Goal: Task Accomplishment & Management: Complete application form

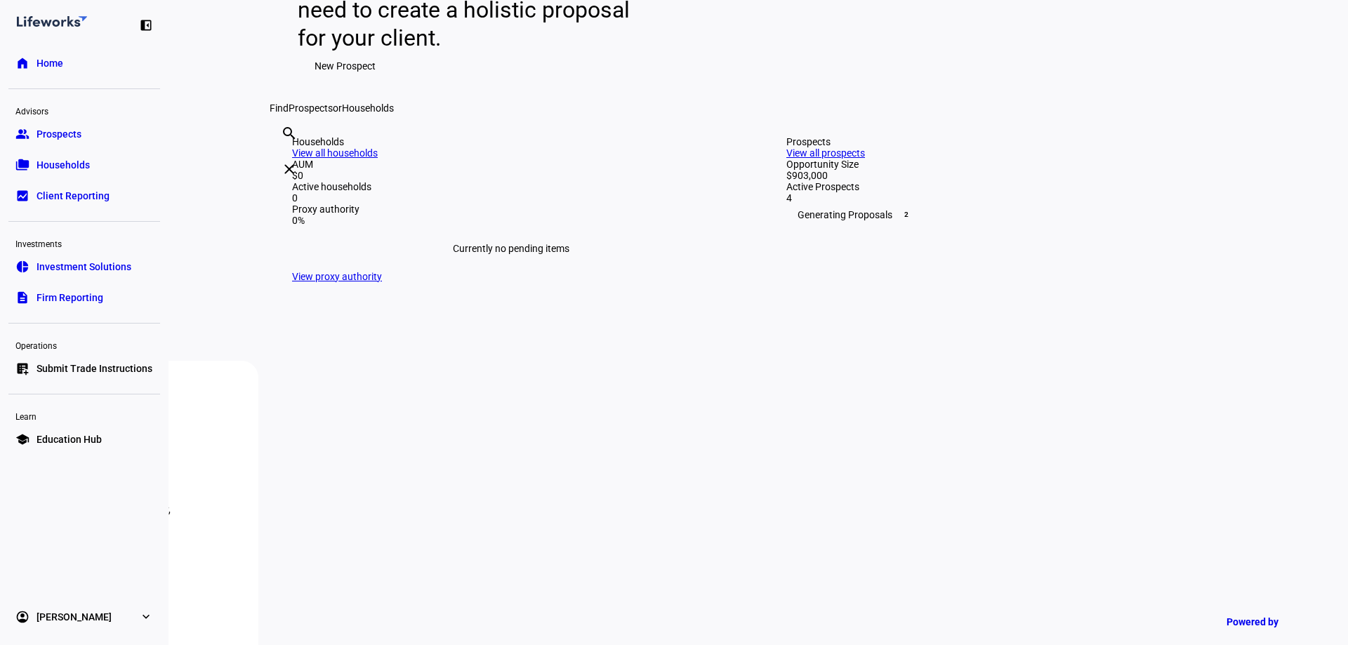
scroll to position [211, 0]
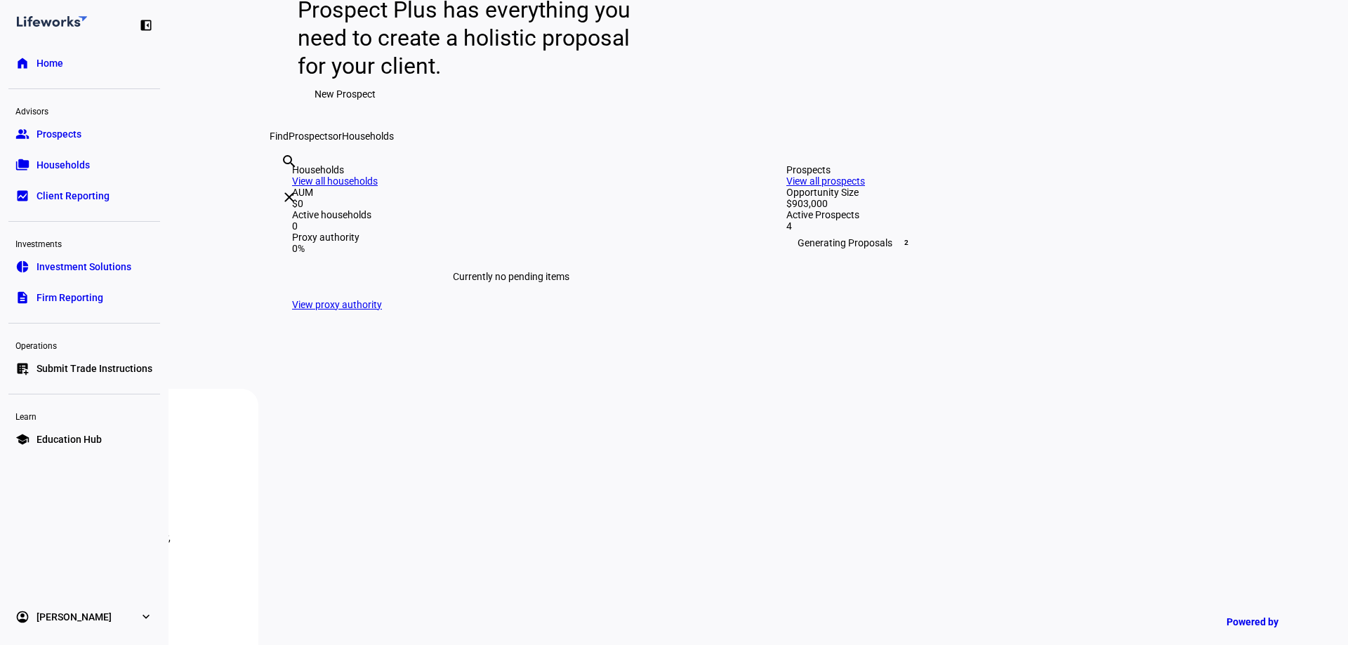
click at [92, 135] on link "group Prospects" at bounding box center [84, 134] width 152 height 28
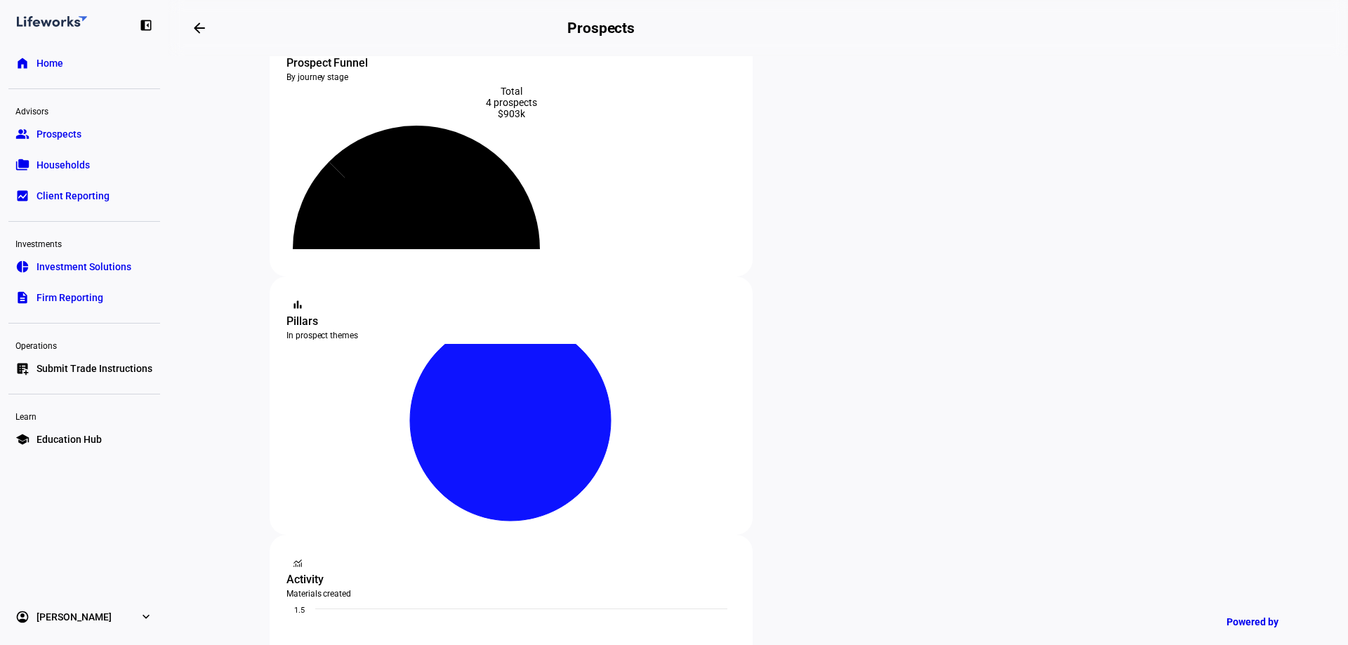
scroll to position [140, 0]
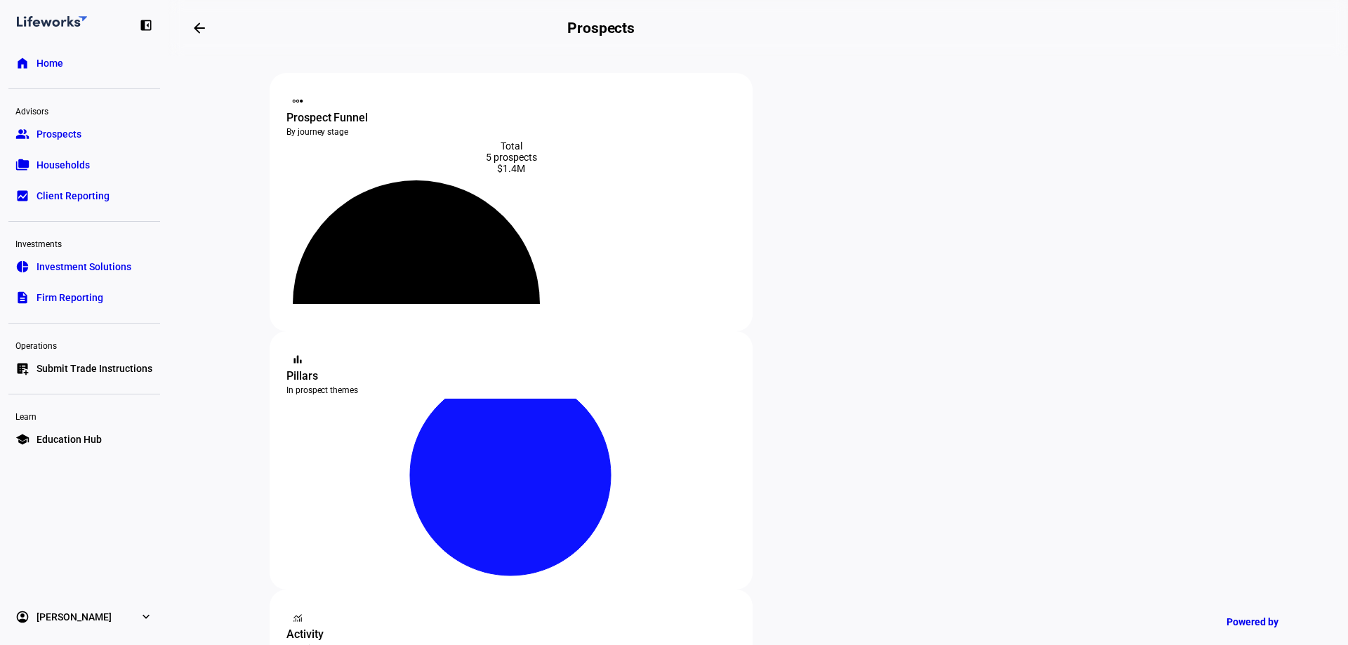
click at [490, 170] on div "Total 5 prospects $1.4M" at bounding box center [510, 157] width 449 height 34
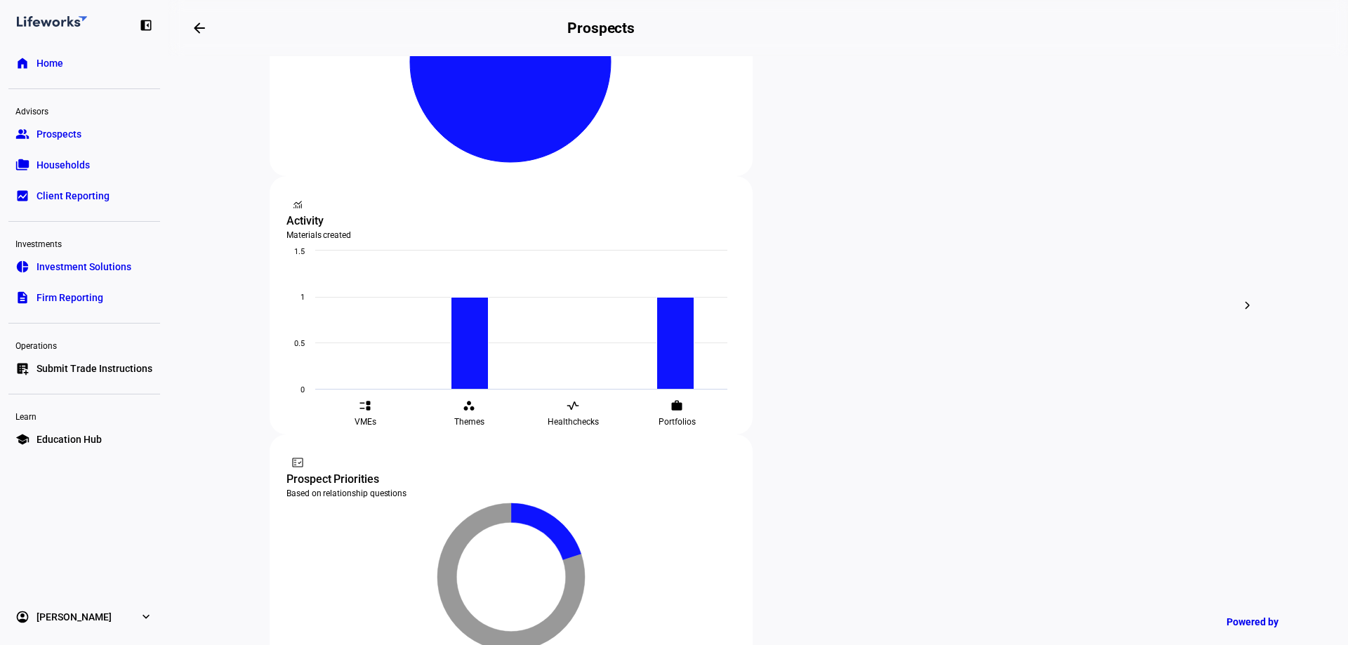
scroll to position [421, 0]
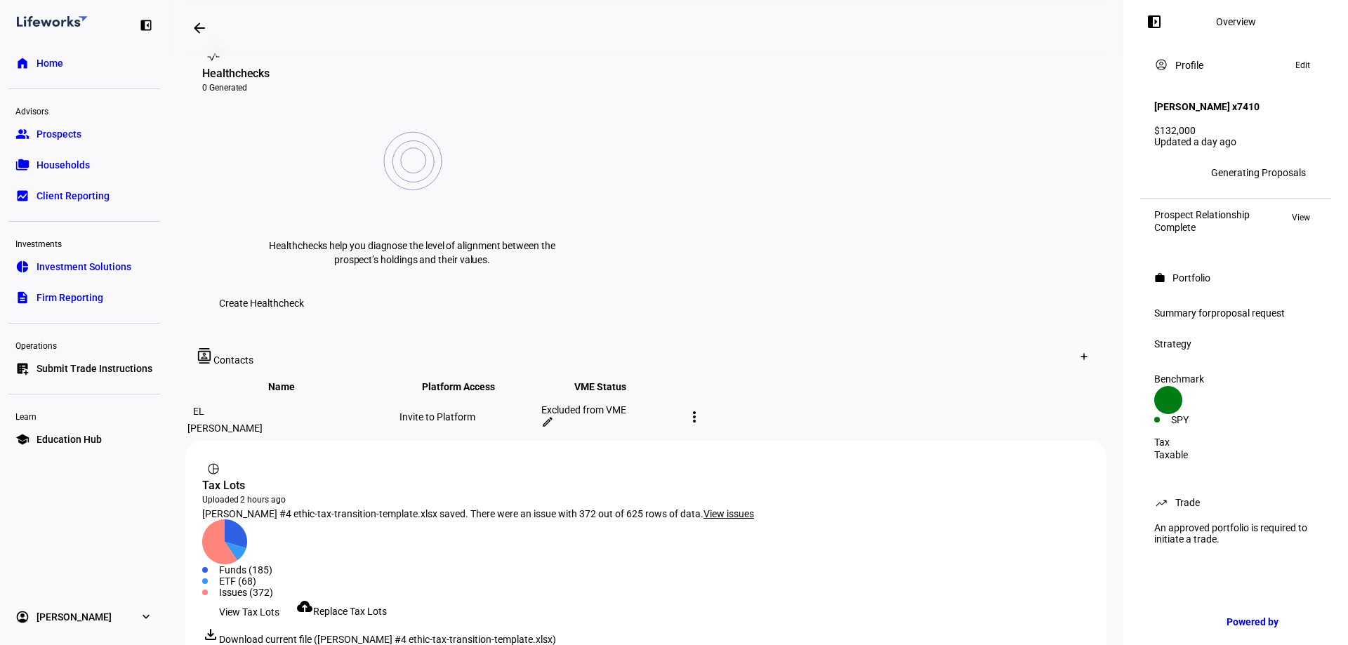
scroll to position [609, 0]
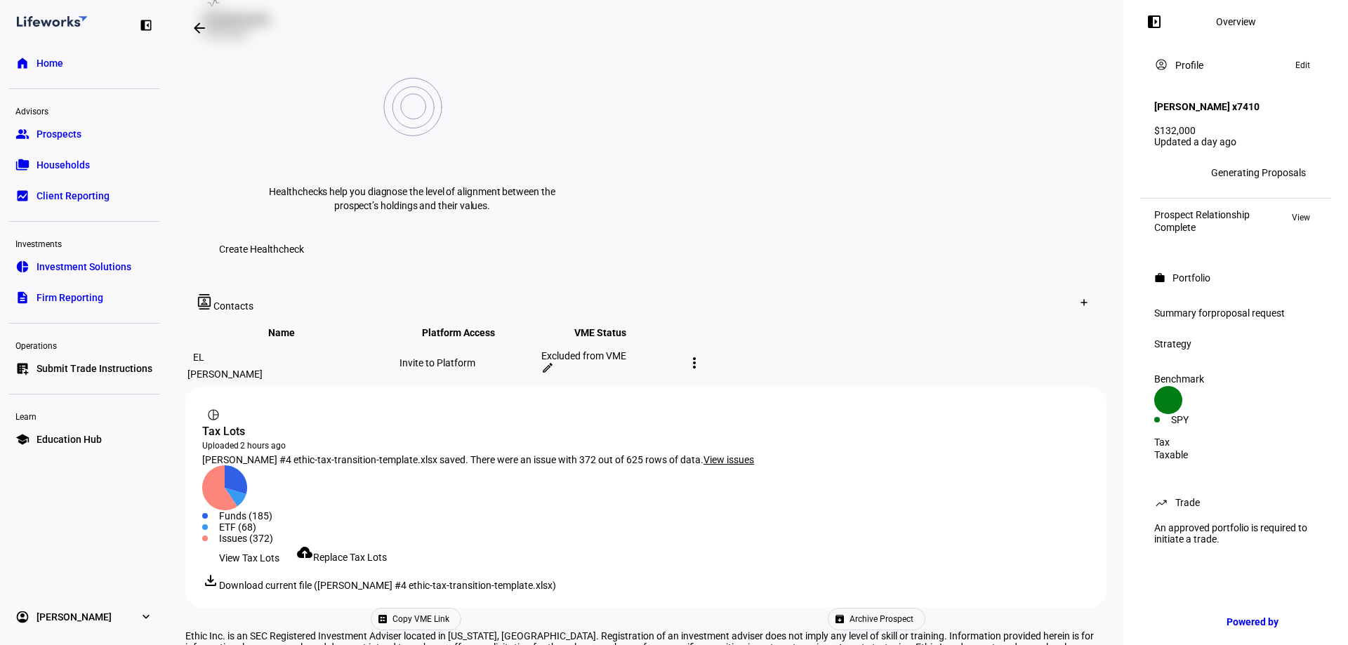
click at [372, 552] on span "Replace Tax Lots" at bounding box center [350, 557] width 74 height 11
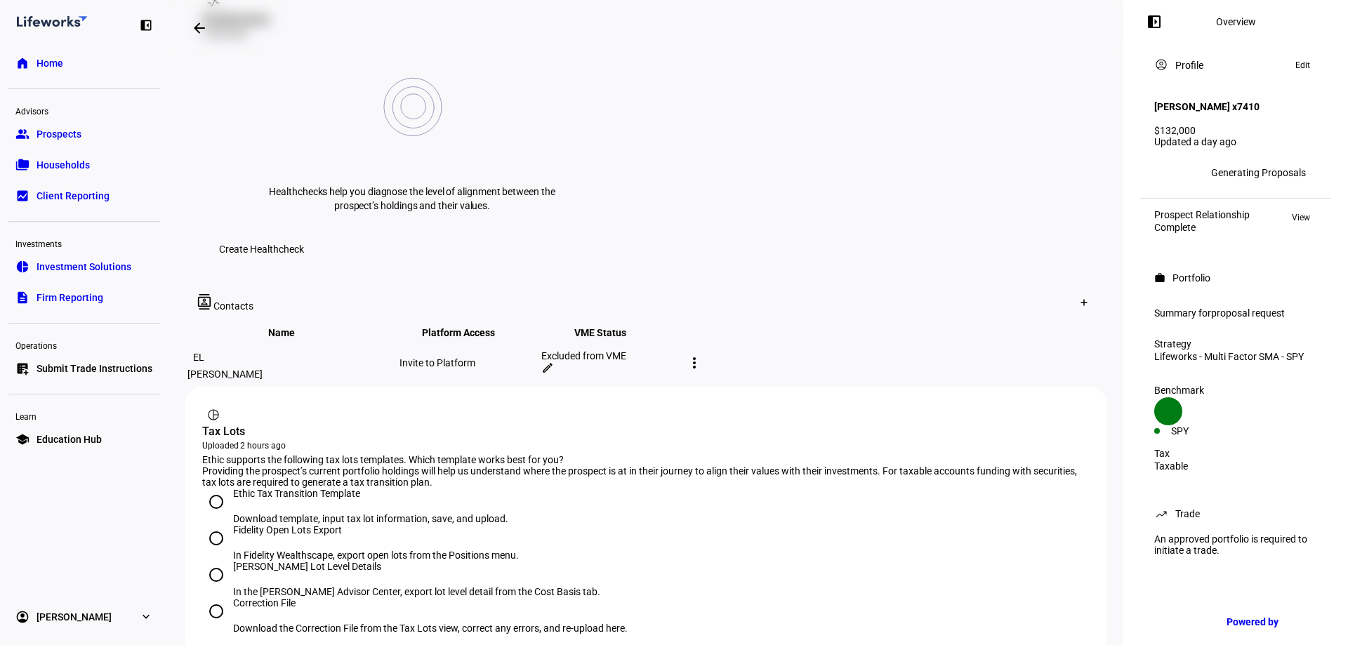
click at [215, 488] on input "Ethic Tax Transition Template Download template, input tax lot information, sav…" at bounding box center [216, 502] width 28 height 28
radio input "true"
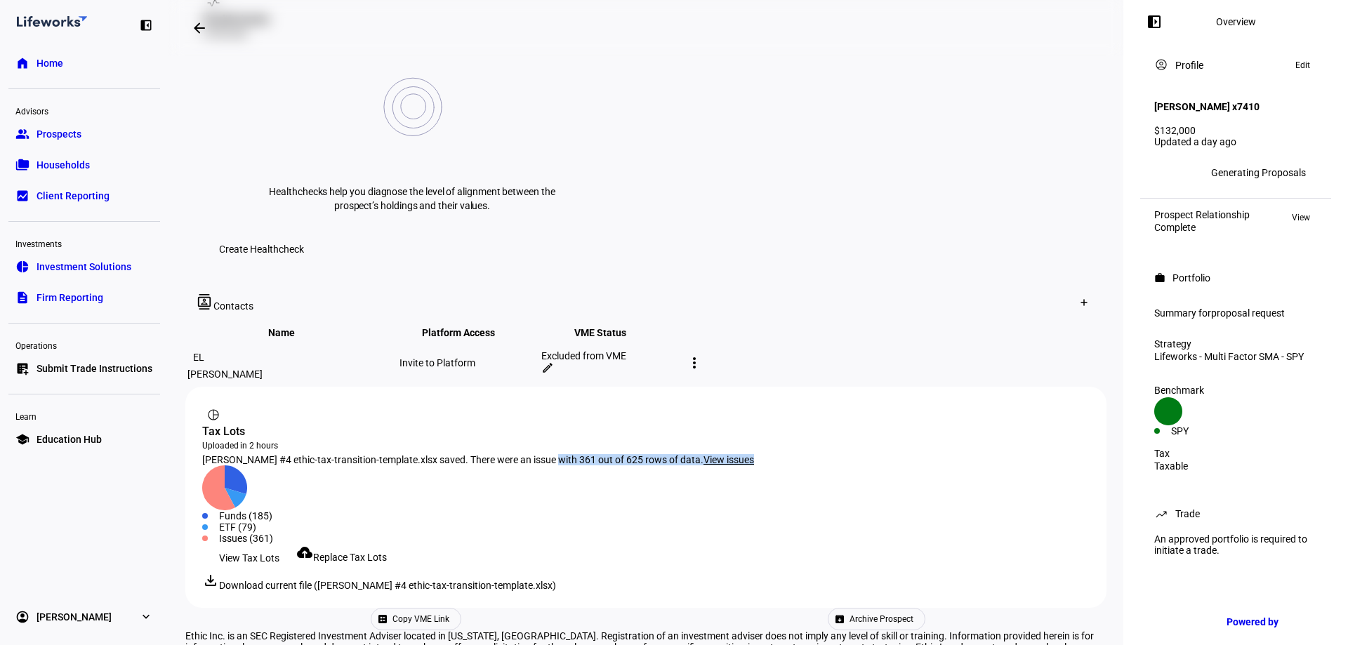
drag, startPoint x: 549, startPoint y: 318, endPoint x: 727, endPoint y: 316, distance: 178.3
click at [727, 454] on div "Lederer #4 ethic-tax-transition-template.xlsx saved. There were an issue with 3…" at bounding box center [645, 459] width 887 height 11
click at [716, 454] on span "View issues" at bounding box center [728, 459] width 51 height 11
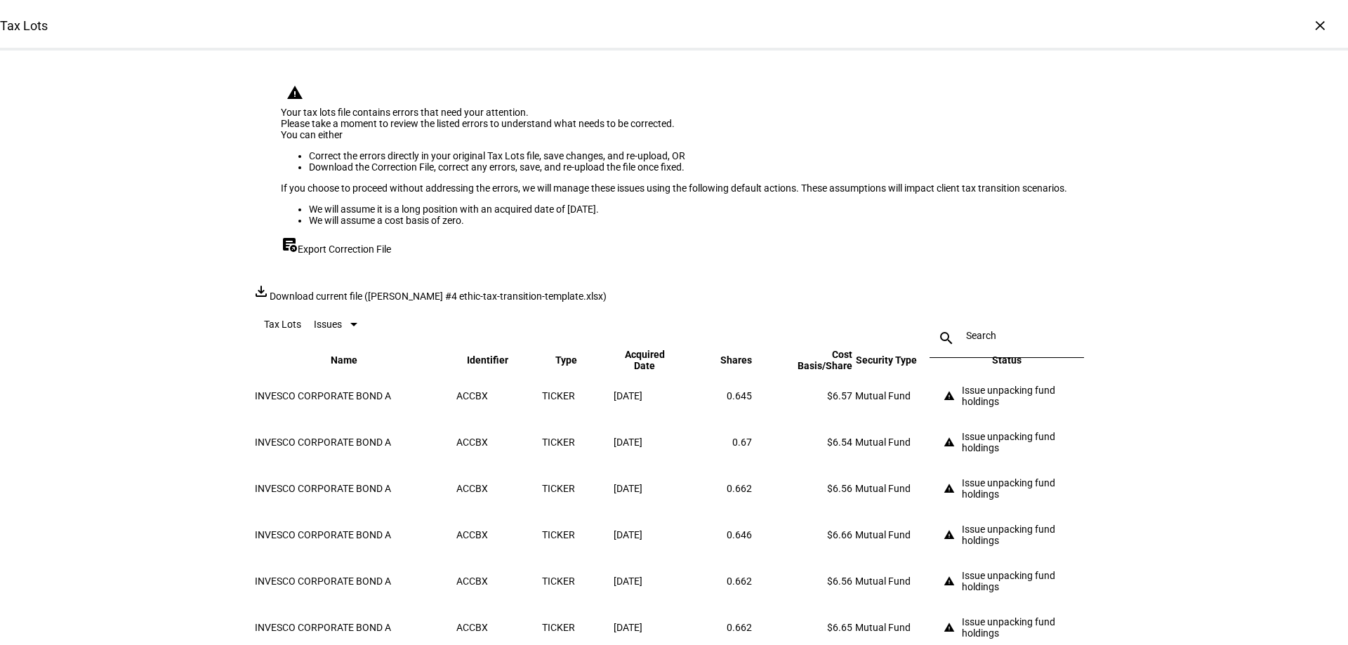
click at [981, 418] on td "warning Issue unpacking fund holdings" at bounding box center [1017, 395] width 154 height 45
click at [981, 407] on div "Issue unpacking fund holdings" at bounding box center [1027, 396] width 131 height 22
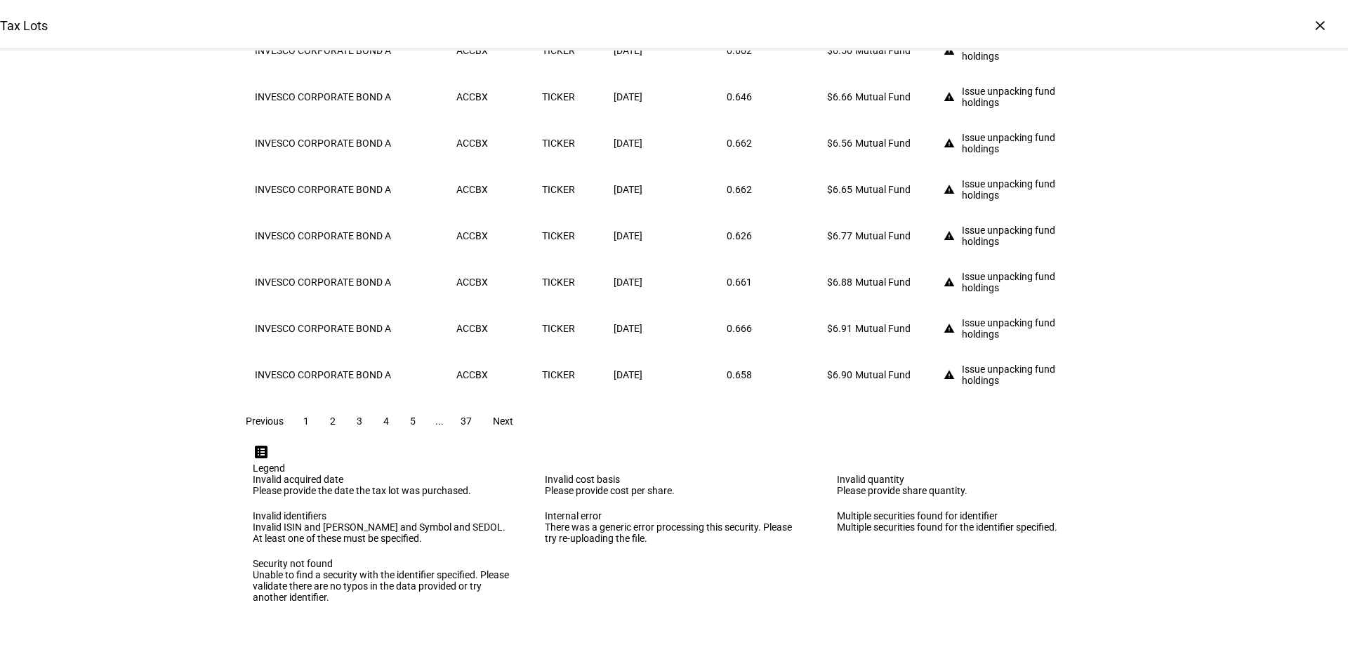
scroll to position [534, 0]
click at [472, 427] on span "37" at bounding box center [465, 421] width 11 height 11
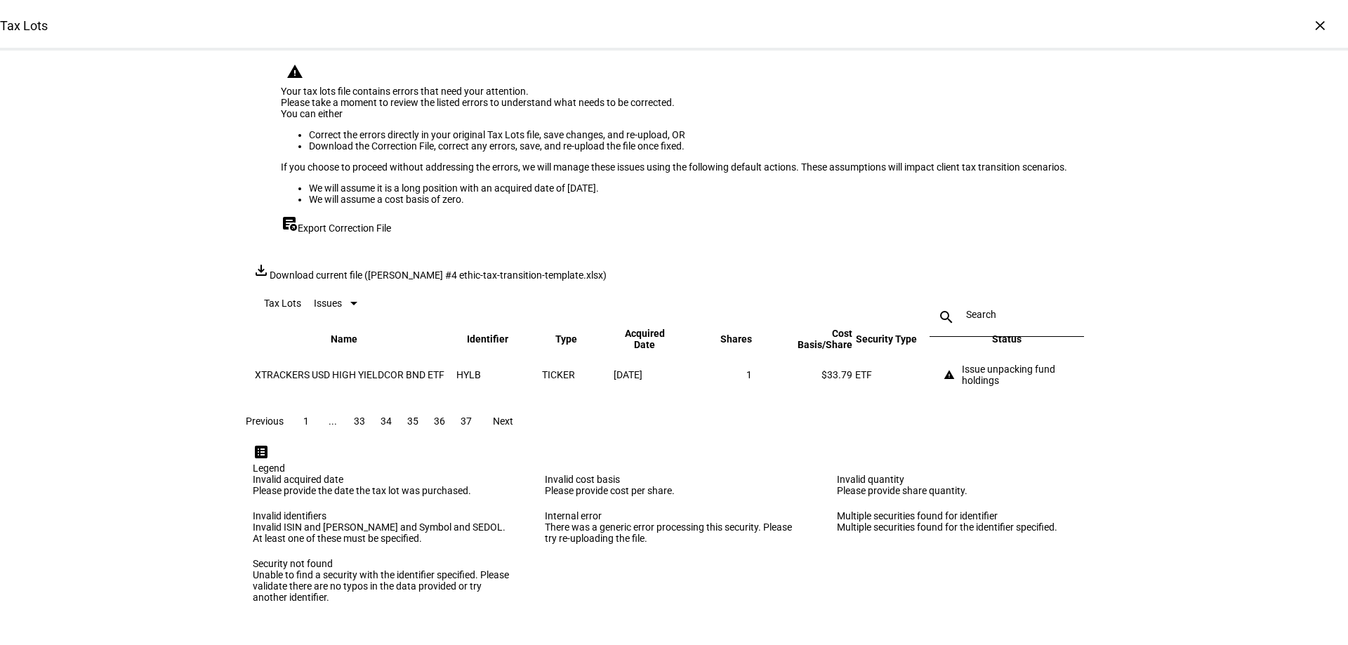
click at [445, 416] on span "36" at bounding box center [439, 421] width 11 height 11
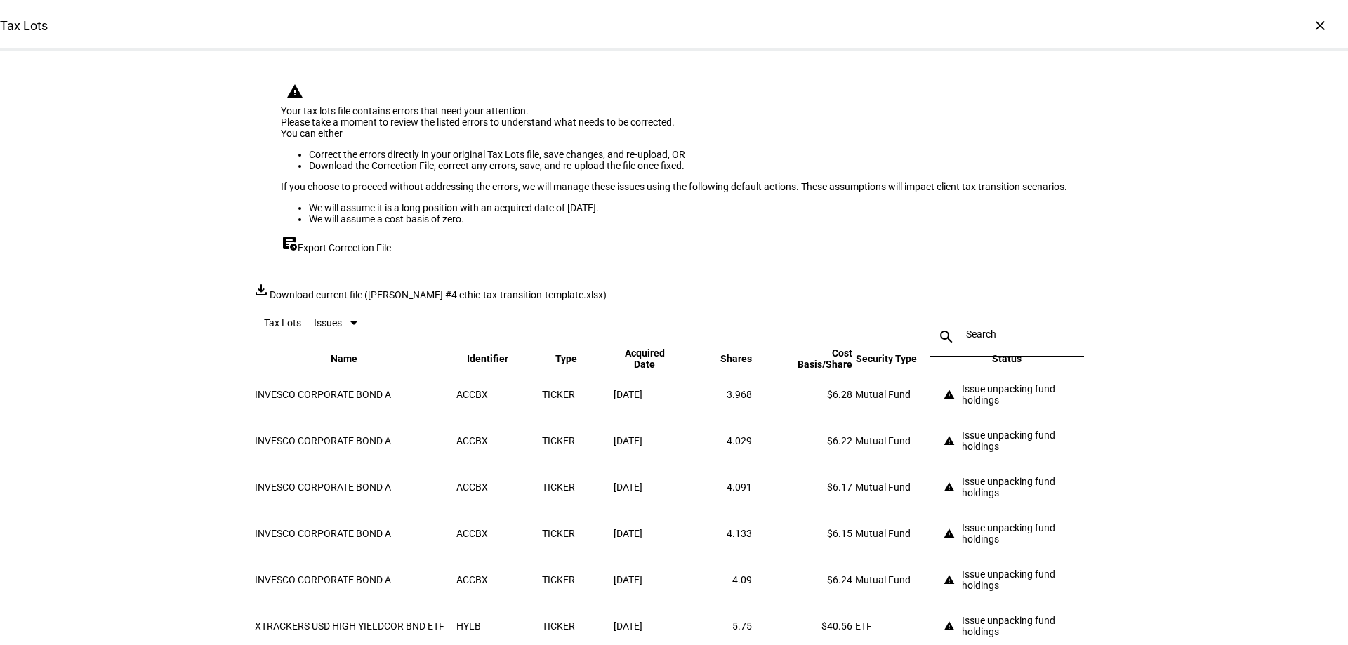
scroll to position [0, 0]
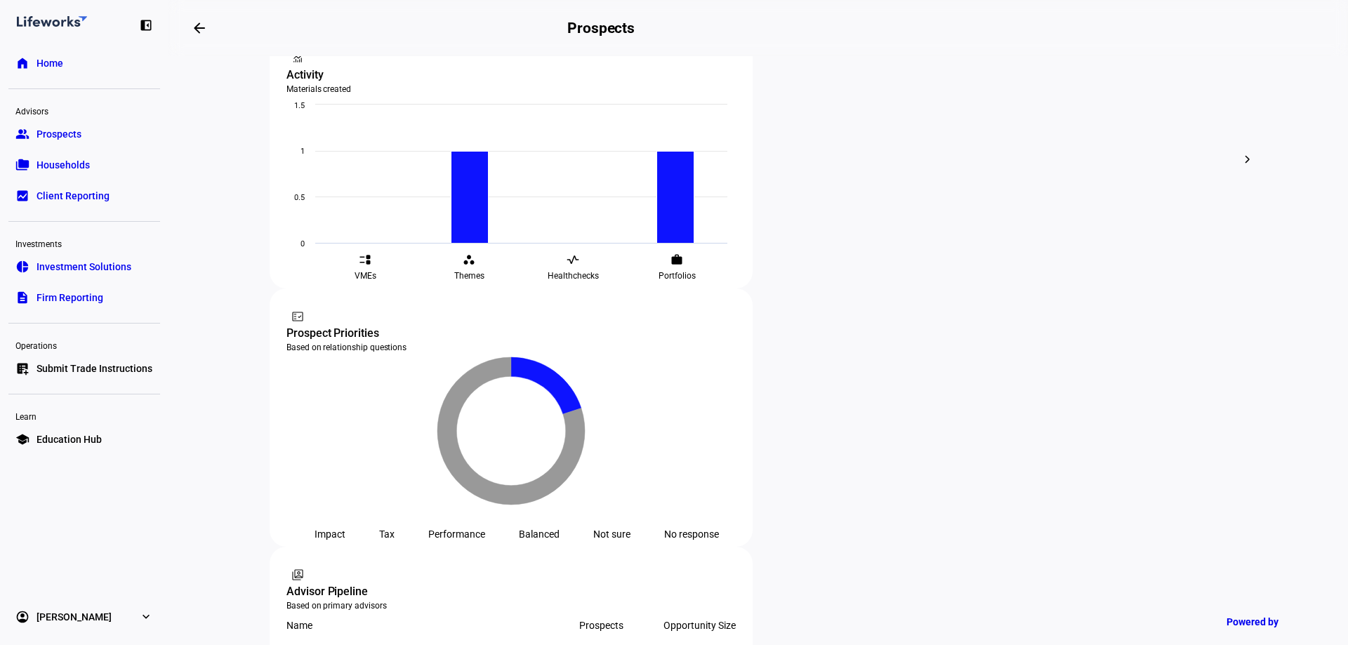
scroll to position [632, 0]
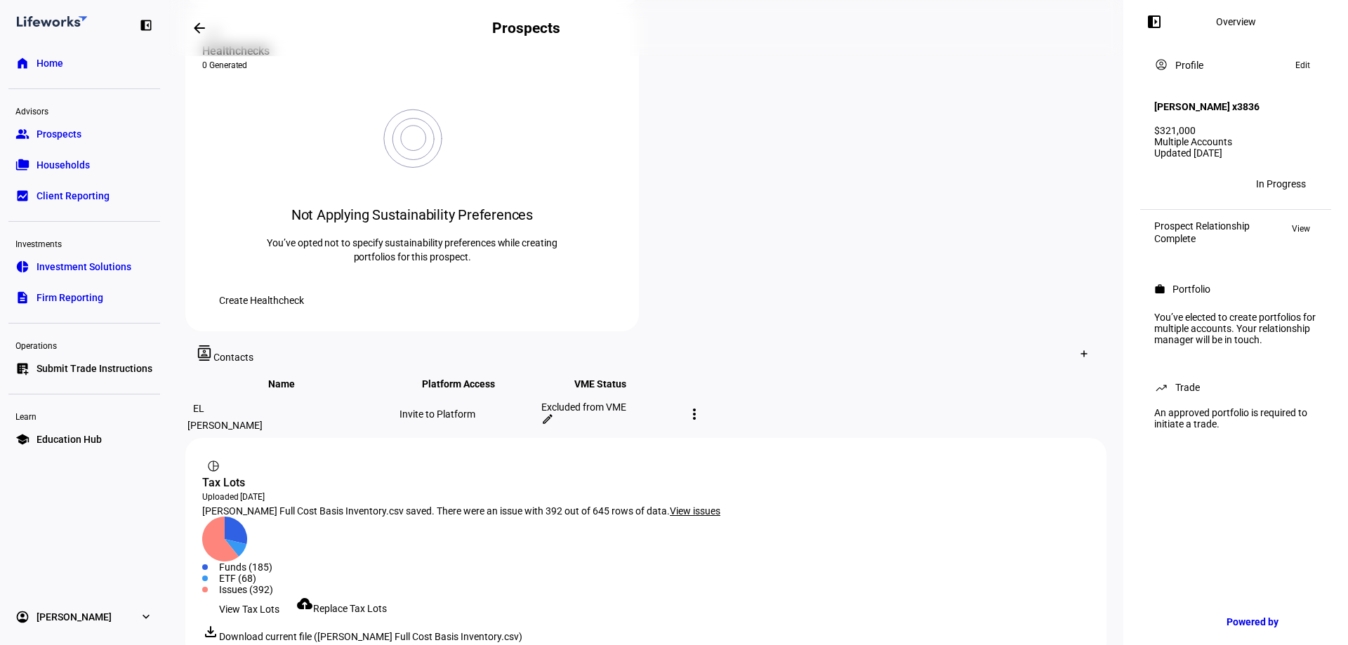
scroll to position [578, 0]
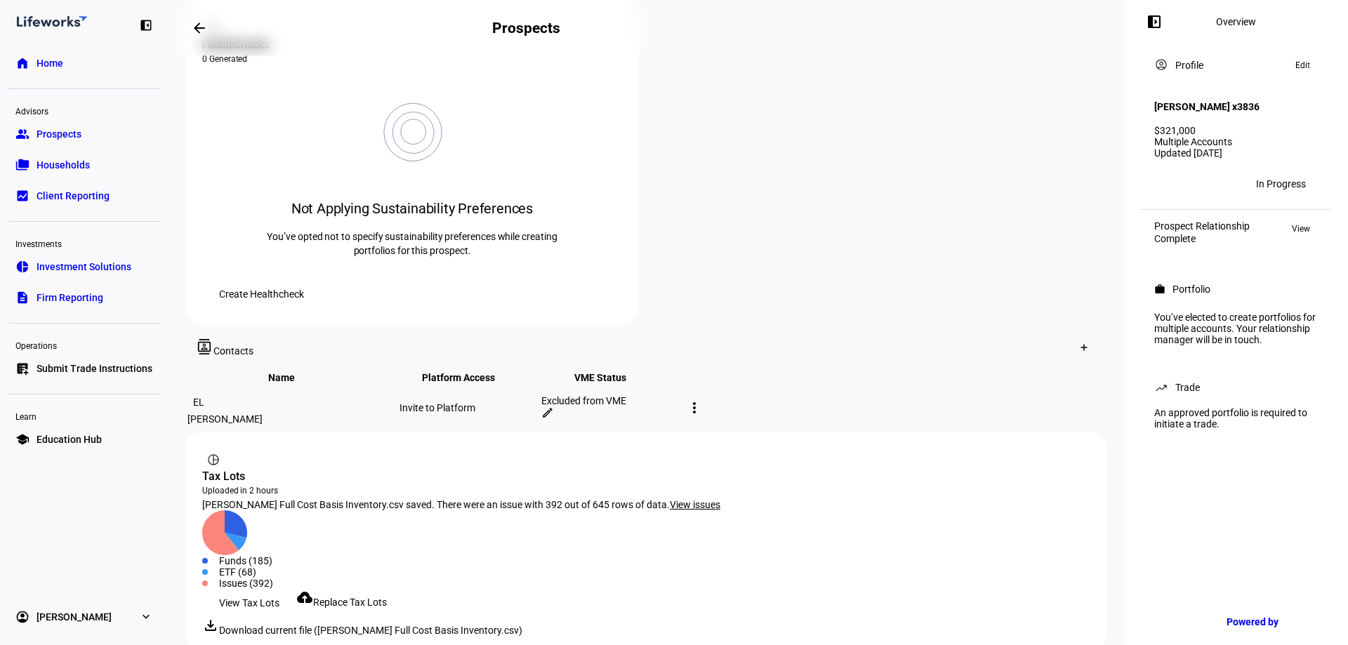
click at [670, 499] on span "View issues" at bounding box center [695, 504] width 51 height 11
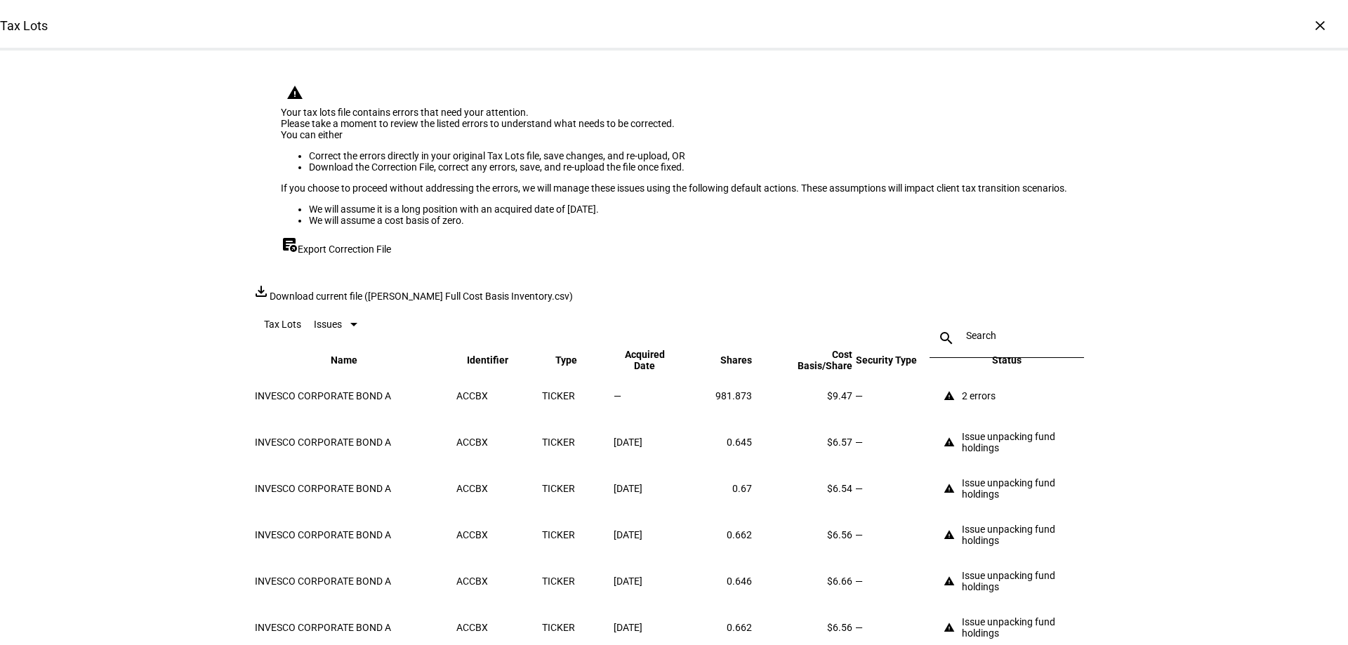
click at [375, 255] on span "Export Correction File" at bounding box center [344, 249] width 93 height 11
click at [1308, 22] on div "×" at bounding box center [1319, 25] width 22 height 22
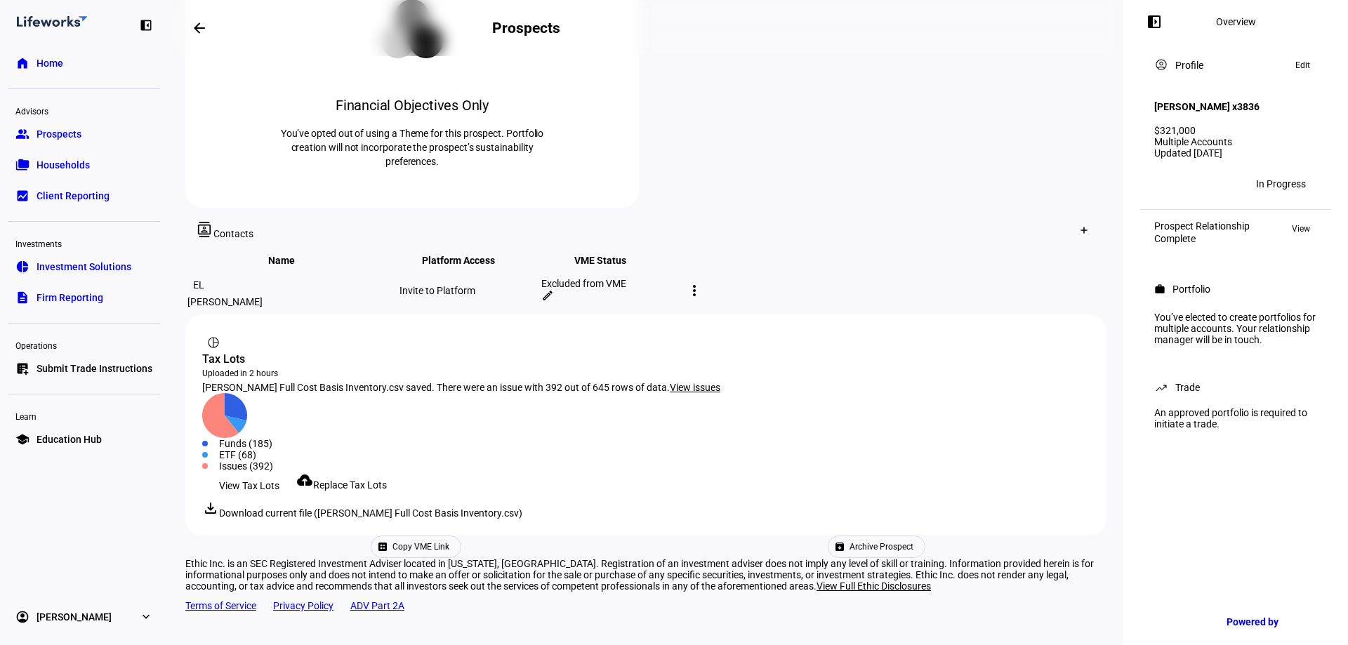
click at [386, 479] on span "Replace Tax Lots" at bounding box center [350, 484] width 74 height 11
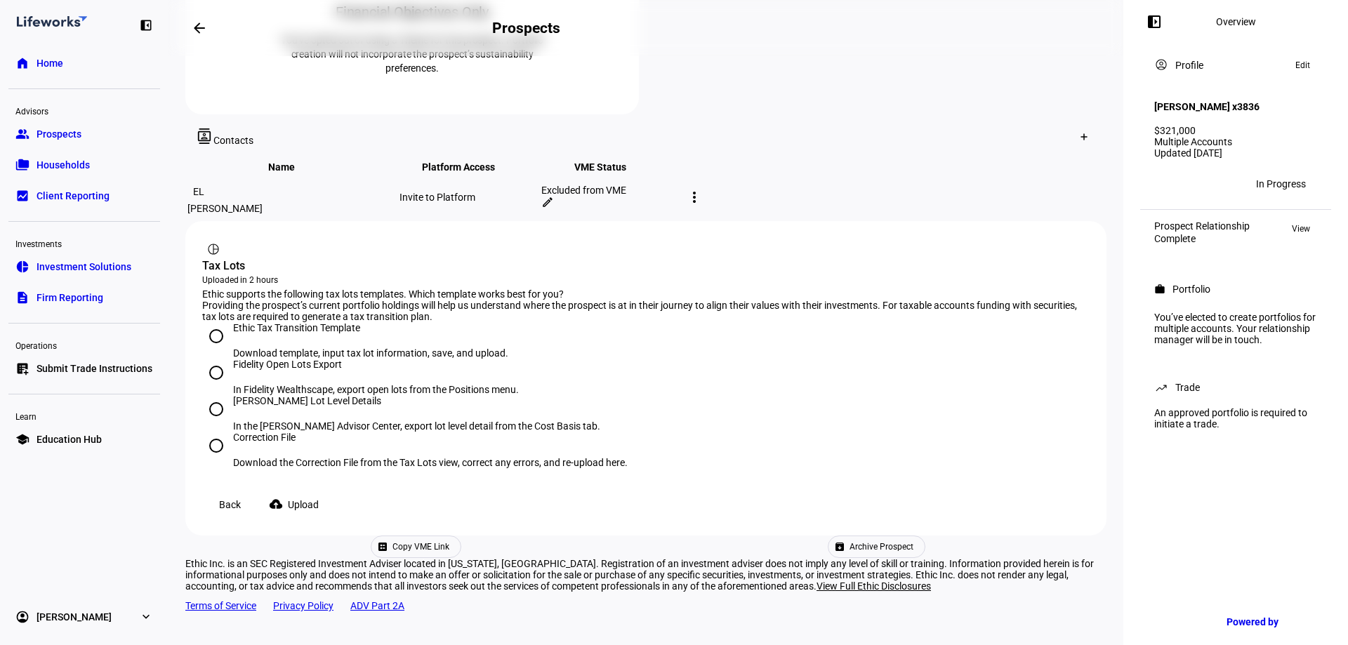
click at [223, 334] on input "Ethic Tax Transition Template Download template, input tax lot information, sav…" at bounding box center [216, 336] width 28 height 28
radio input "true"
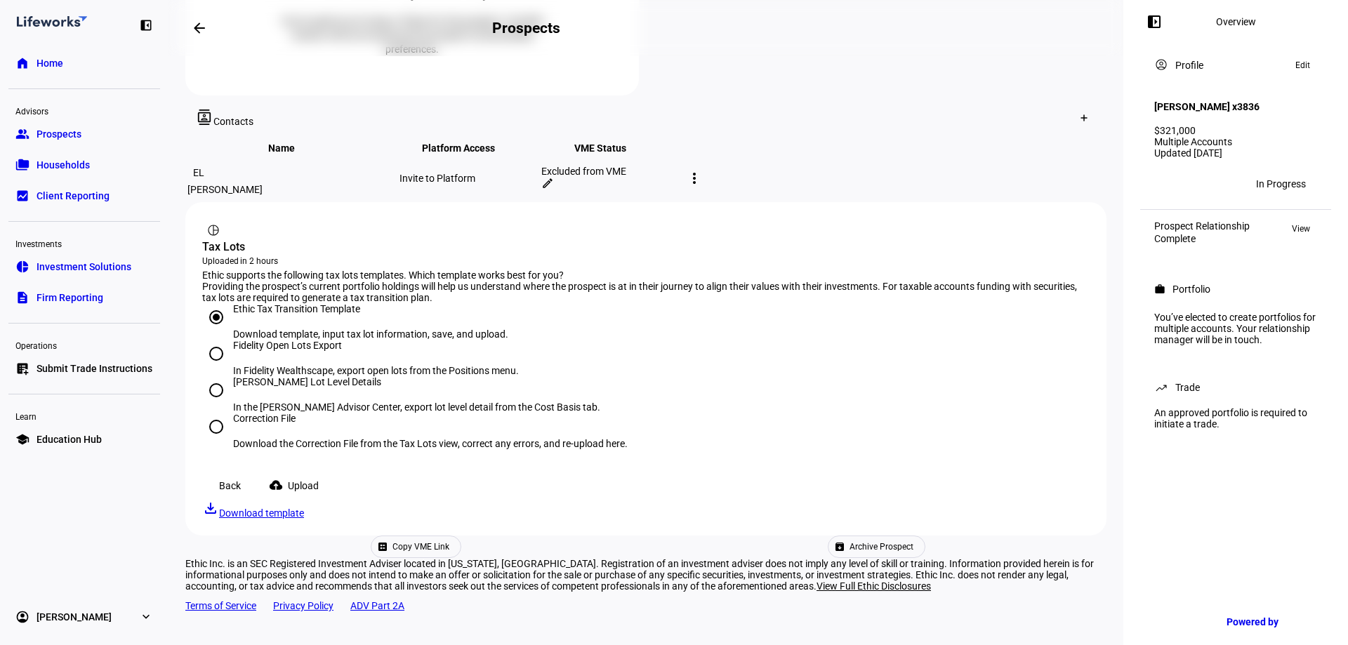
click at [319, 500] on span "Upload" at bounding box center [303, 486] width 31 height 28
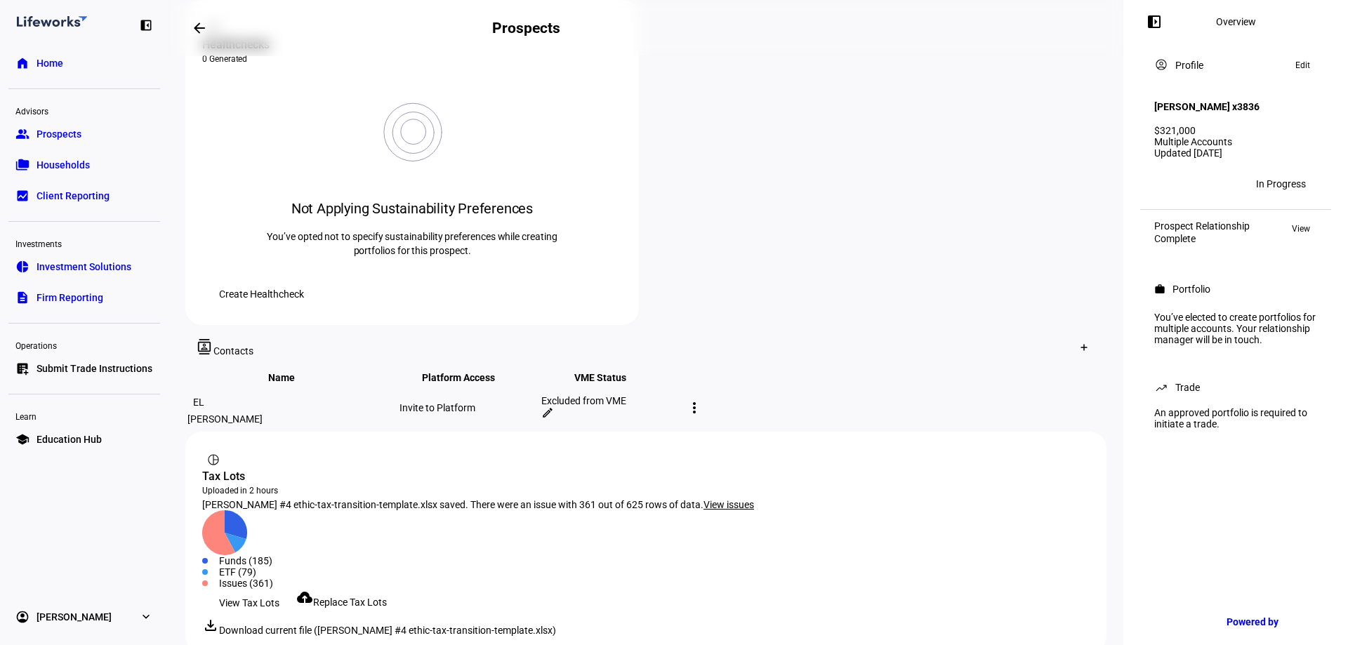
click at [81, 135] on span "Prospects" at bounding box center [58, 134] width 45 height 14
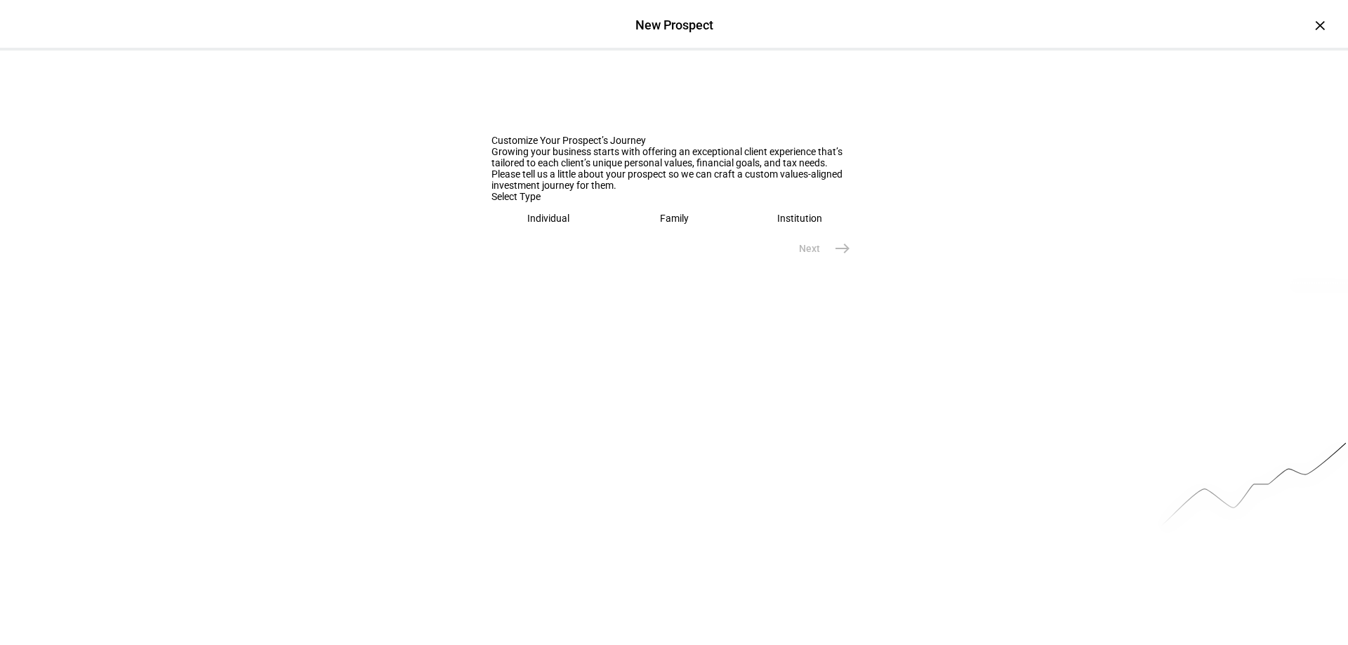
click at [535, 234] on eth-mega-radio-button "Individual" at bounding box center [548, 218] width 114 height 32
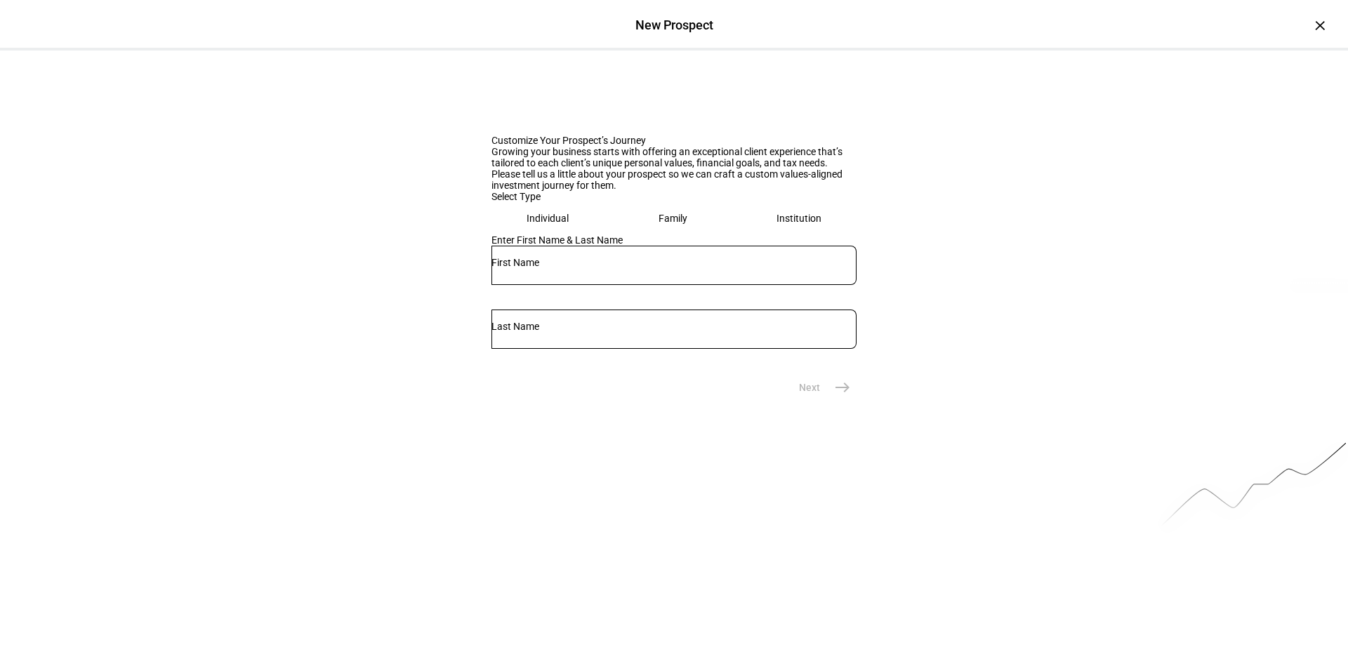
click at [542, 268] on input "text" at bounding box center [673, 262] width 365 height 11
type input "LAzaro"
type input "Diaz"
click at [834, 396] on mat-icon "east" at bounding box center [842, 387] width 17 height 17
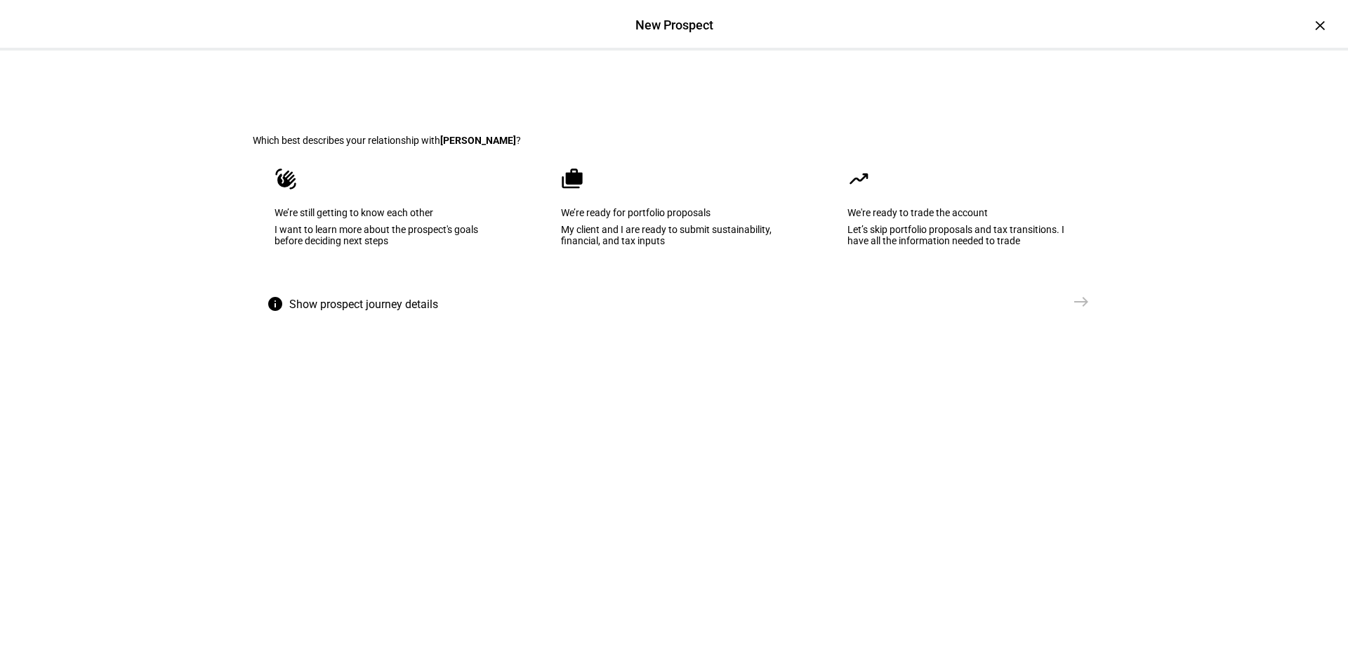
click at [604, 288] on eth-mega-radio-button "cases We’re ready for portfolio proposals My client and I are ready to submit s…" at bounding box center [674, 217] width 270 height 142
click at [1072, 316] on span "east" at bounding box center [1081, 302] width 28 height 28
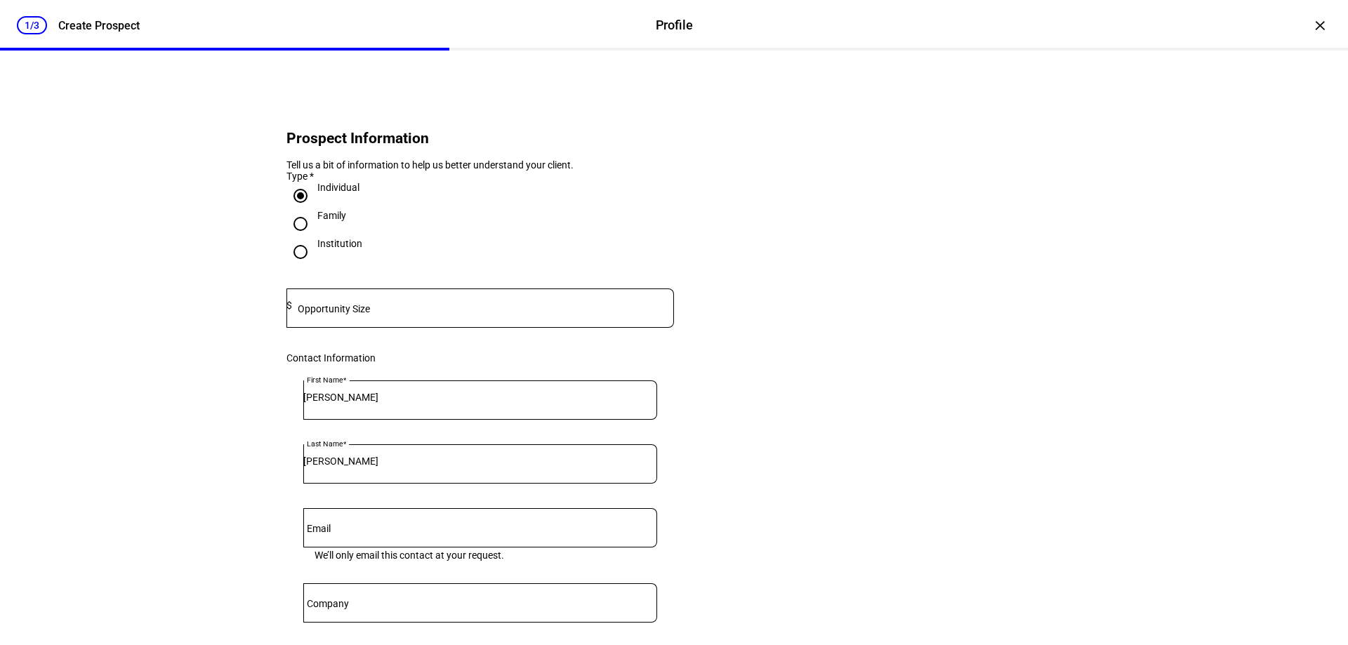
click at [347, 314] on mat-label "Opportunity Size" at bounding box center [334, 308] width 72 height 11
type input "15,000,000"
click at [318, 403] on input "LAzaro" at bounding box center [480, 397] width 354 height 11
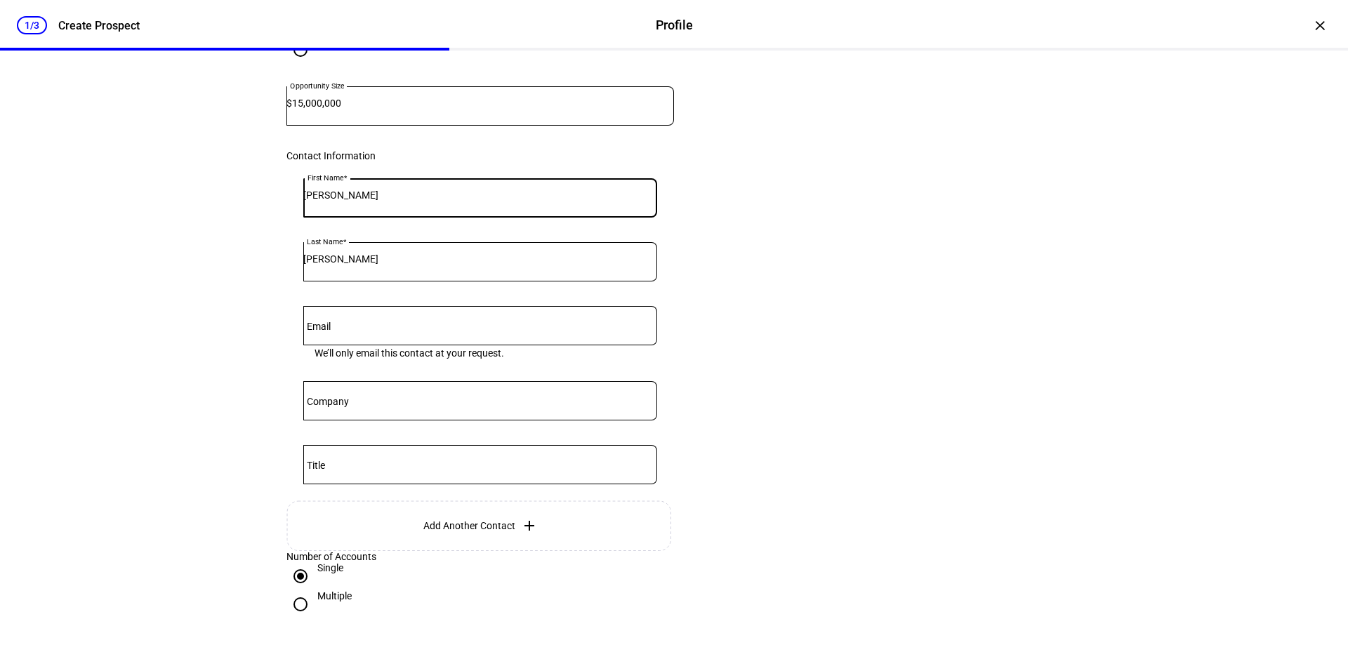
scroll to position [211, 0]
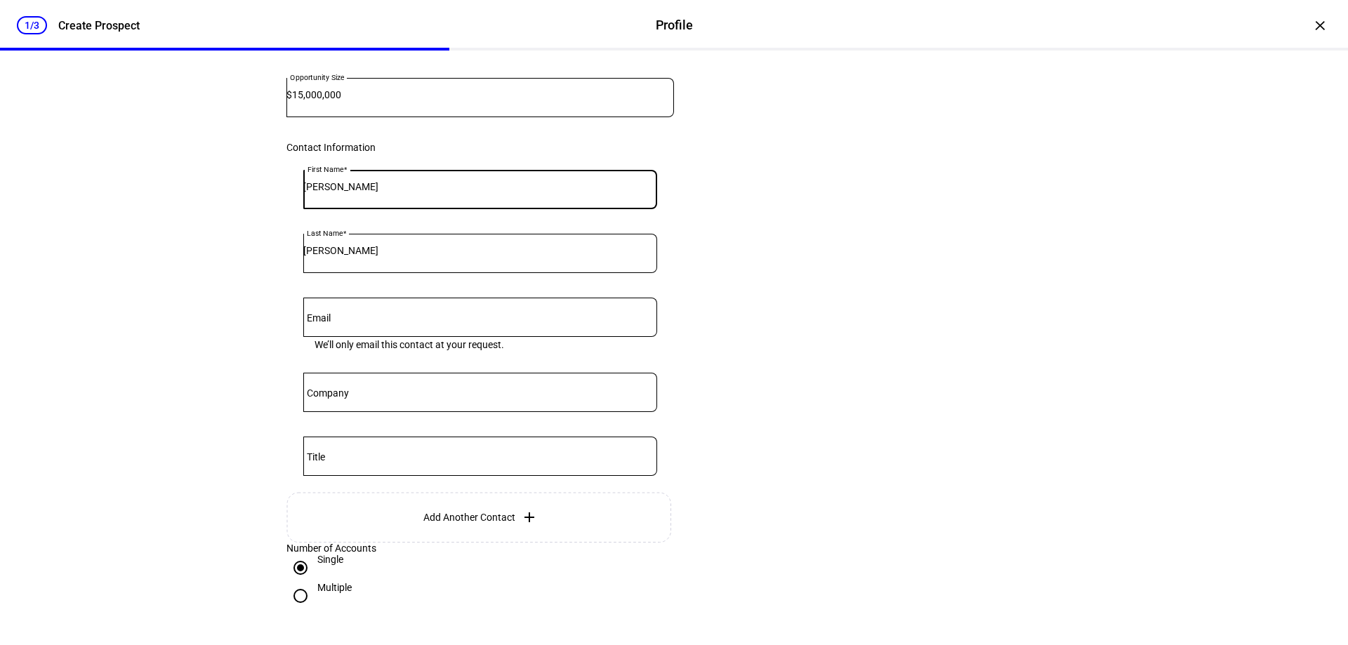
type input "Lazaro"
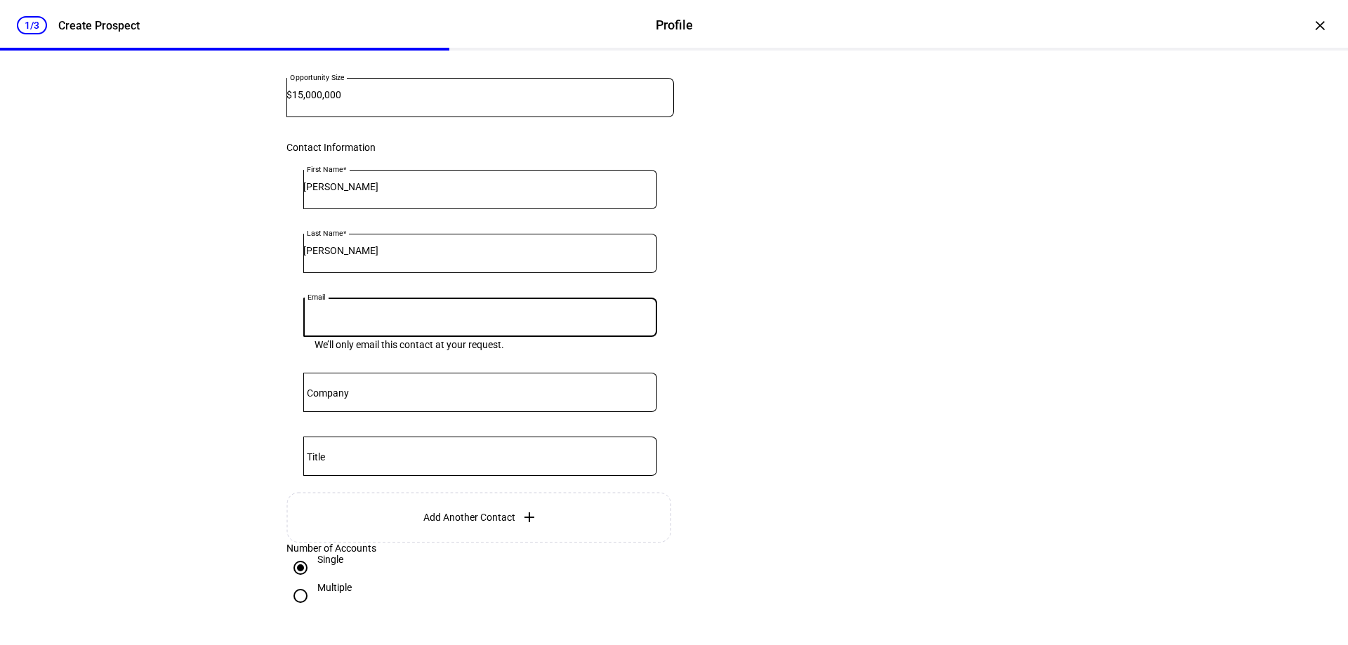
click at [346, 320] on input "Email" at bounding box center [480, 314] width 354 height 11
click at [212, 366] on div "1/3 Create Prospect Profile Profile Create Prospect × Prospect Information Tell…" at bounding box center [674, 322] width 1348 height 645
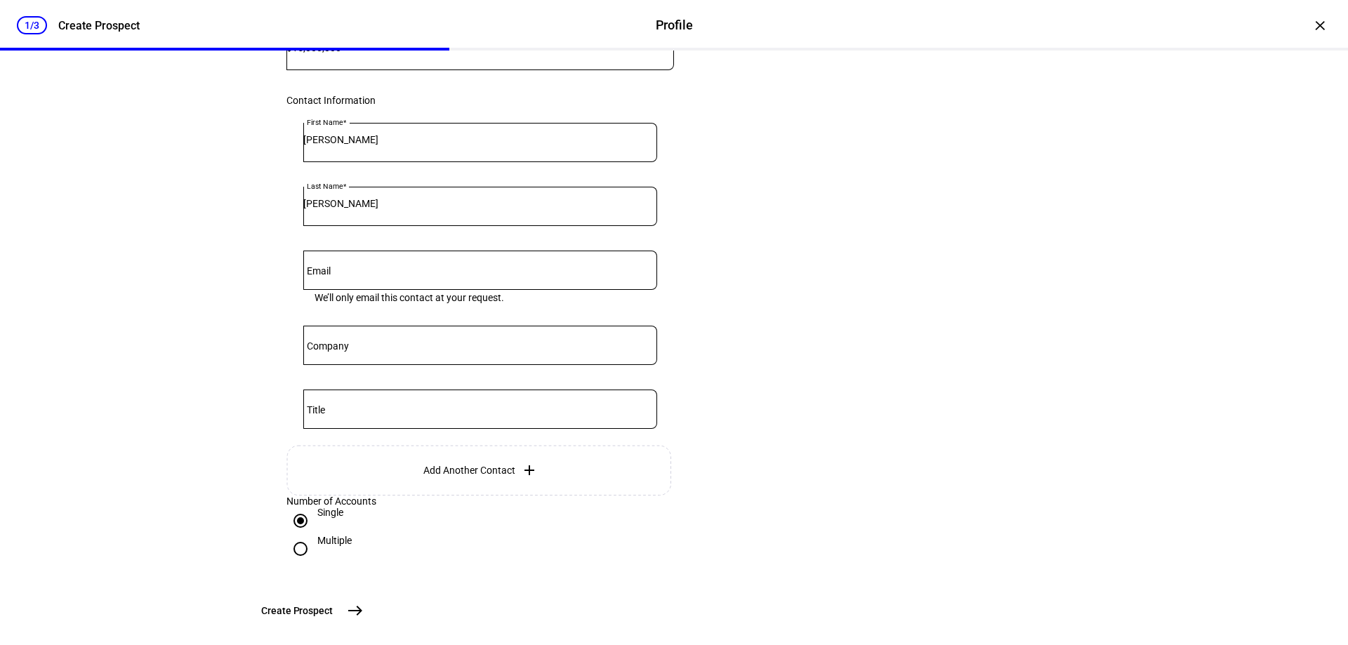
scroll to position [351, 0]
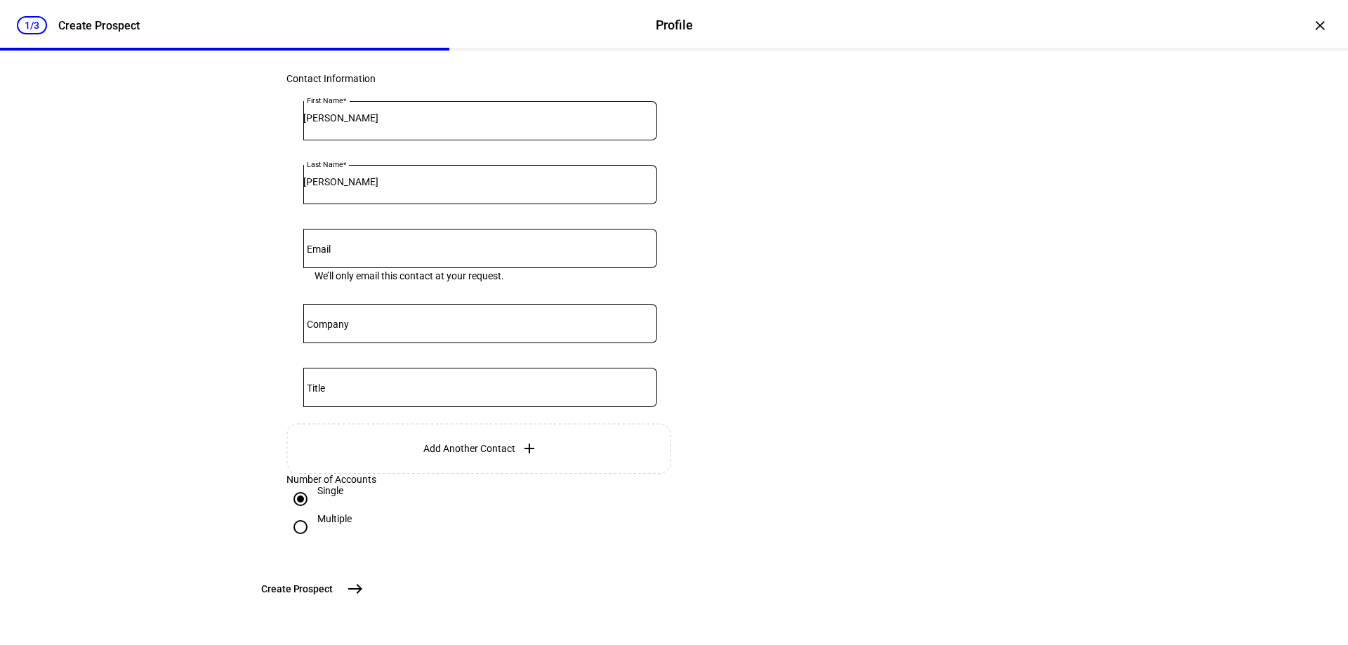
click at [364, 597] on mat-icon "east" at bounding box center [355, 588] width 17 height 17
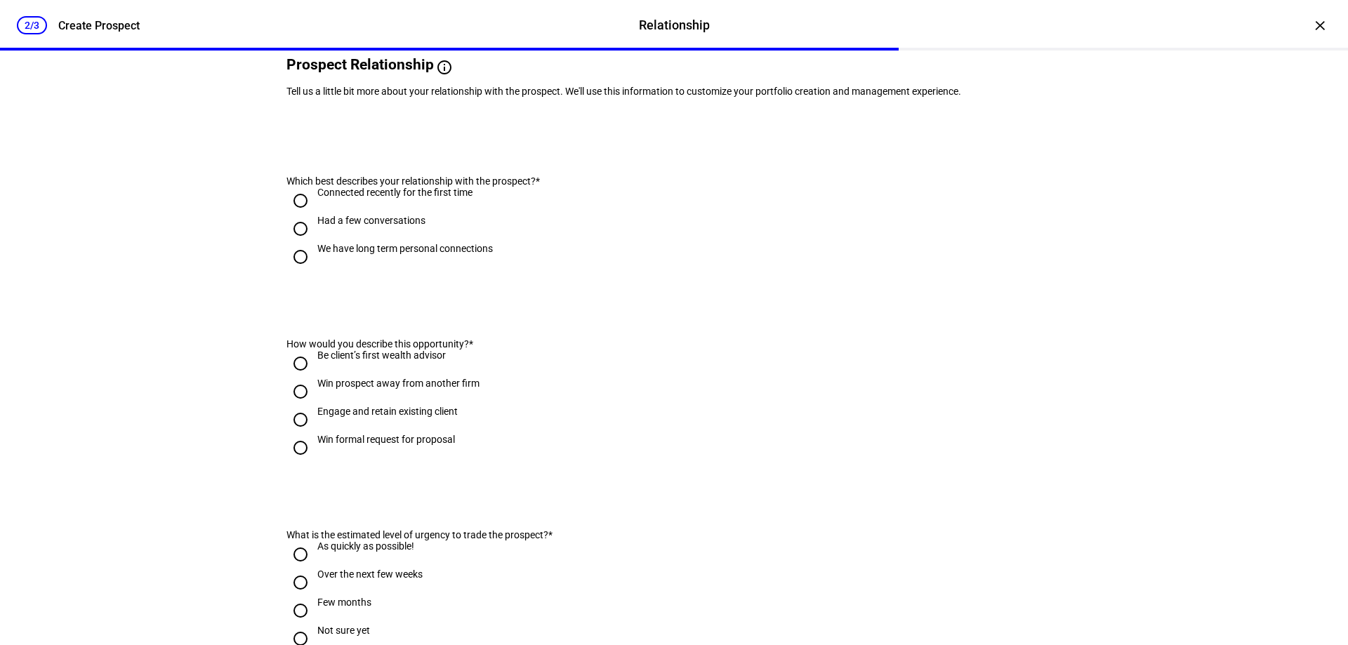
scroll to position [0, 0]
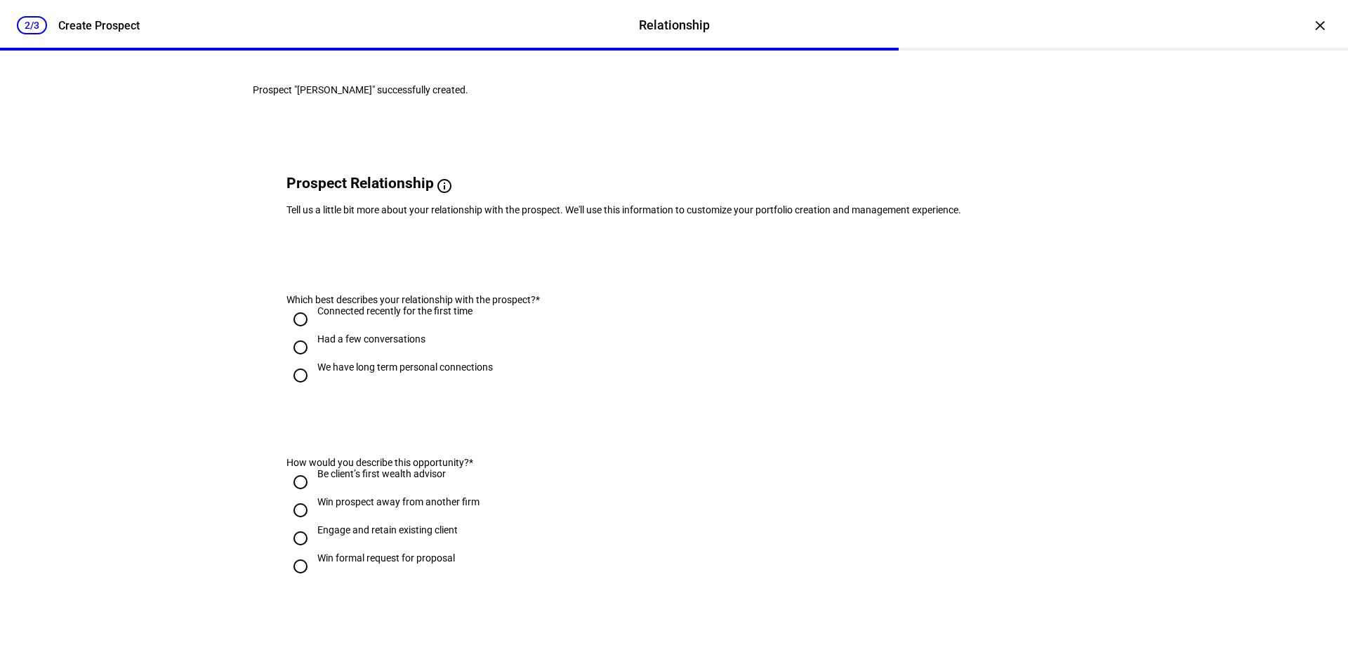
click at [300, 361] on input "Had a few conversations" at bounding box center [300, 347] width 28 height 28
radio input "true"
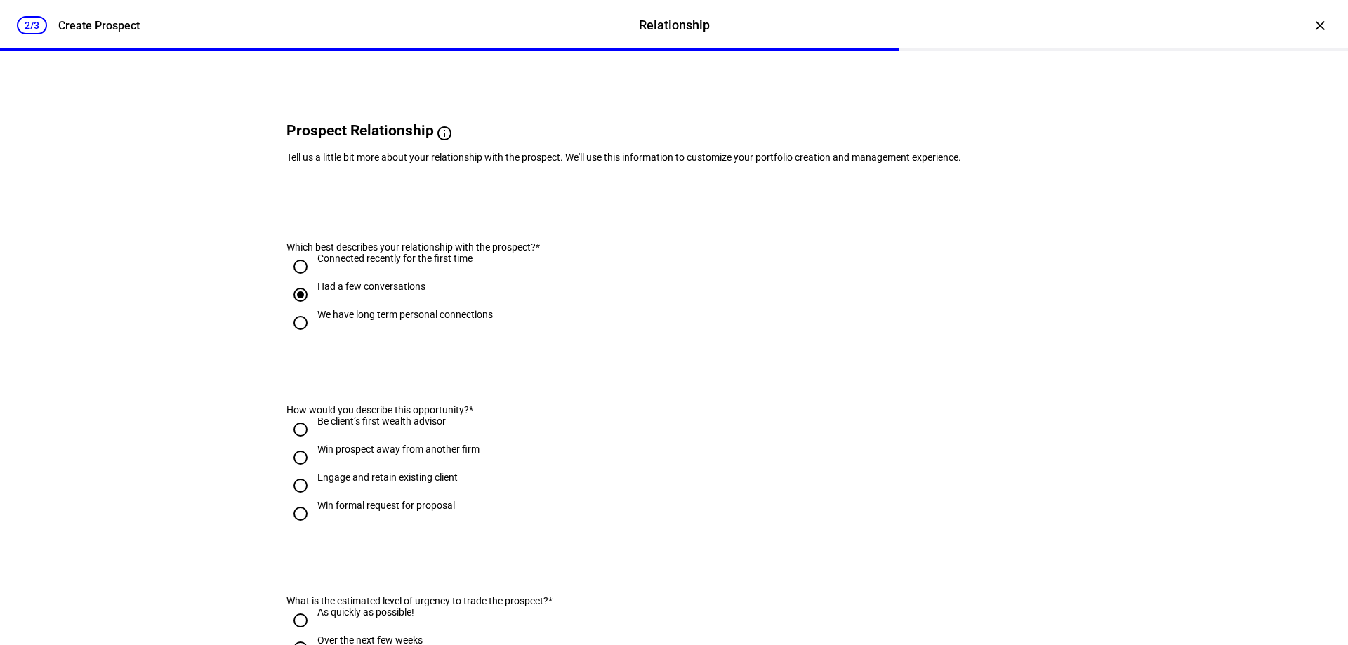
scroll to position [140, 0]
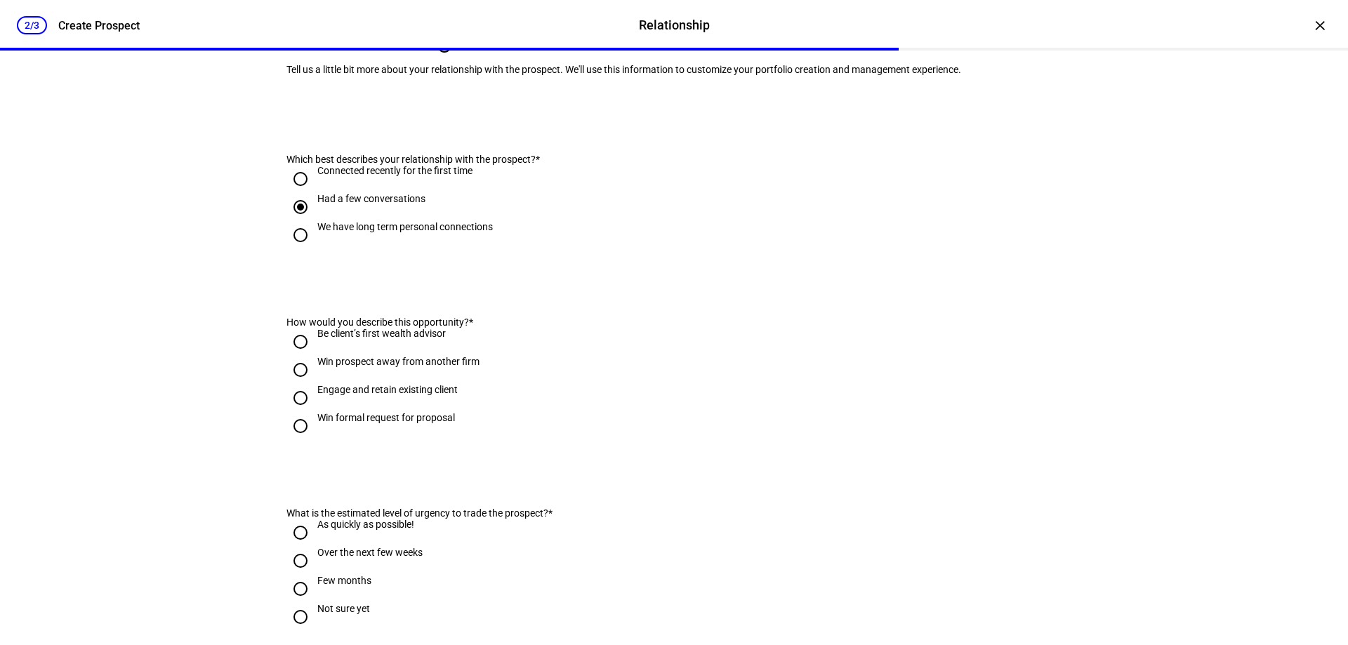
click at [295, 384] on input "Win prospect away from another firm" at bounding box center [300, 370] width 28 height 28
radio input "true"
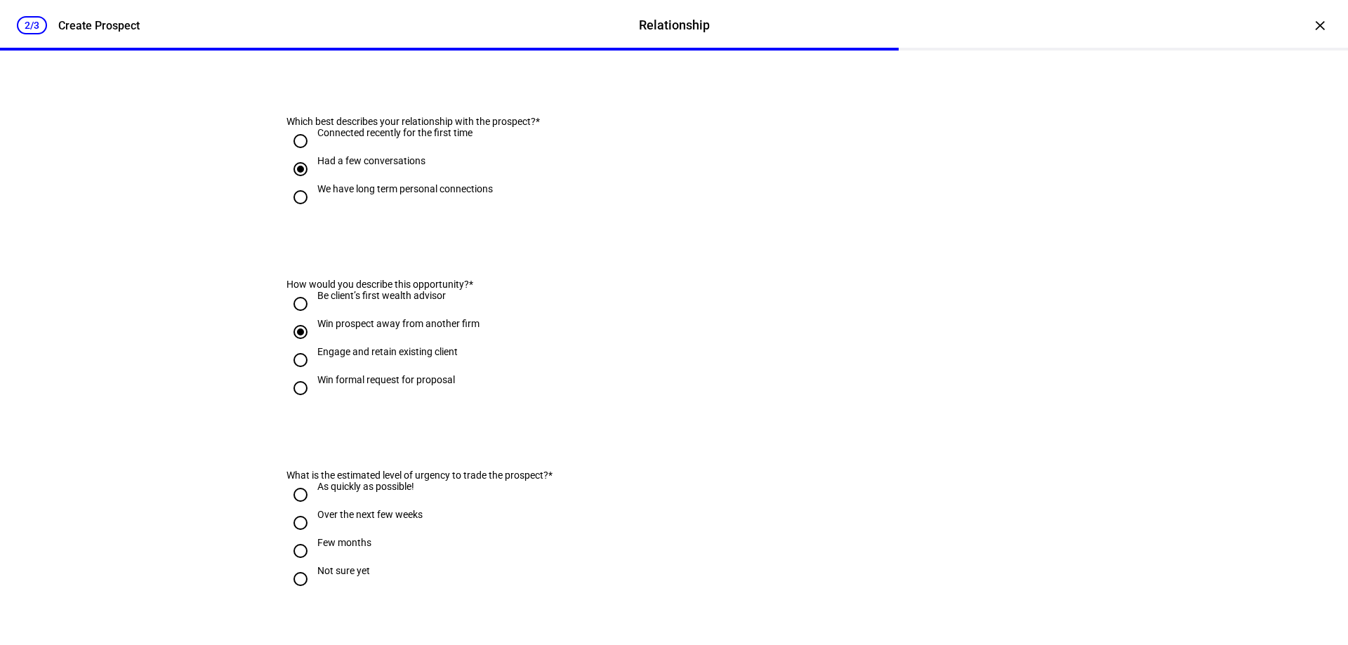
scroll to position [211, 0]
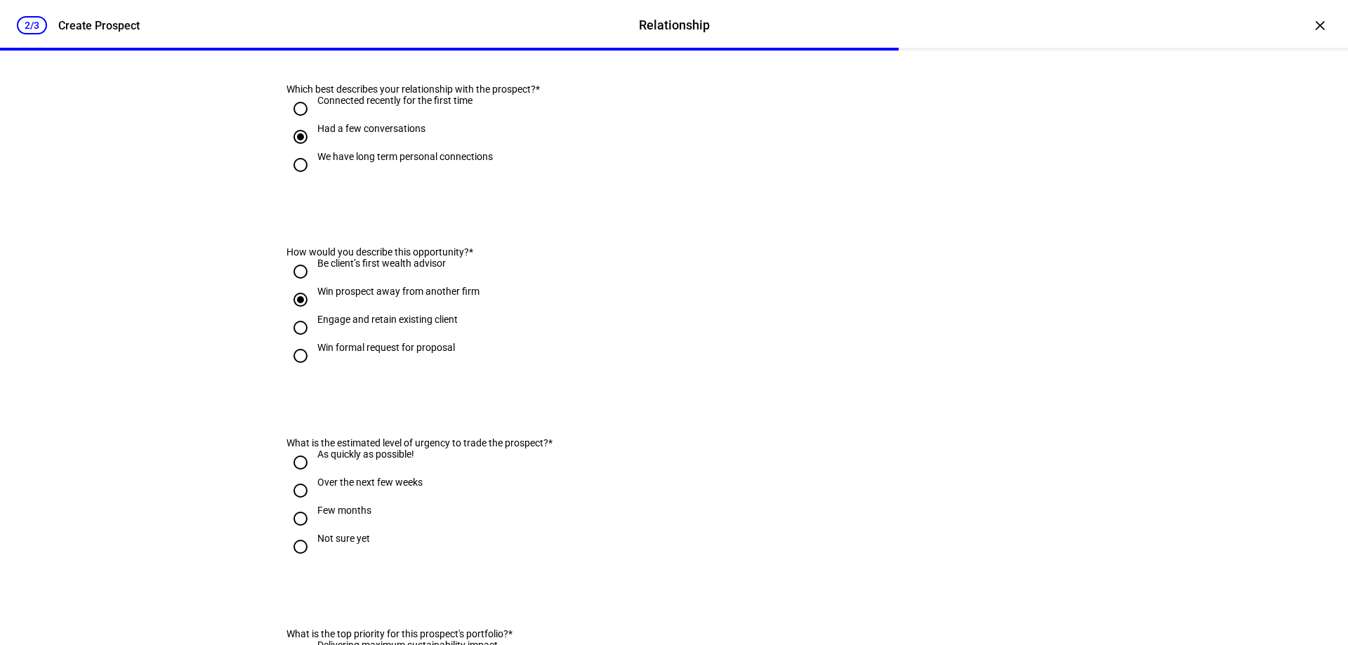
click at [296, 370] on input "Win formal request for proposal" at bounding box center [300, 356] width 28 height 28
radio input "true"
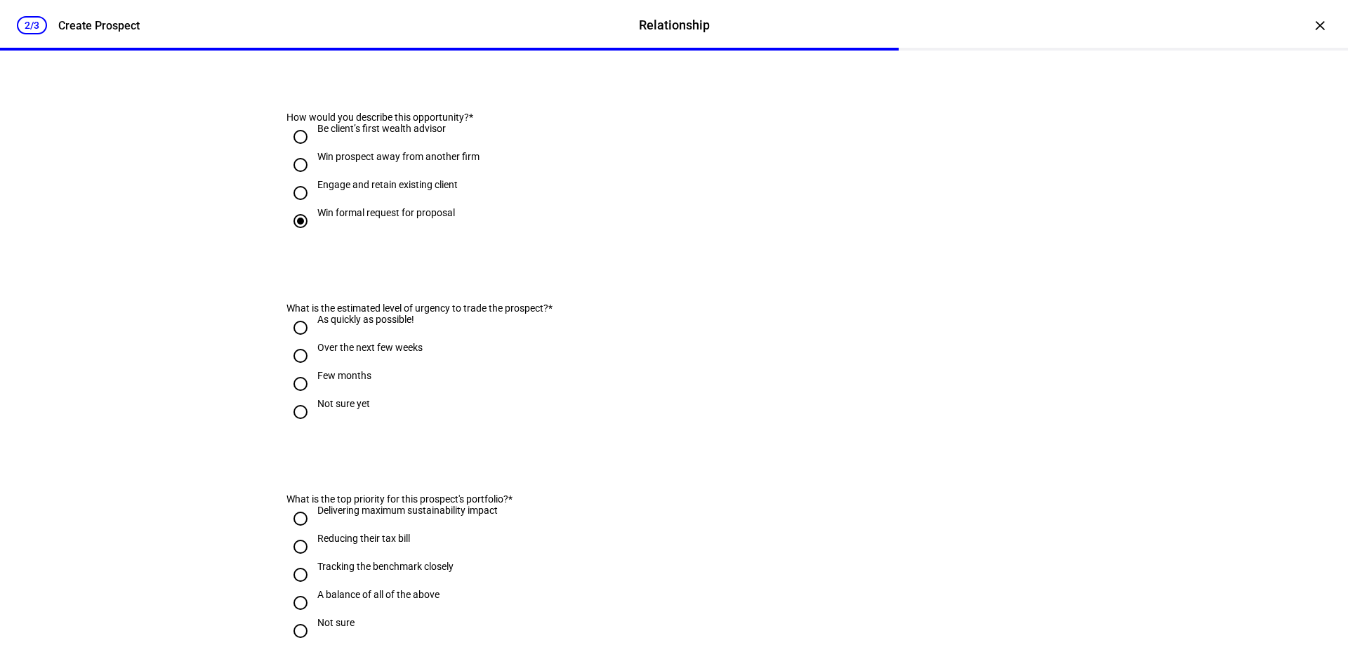
scroll to position [351, 0]
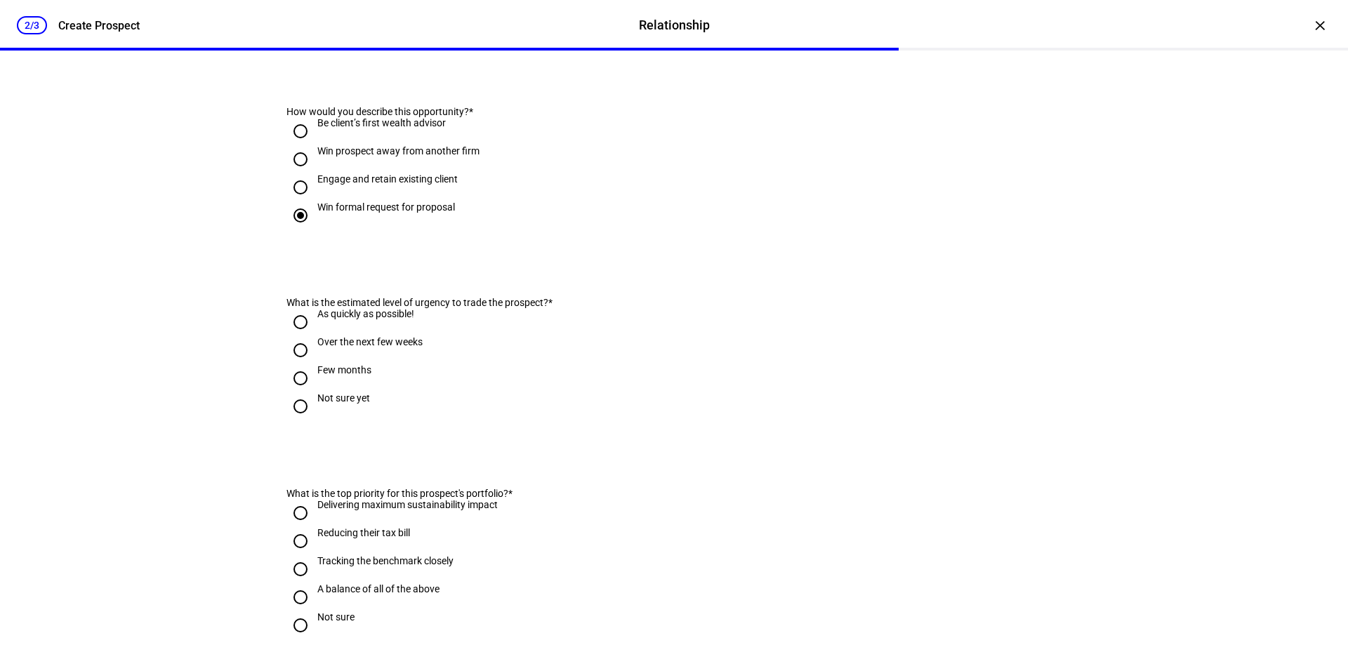
click at [297, 336] on input "As quickly as possible!" at bounding box center [300, 322] width 28 height 28
radio input "true"
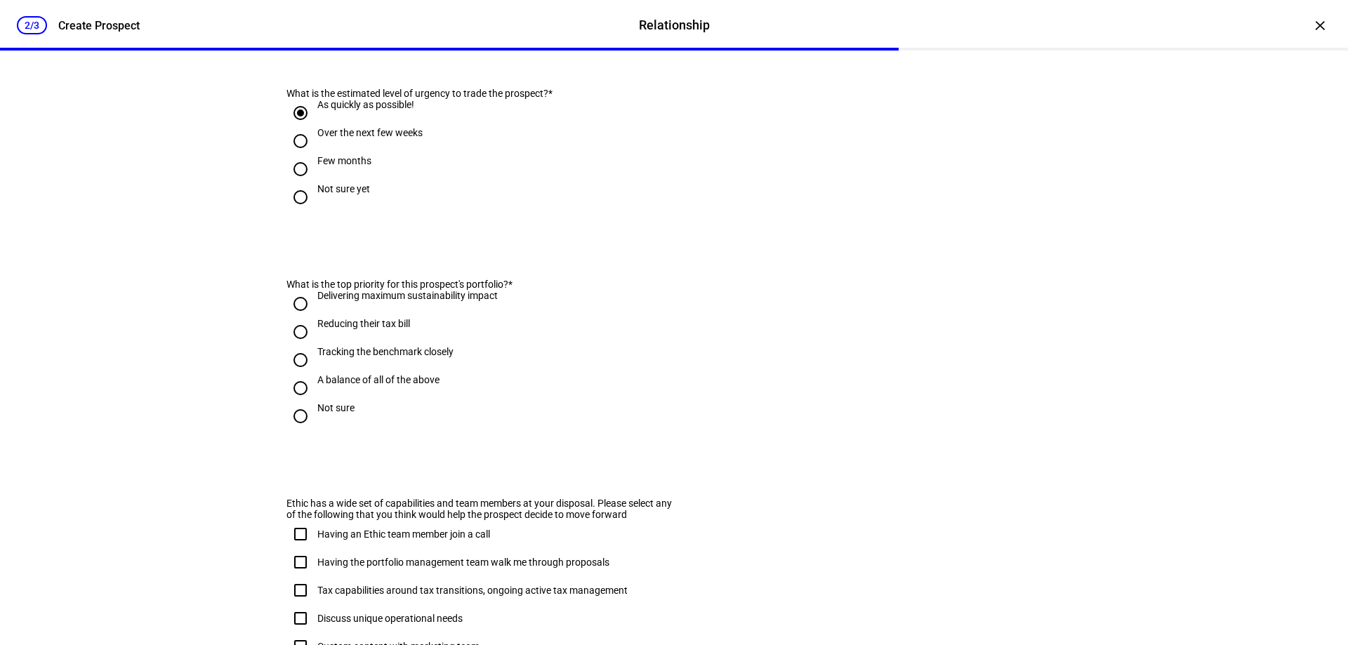
scroll to position [562, 0]
click at [293, 345] on input "Reducing their tax bill" at bounding box center [300, 331] width 28 height 28
radio input "true"
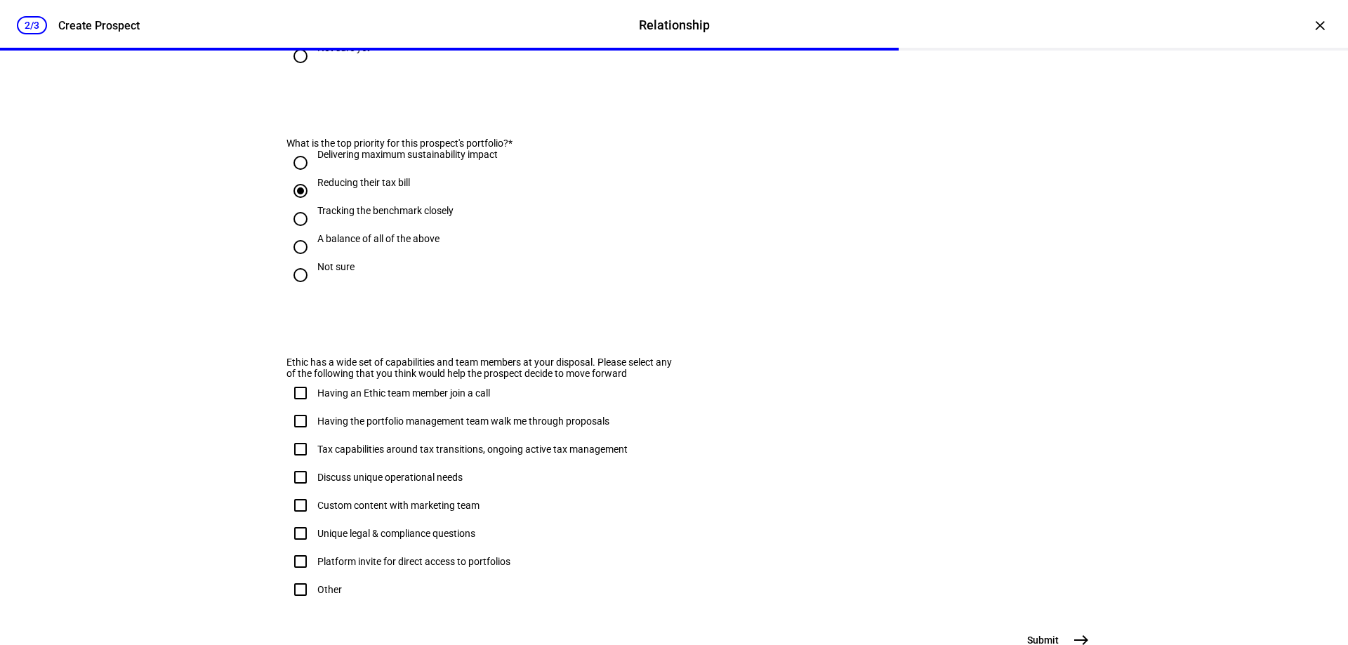
scroll to position [702, 0]
click at [297, 406] on input "Having an Ethic team member join a call" at bounding box center [300, 392] width 28 height 28
checkbox input "true"
click at [293, 434] on input "Having the portfolio management team walk me through proposals" at bounding box center [300, 420] width 28 height 28
checkbox input "true"
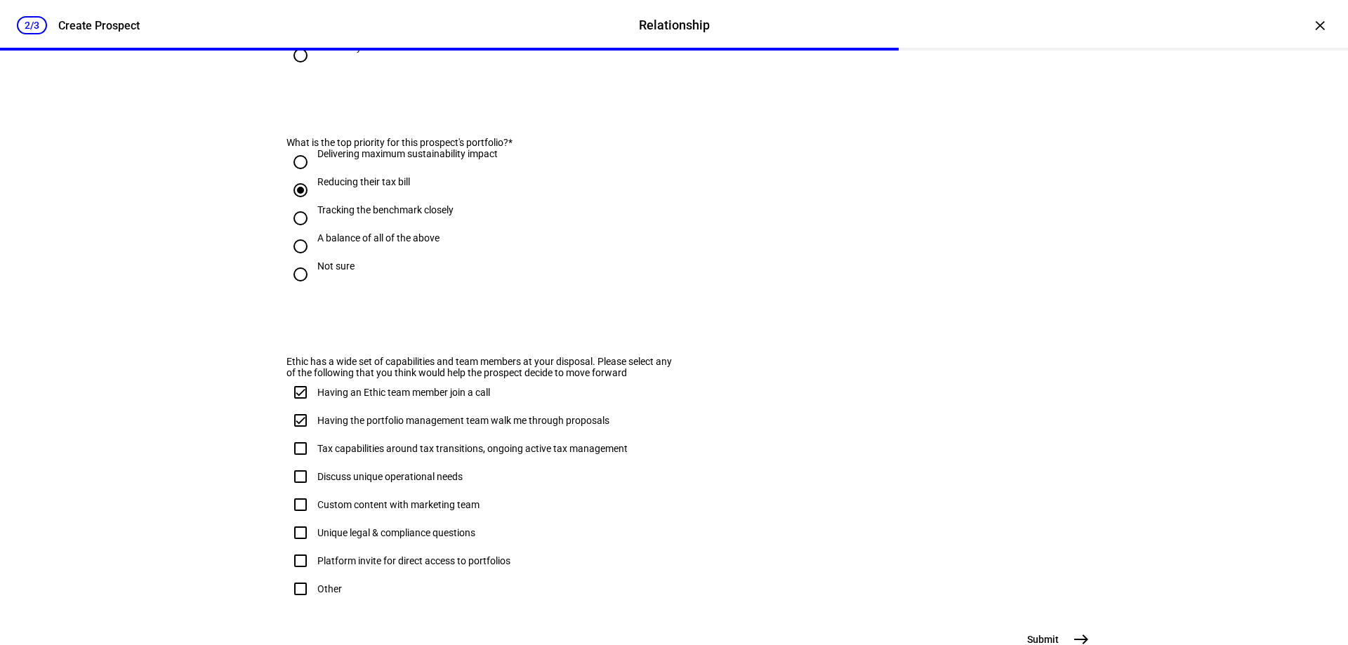
click at [292, 463] on input "Tax capabilities around tax transitions, ongoing active tax management" at bounding box center [300, 448] width 28 height 28
checkbox input "true"
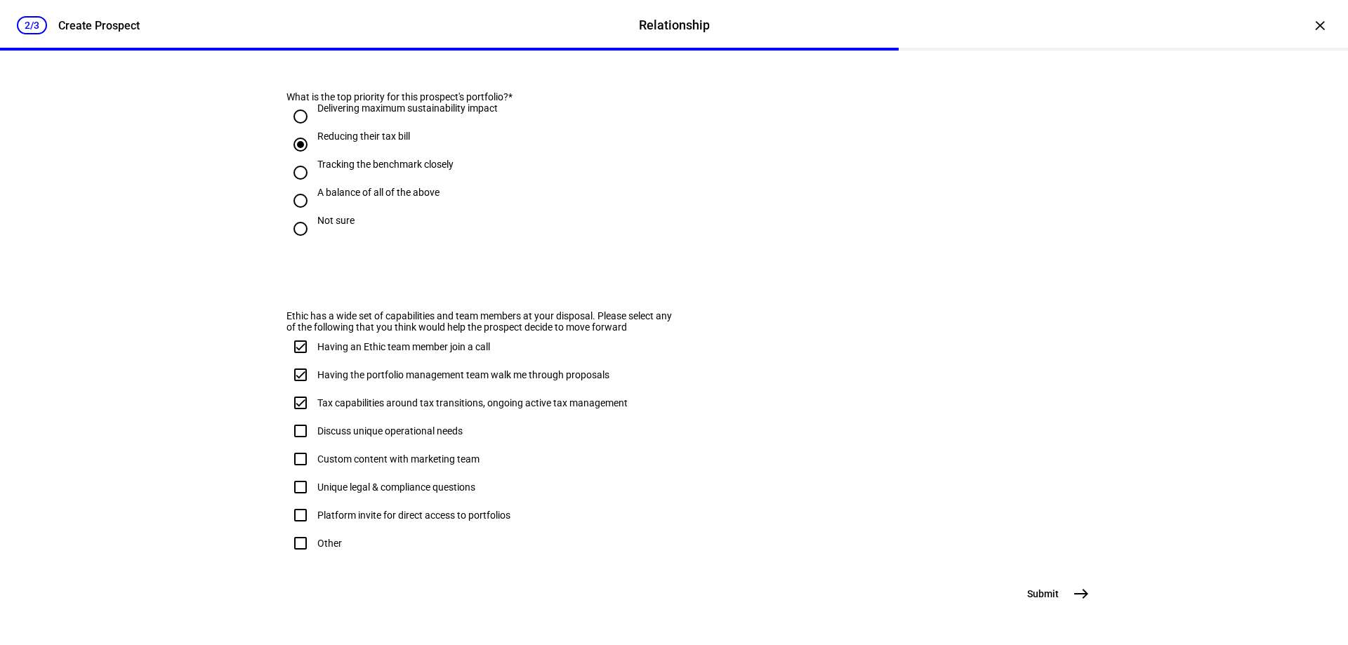
scroll to position [827, 0]
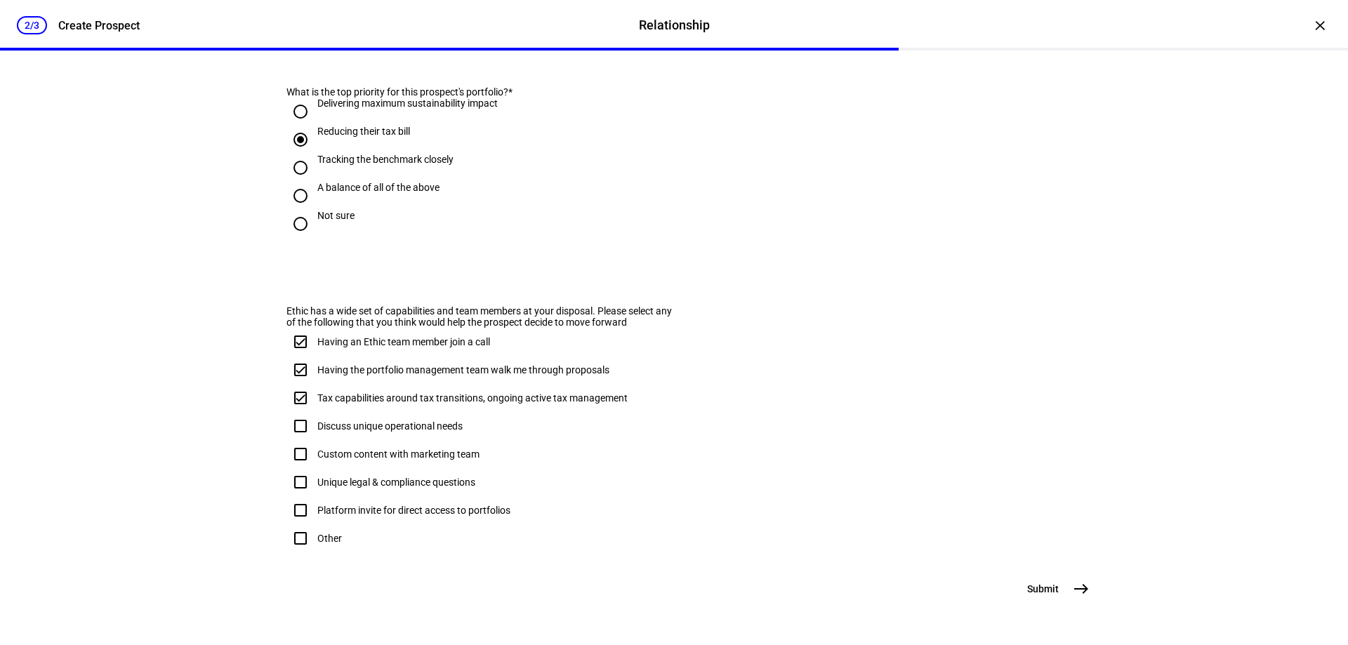
click at [1078, 587] on mat-icon "east" at bounding box center [1080, 588] width 17 height 17
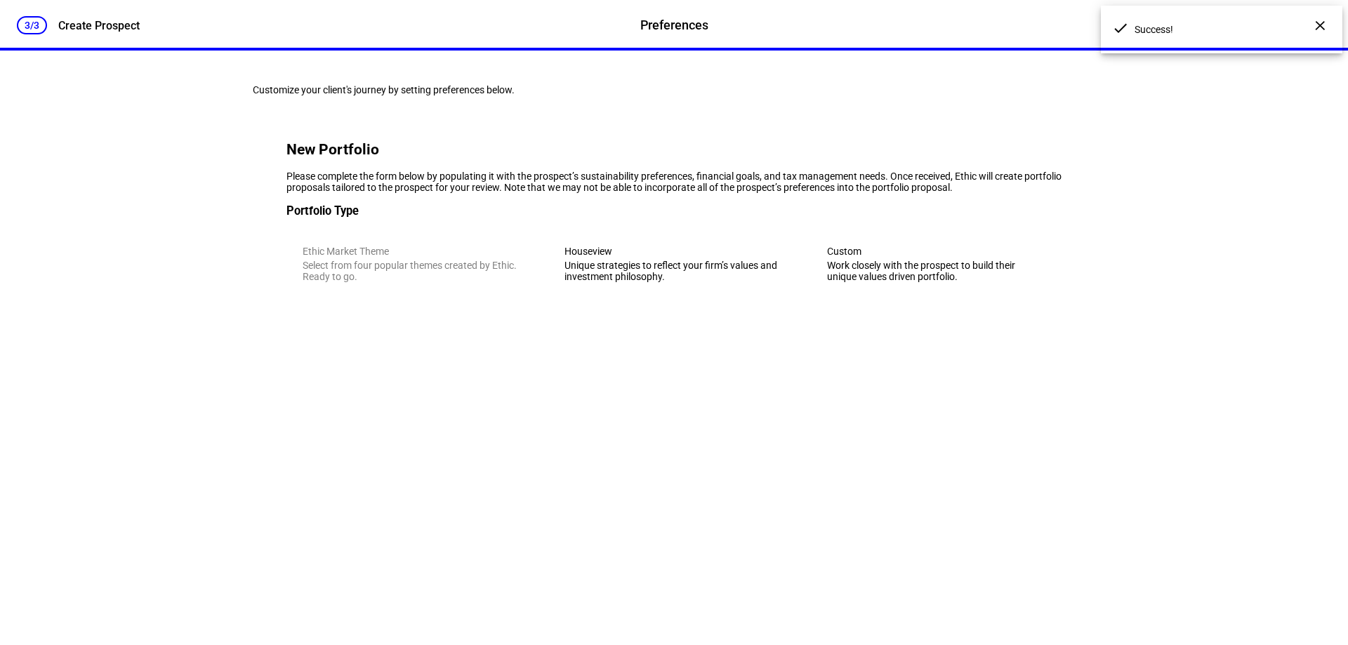
scroll to position [0, 0]
click at [688, 282] on div "Unique strategies to reflect your firm’s values and investment philosophy." at bounding box center [673, 271] width 218 height 22
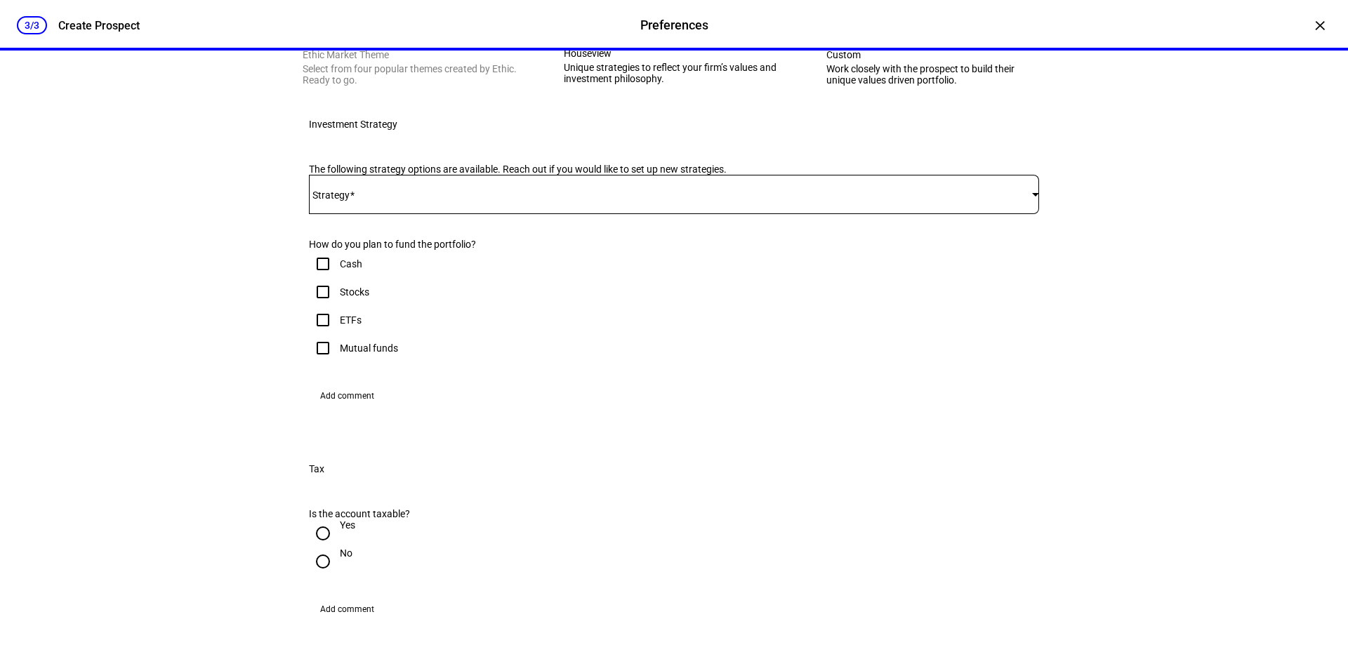
scroll to position [211, 0]
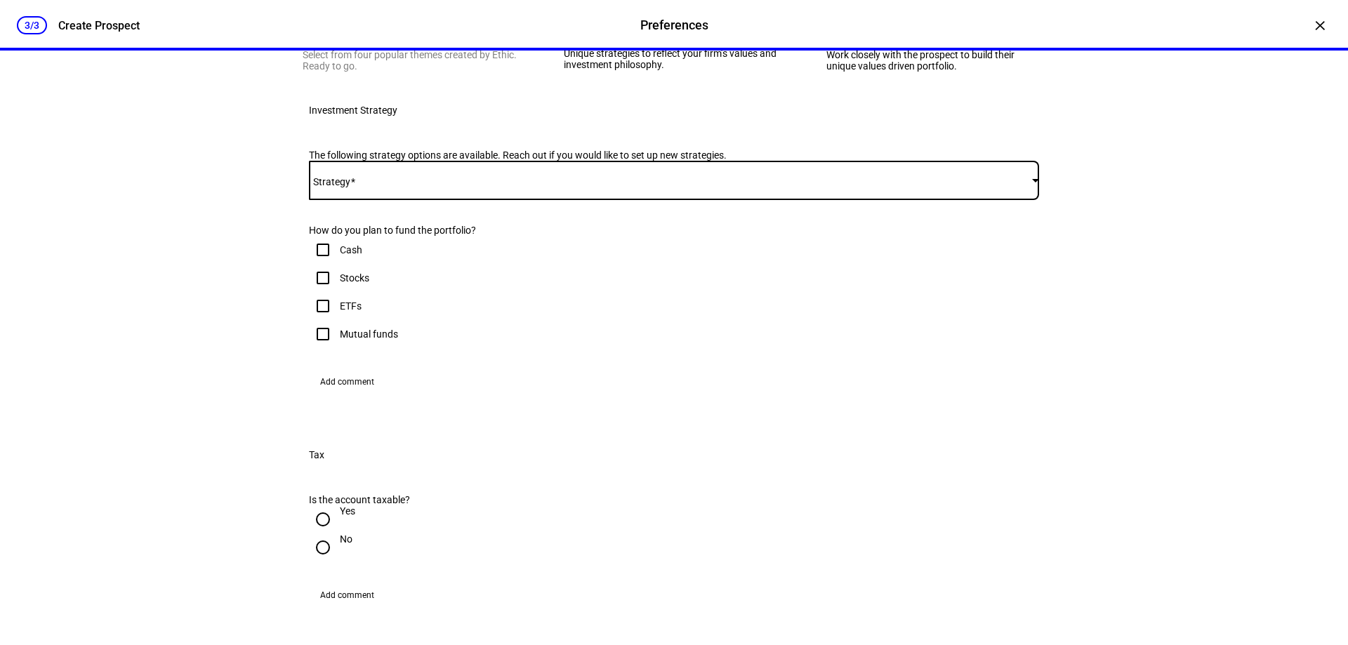
click at [670, 186] on span at bounding box center [670, 180] width 723 height 11
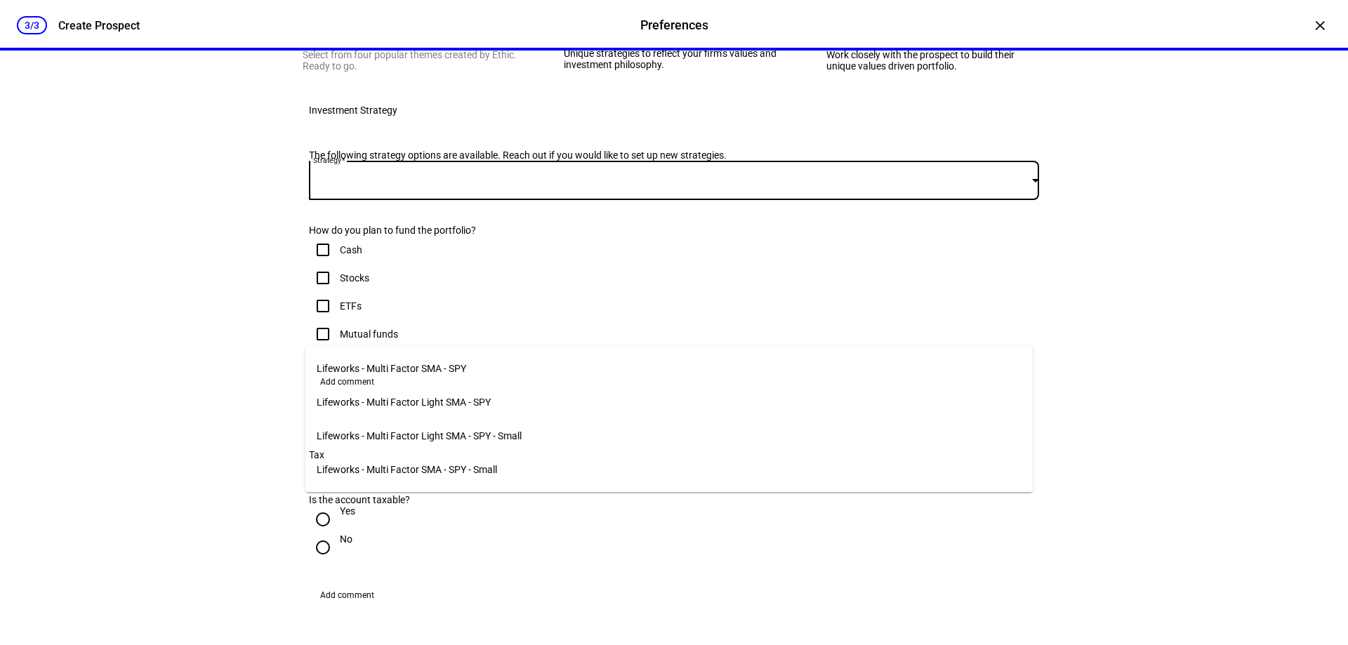
click at [661, 361] on mat-option "Lifeworks - Multi Factor SMA - SPY" at bounding box center [668, 369] width 727 height 34
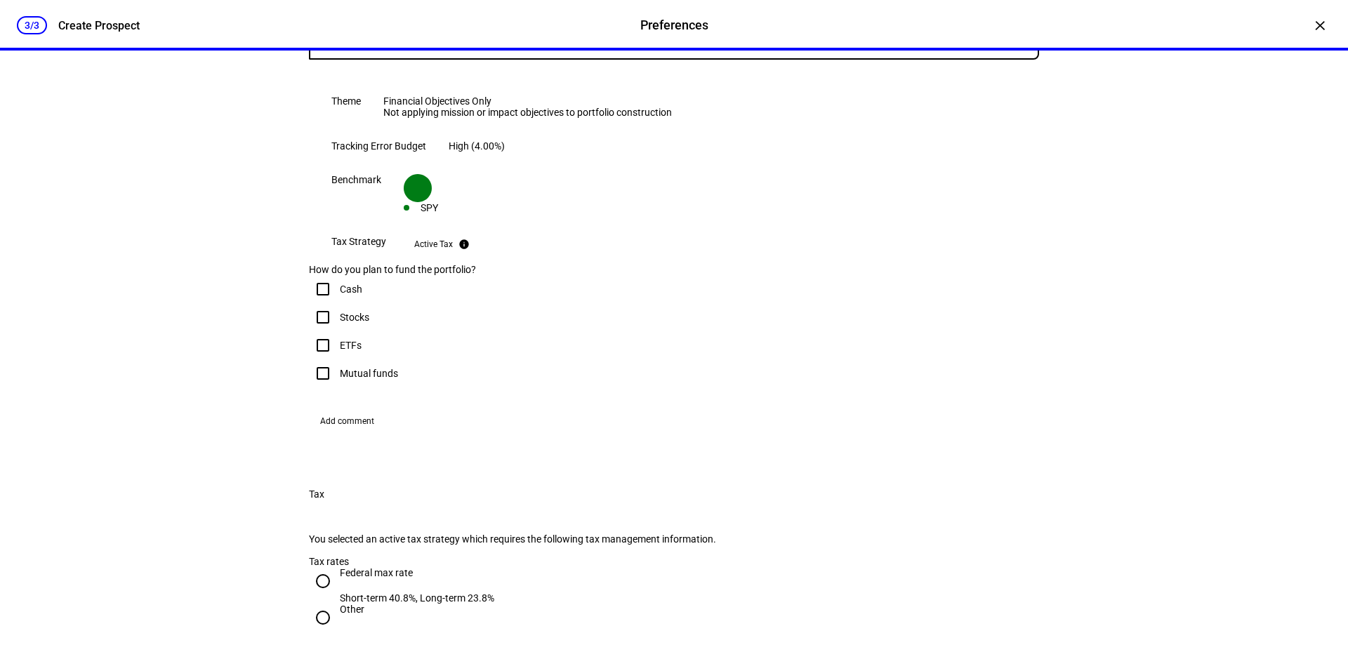
scroll to position [421, 0]
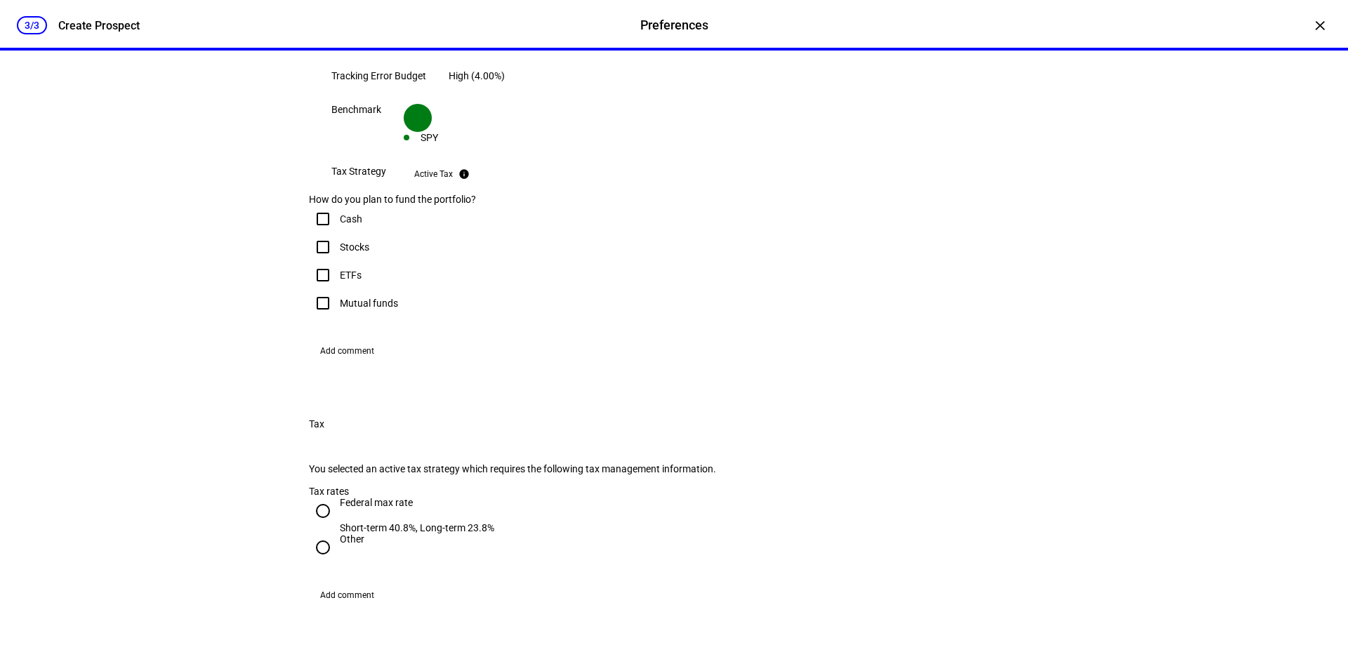
click at [317, 261] on input "Stocks" at bounding box center [323, 247] width 28 height 28
checkbox input "true"
click at [320, 289] on input "ETFs" at bounding box center [323, 275] width 28 height 28
checkbox input "true"
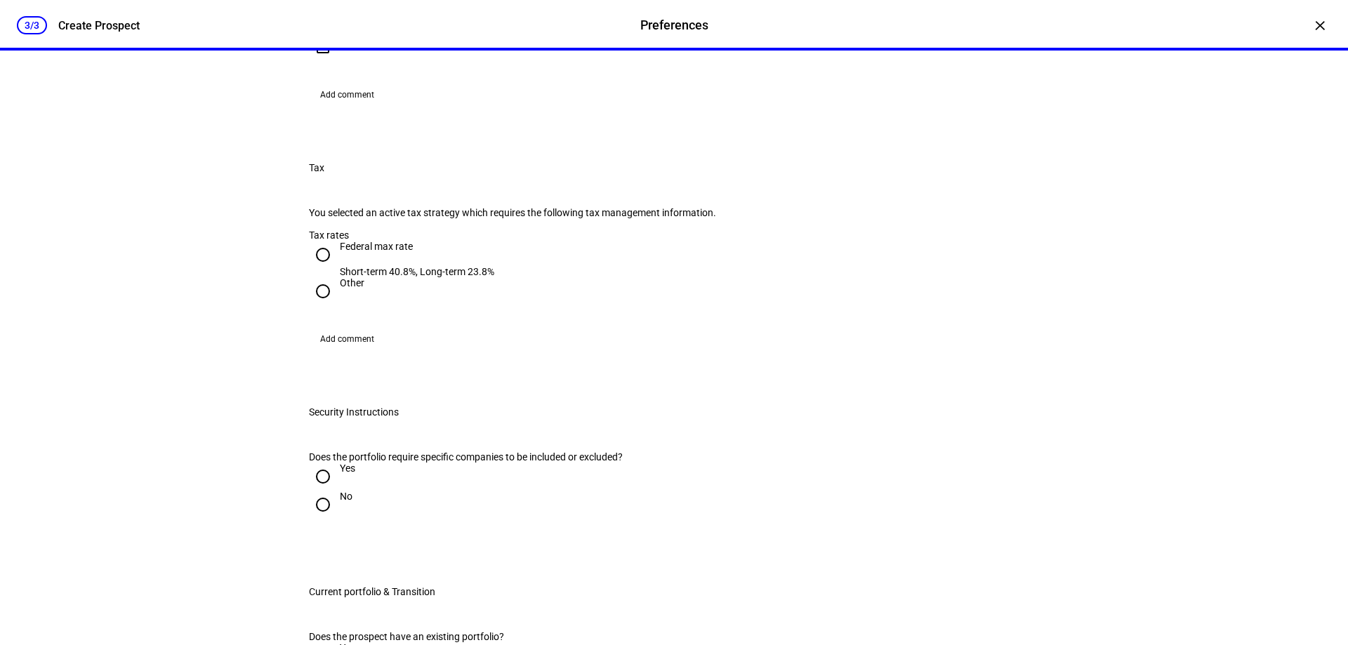
scroll to position [702, 0]
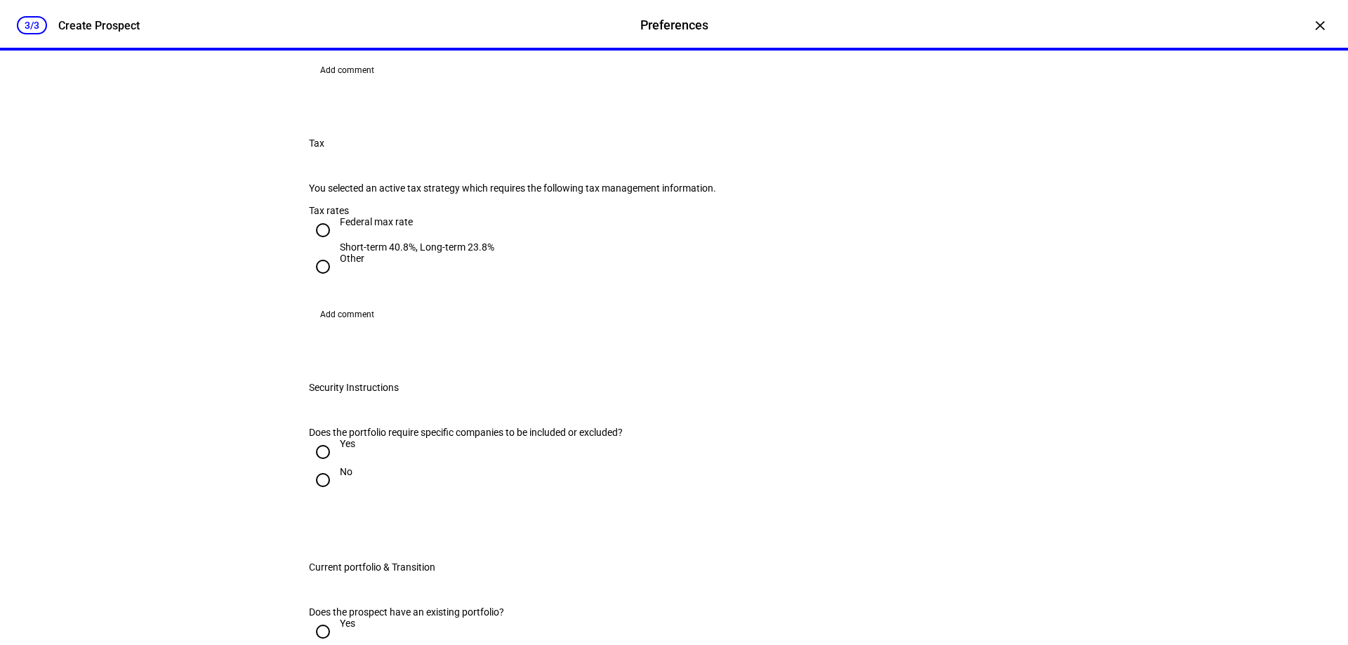
click at [318, 244] on input "Federal max rate Short-term 40.8%, Long-term 23.8%" at bounding box center [323, 230] width 28 height 28
radio input "true"
click at [319, 281] on input "Other" at bounding box center [323, 267] width 28 height 28
radio input "true"
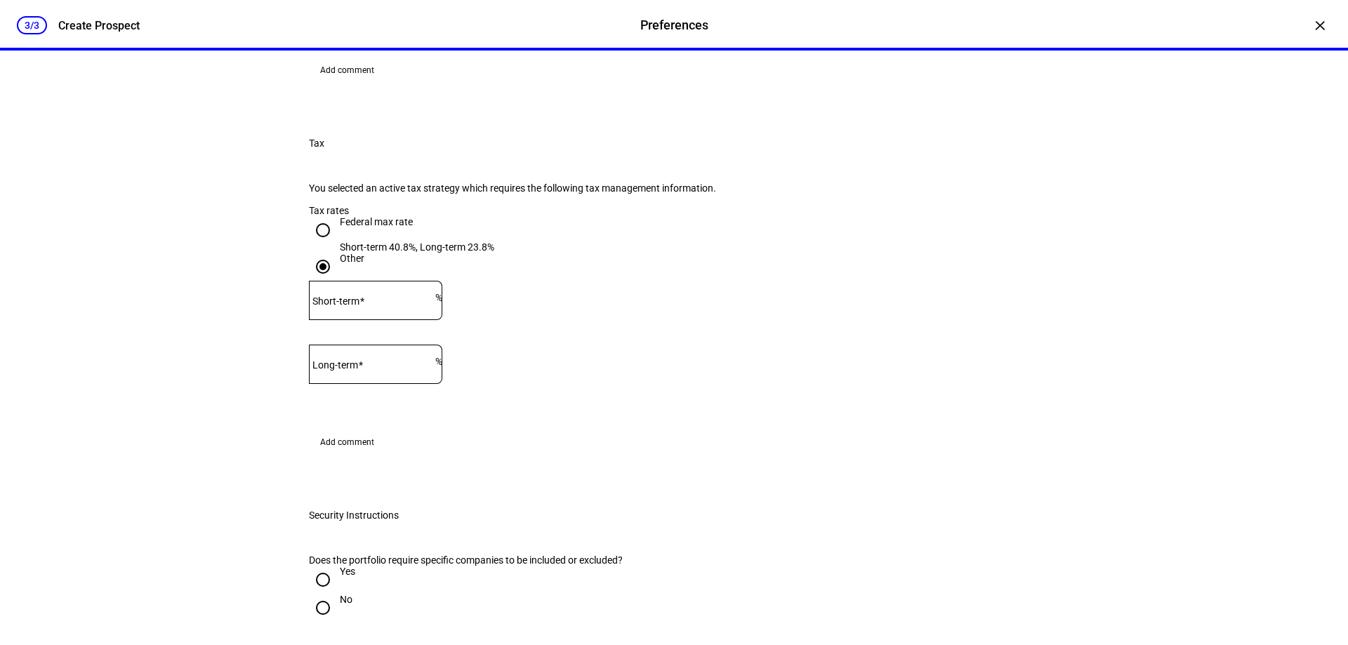
click at [317, 244] on input "Federal max rate Short-term 40.8%, Long-term 23.8%" at bounding box center [323, 230] width 28 height 28
radio input "true"
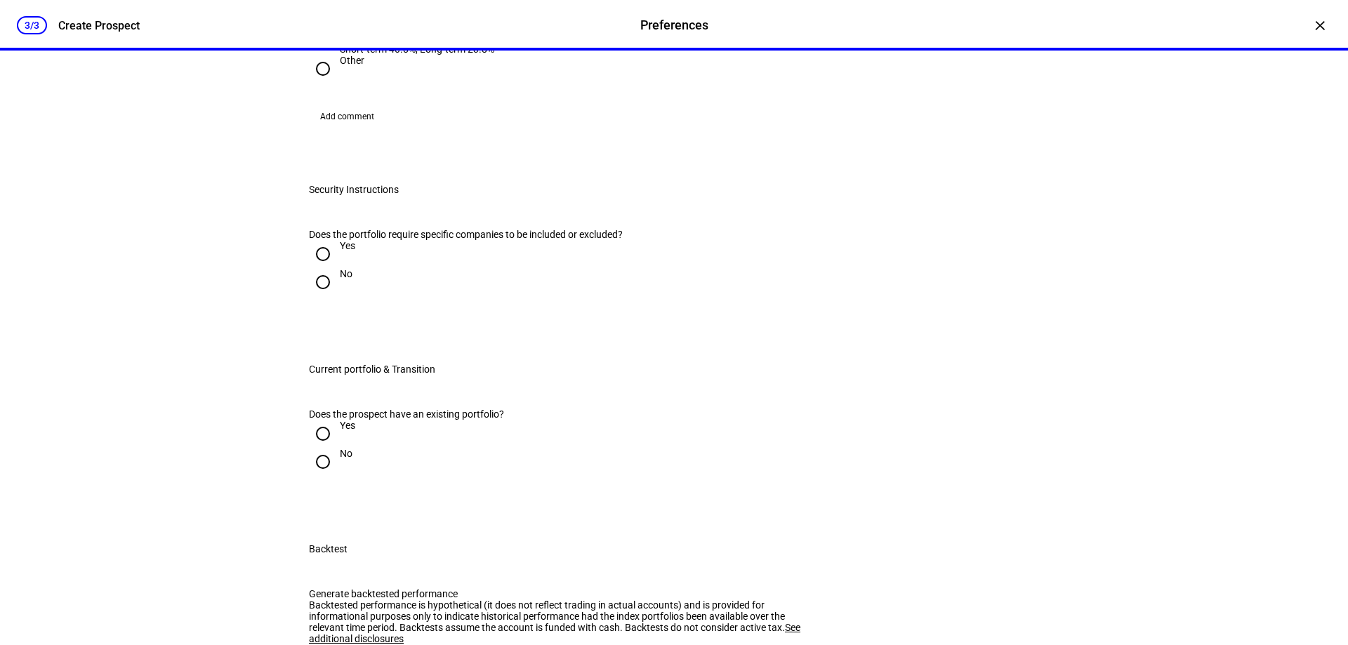
scroll to position [912, 0]
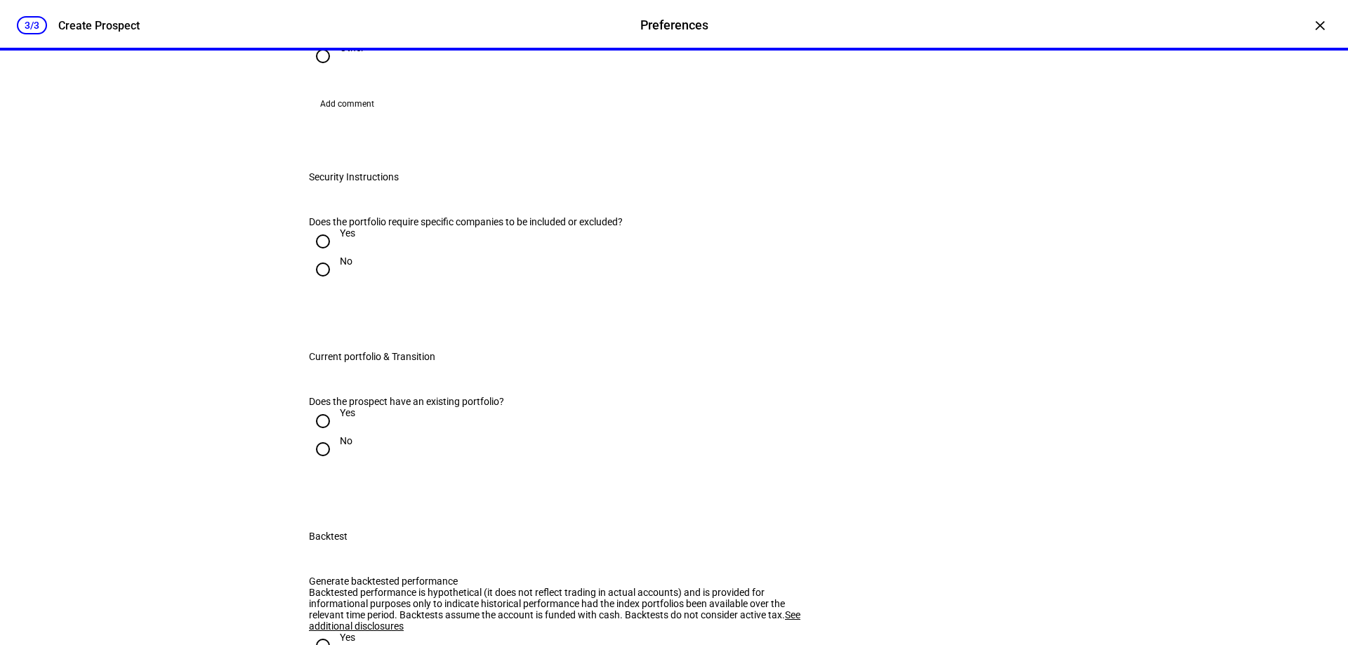
click at [319, 284] on input "No" at bounding box center [323, 269] width 28 height 28
radio input "true"
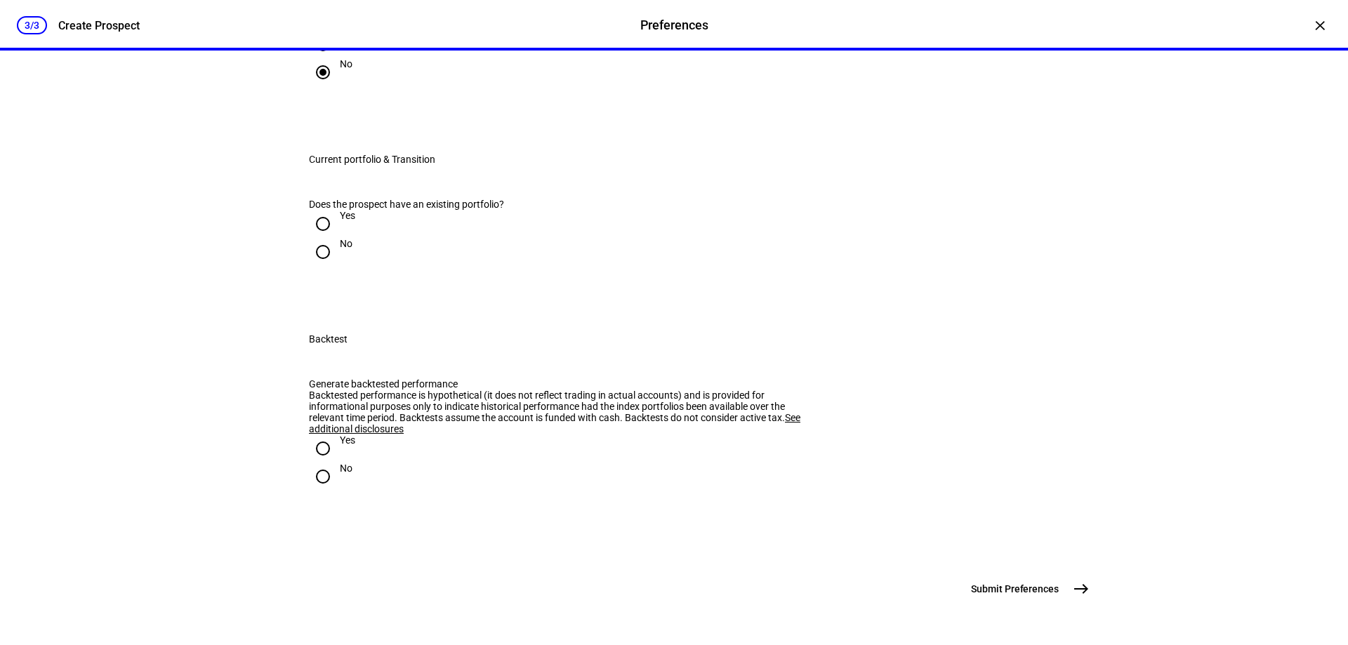
scroll to position [1193, 0]
click at [321, 238] on input "Yes" at bounding box center [323, 224] width 28 height 28
radio input "true"
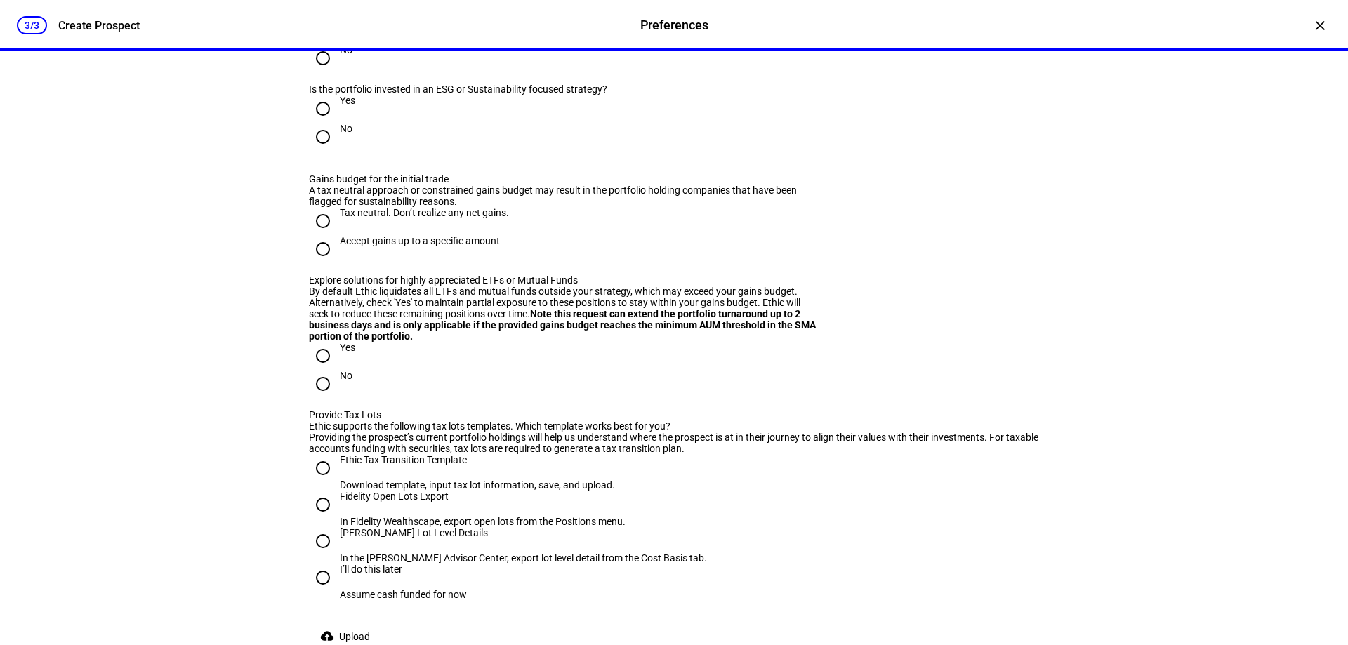
scroll to position [1334, 0]
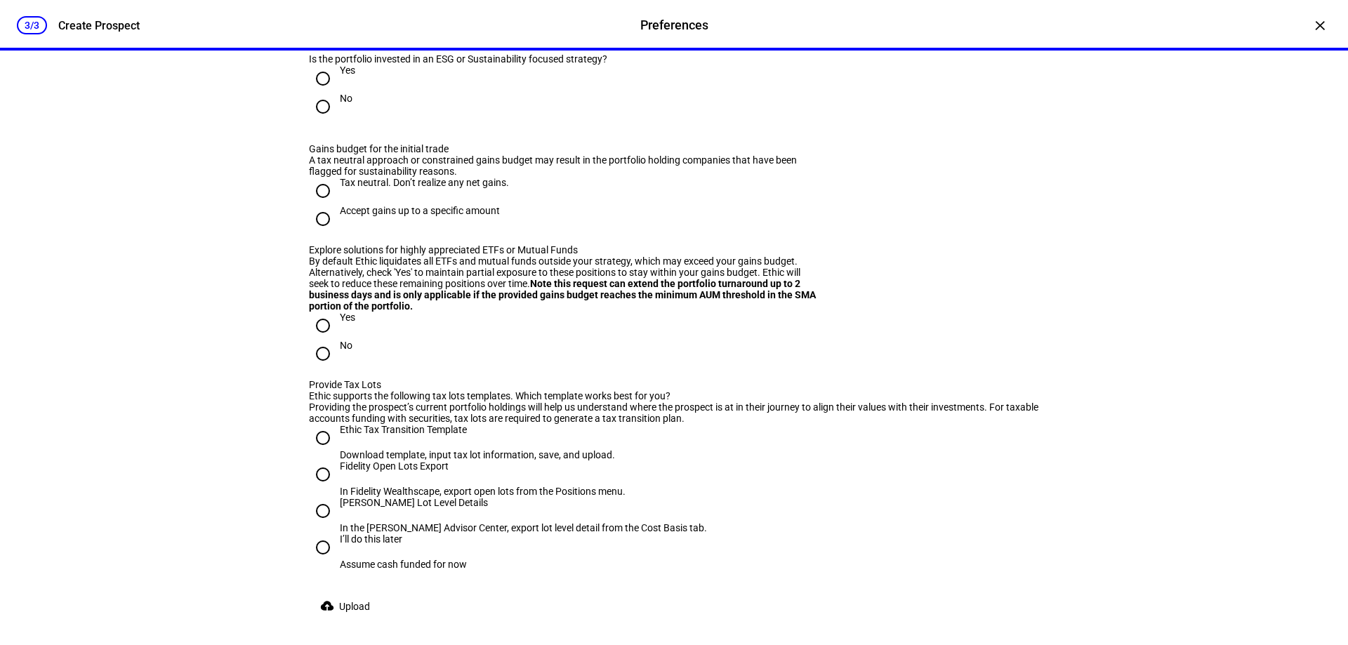
click at [317, 121] on input "No" at bounding box center [323, 107] width 28 height 28
radio input "true"
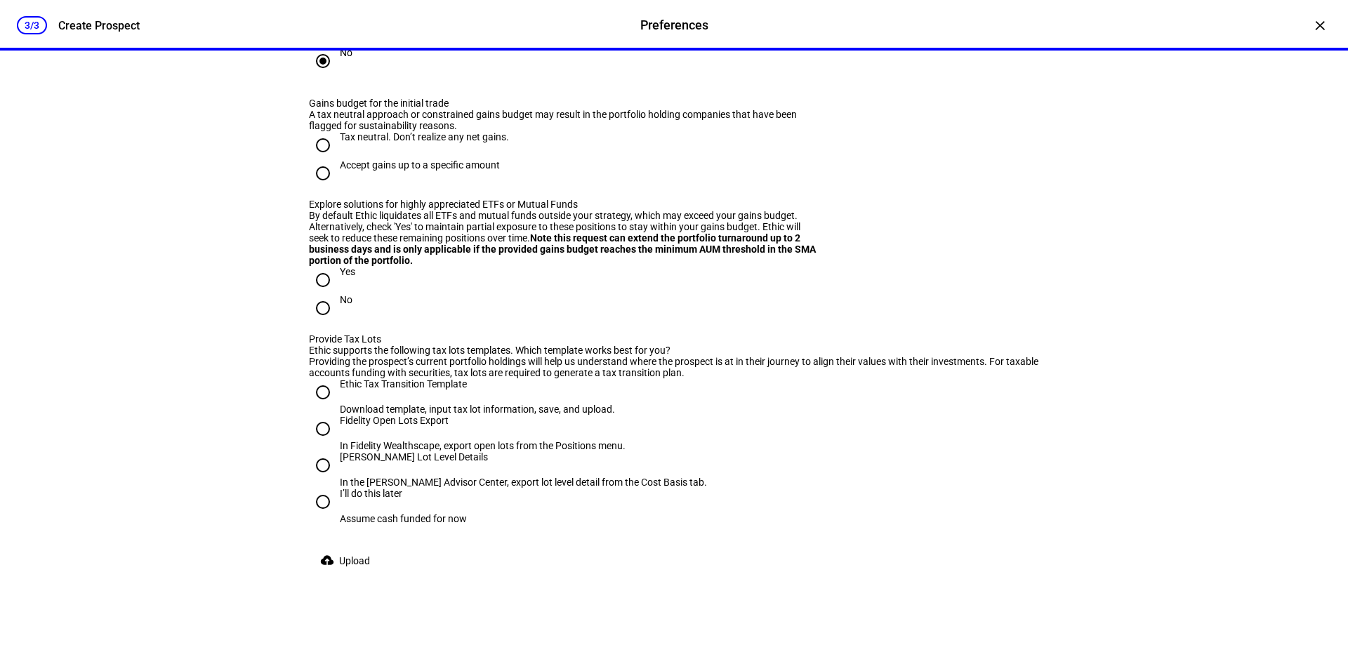
scroll to position [1404, 0]
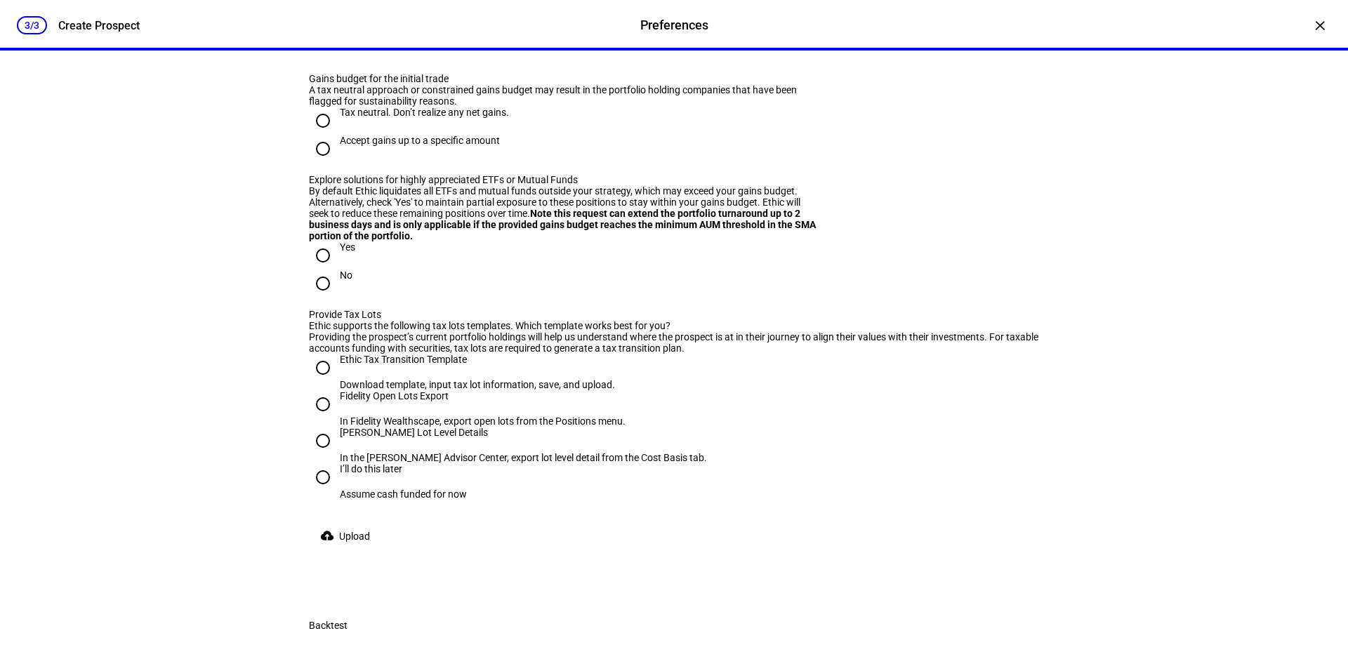
click at [314, 163] on input "Accept gains up to a specific amount" at bounding box center [323, 149] width 28 height 28
radio input "true"
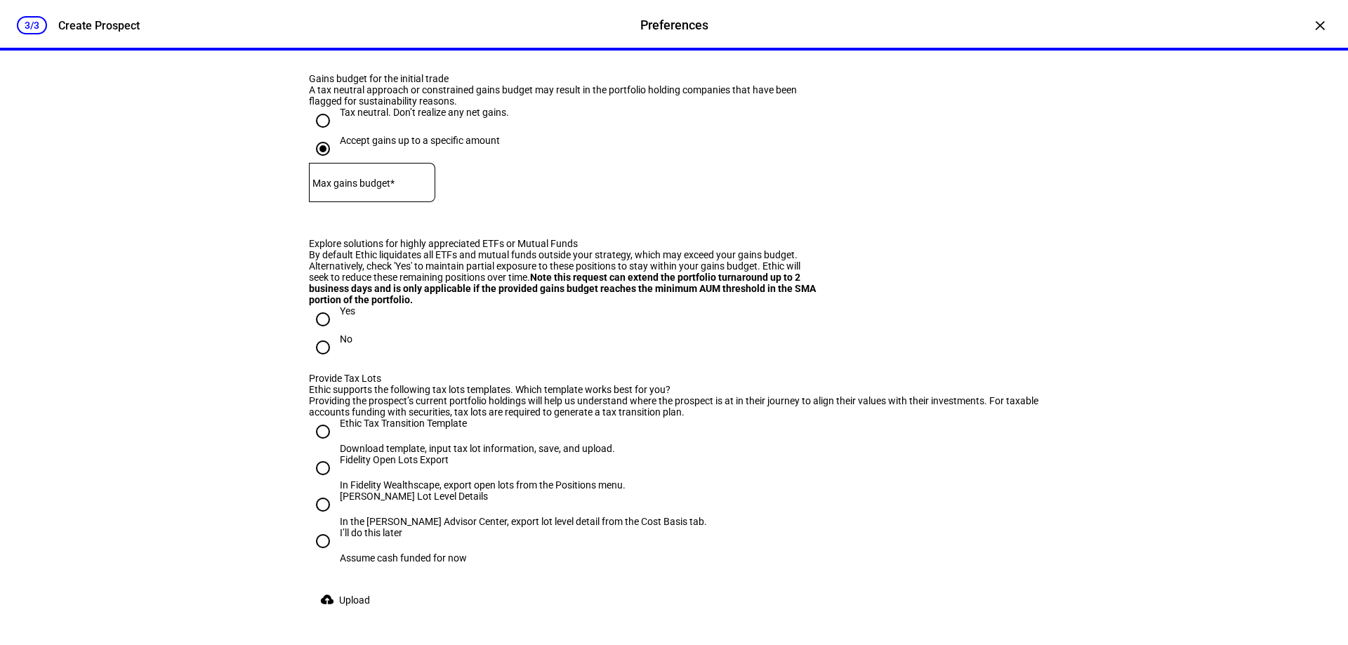
click at [371, 189] on mat-label "Max gains budget*" at bounding box center [353, 183] width 82 height 11
click at [317, 333] on input "Yes" at bounding box center [323, 319] width 28 height 28
radio input "true"
click at [368, 189] on mat-label "Max gains budget*" at bounding box center [353, 183] width 82 height 11
type input "2"
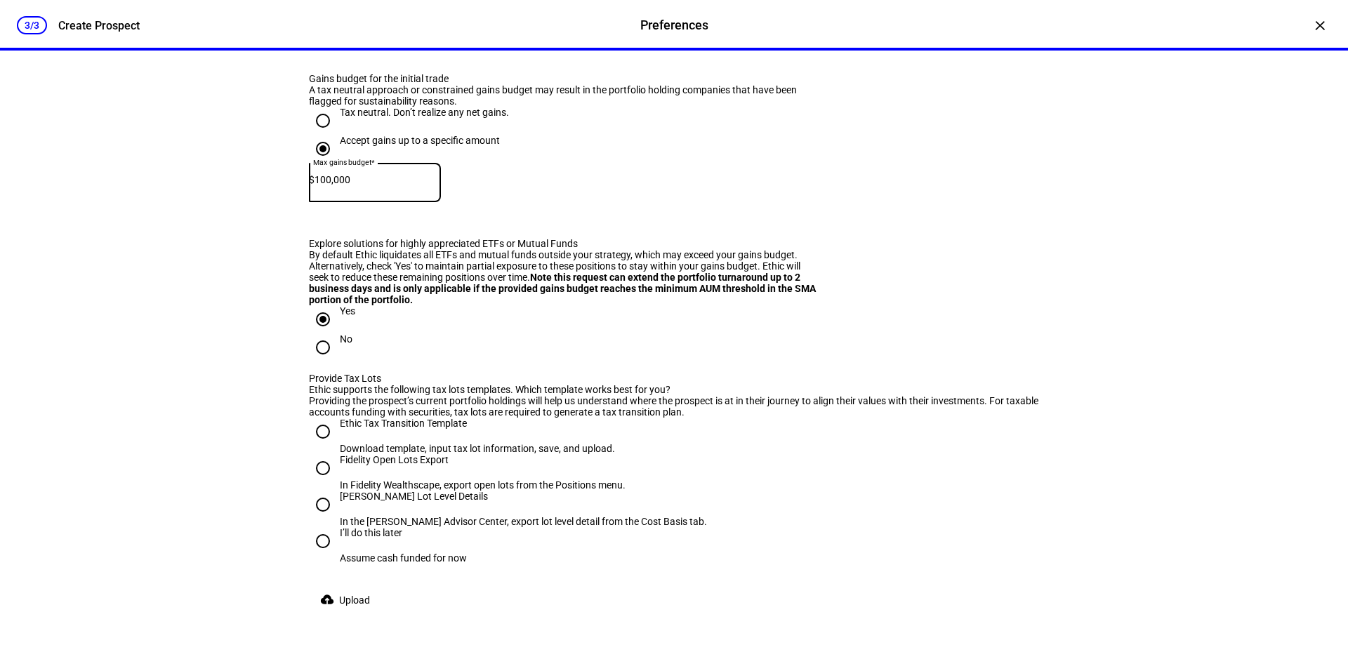
type input "100,000"
click at [741, 227] on div "Accept gains up to a specific amount Max gains budget* $ 100,000" at bounding box center [674, 181] width 730 height 92
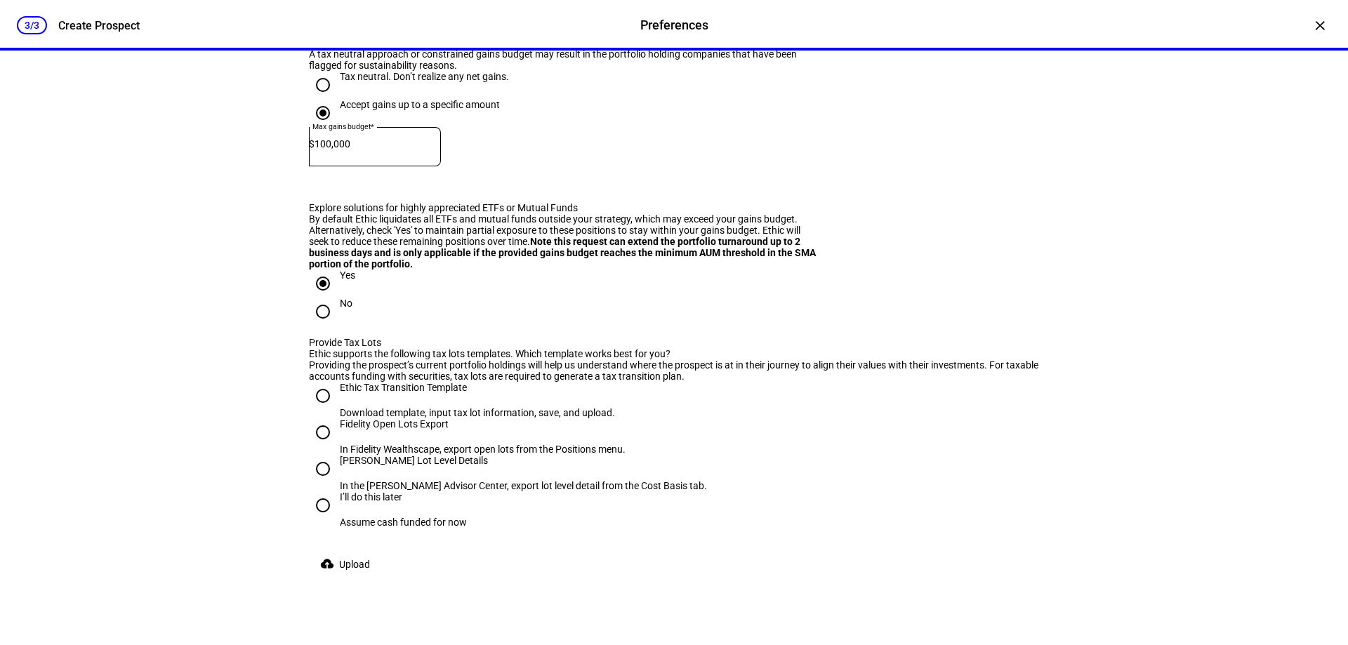
scroll to position [1474, 0]
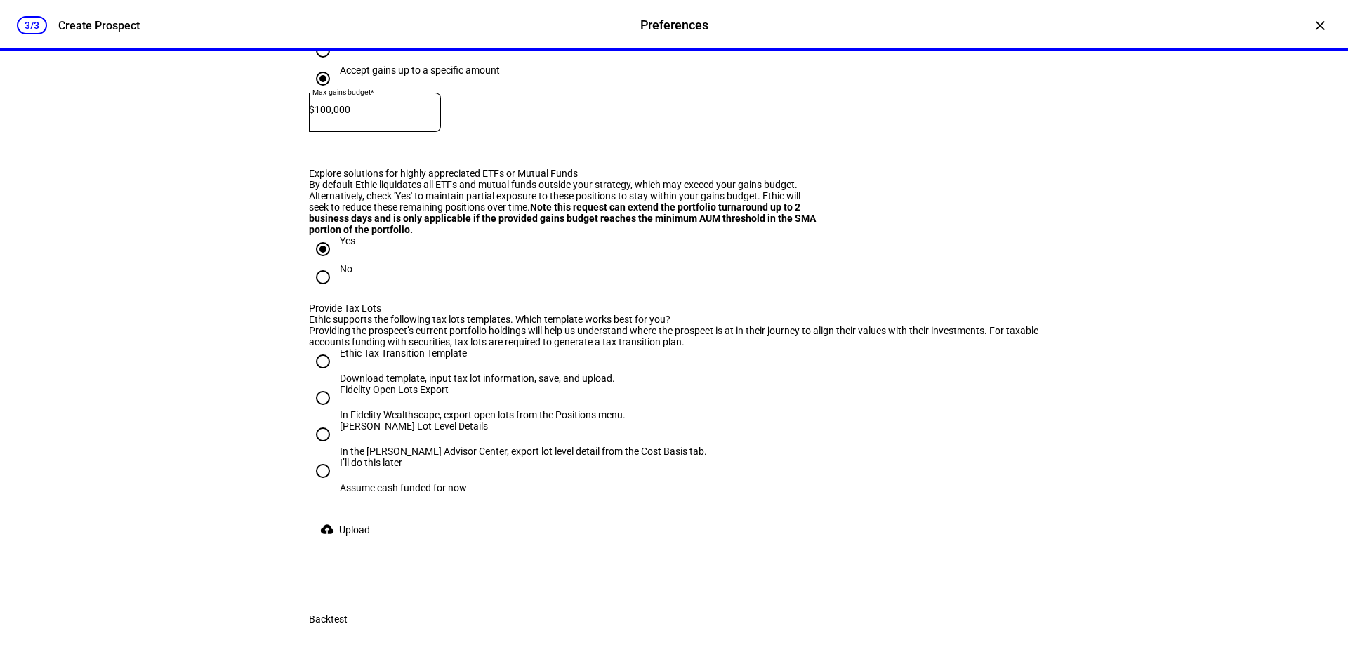
click at [321, 65] on input "Tax neutral. Don’t realize any net gains." at bounding box center [323, 50] width 28 height 28
radio input "true"
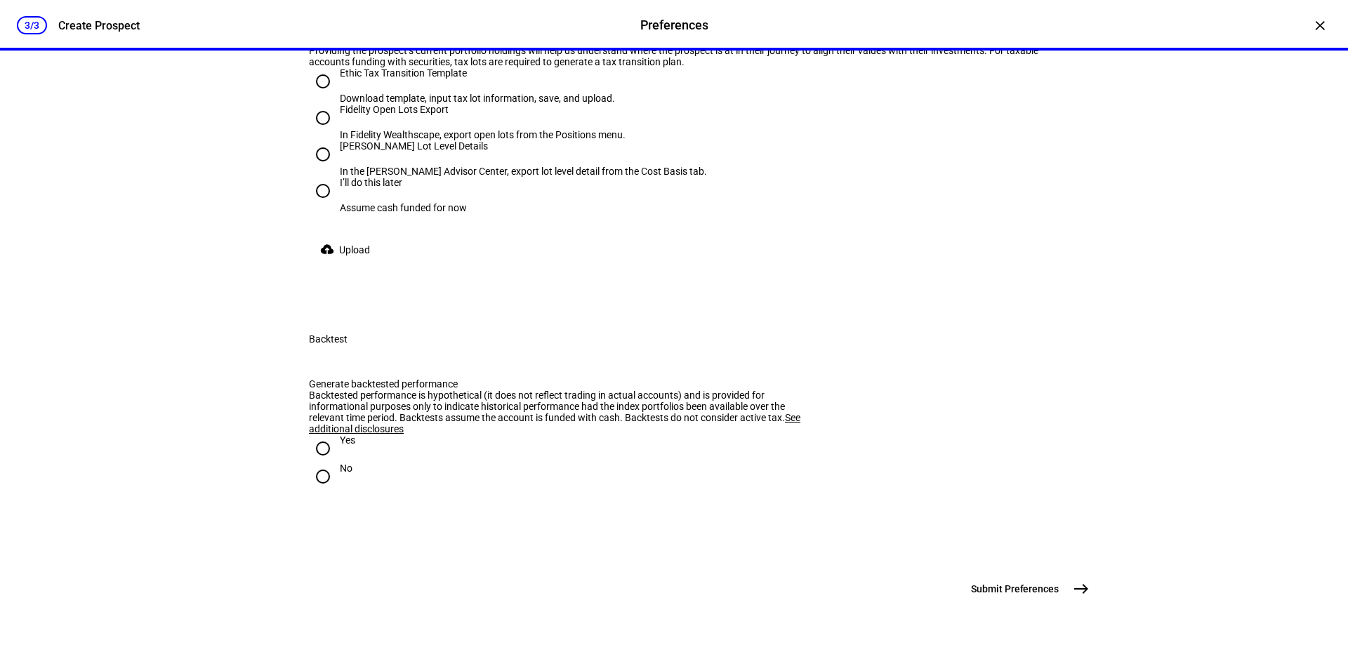
scroll to position [1825, 0]
click at [322, 95] on input "Ethic Tax Transition Template Download template, input tax lot information, sav…" at bounding box center [323, 81] width 28 height 28
radio input "true"
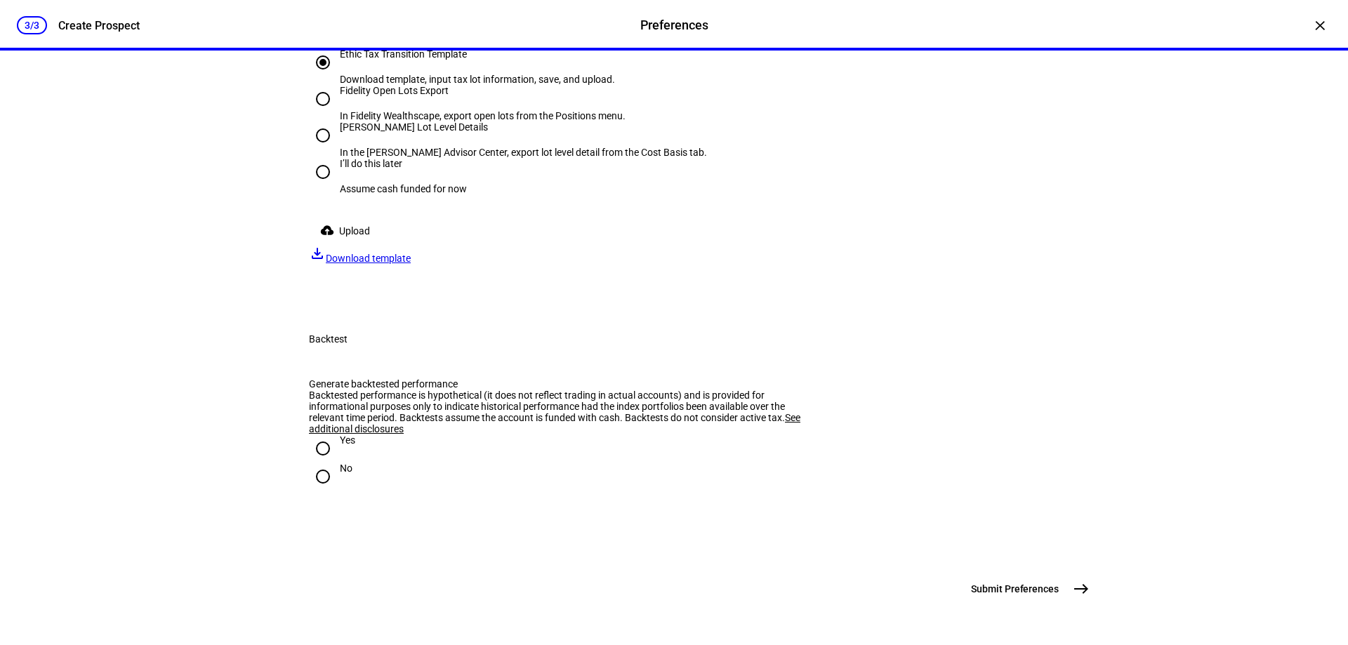
click at [351, 245] on span "Upload" at bounding box center [354, 231] width 31 height 28
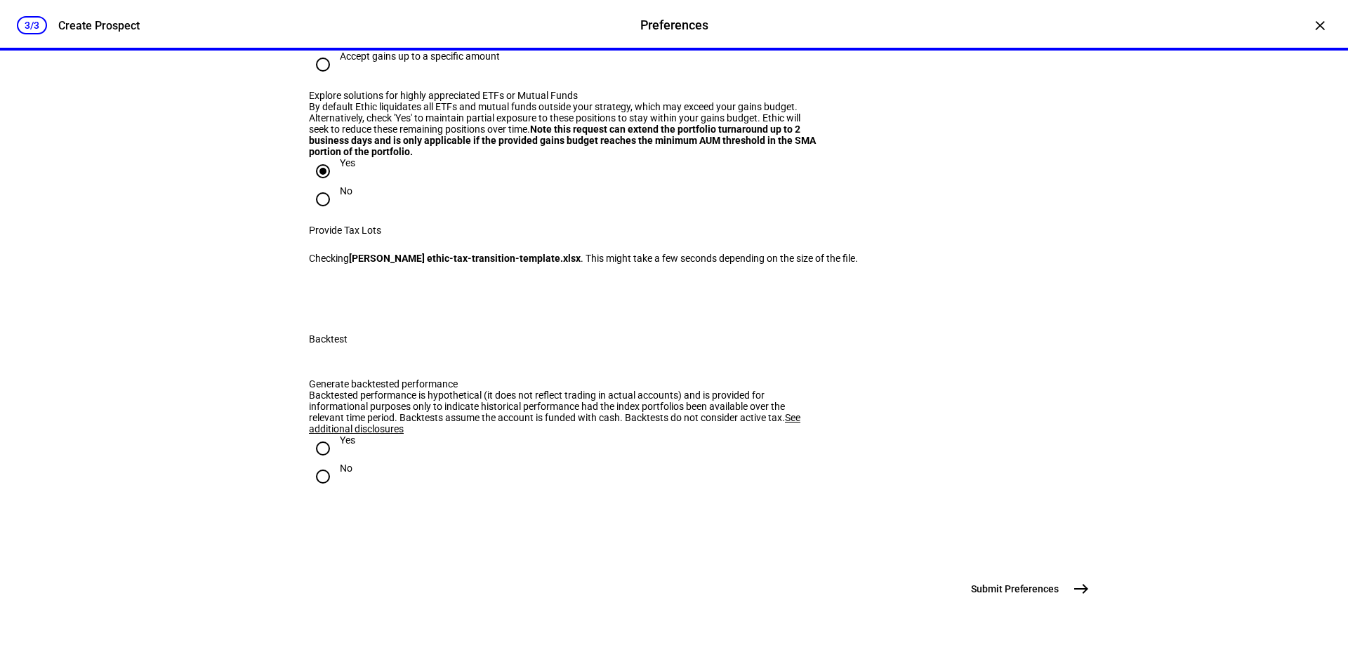
click at [321, 456] on input "Yes" at bounding box center [323, 448] width 28 height 28
radio input "true"
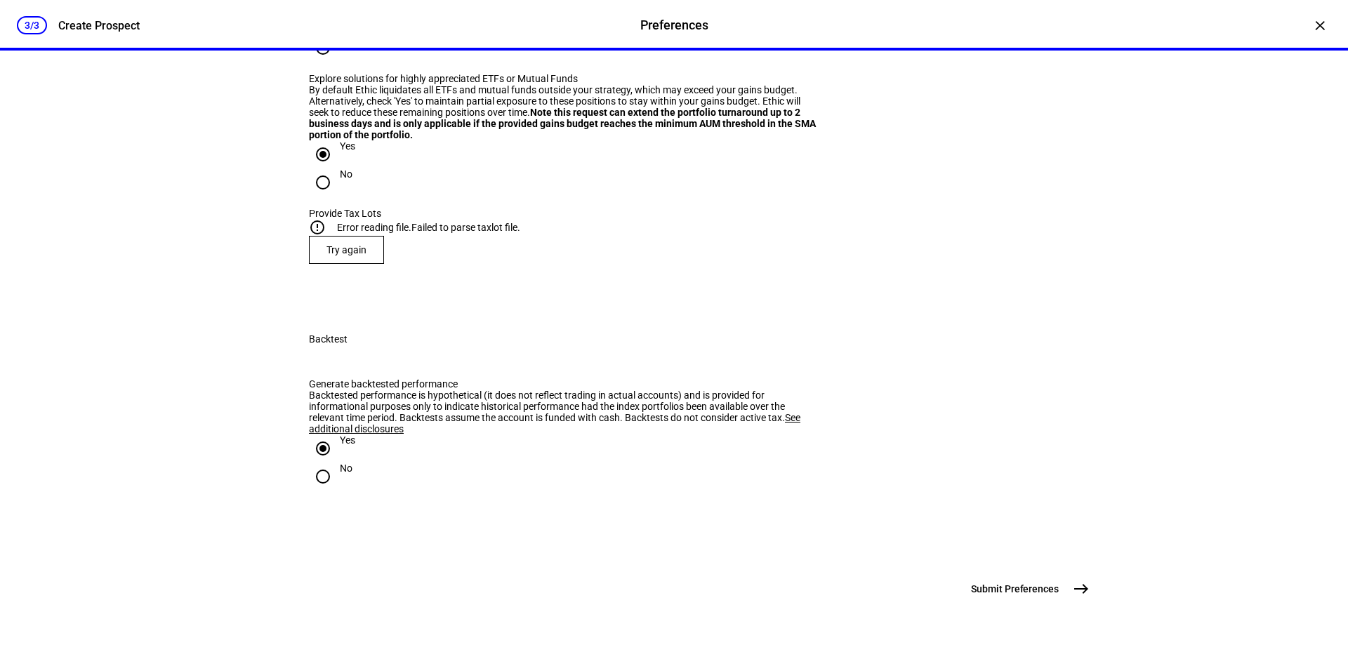
scroll to position [1685, 0]
click at [339, 255] on span "Try again" at bounding box center [346, 249] width 40 height 11
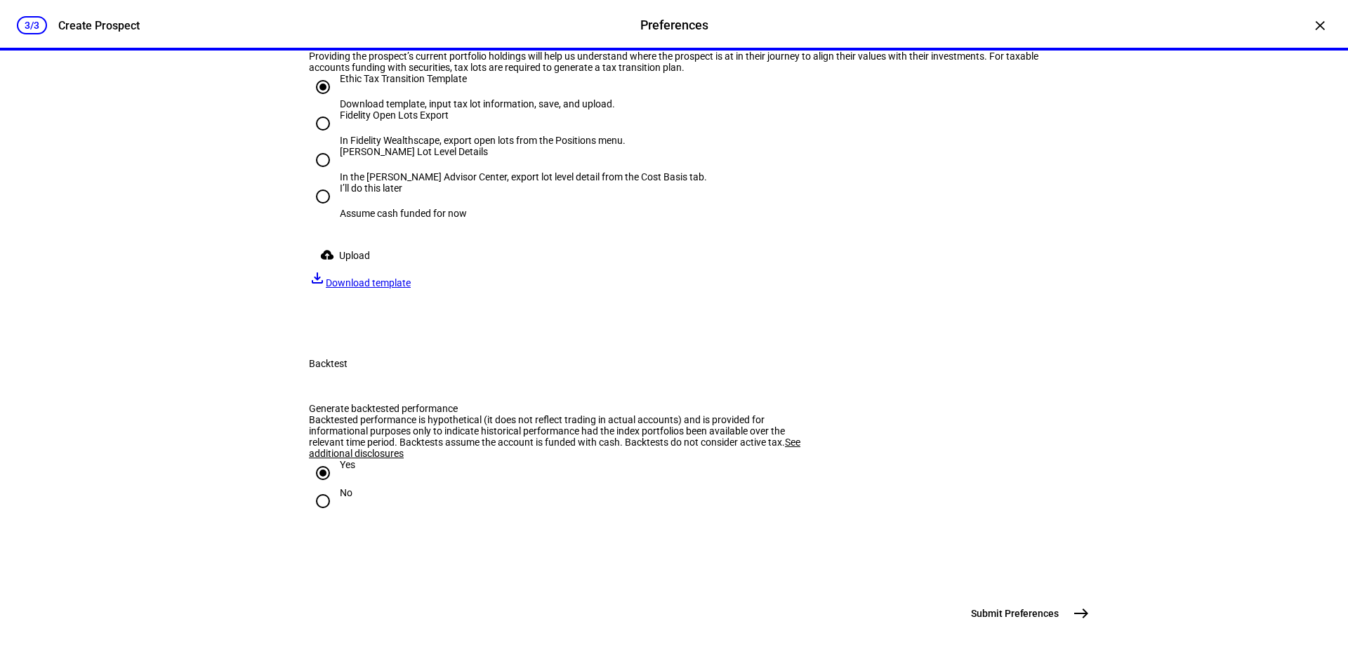
click at [339, 270] on span "Upload" at bounding box center [354, 255] width 31 height 28
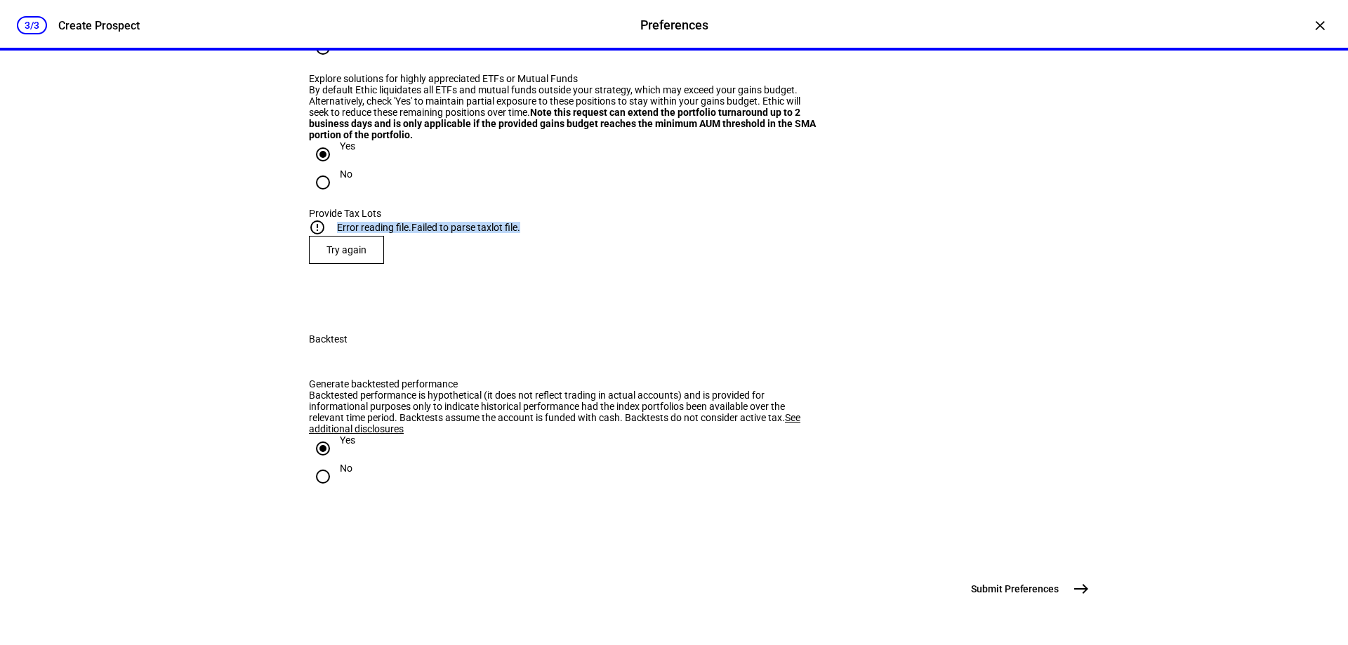
drag, startPoint x: 542, startPoint y: 385, endPoint x: 346, endPoint y: 385, distance: 195.8
click at [346, 236] on div "error_outline Error reading file. Failed to parse taxlot file." at bounding box center [674, 227] width 730 height 17
copy div "Error reading file. Failed to parse taxlot file."
click at [357, 255] on span "Try again" at bounding box center [346, 249] width 40 height 11
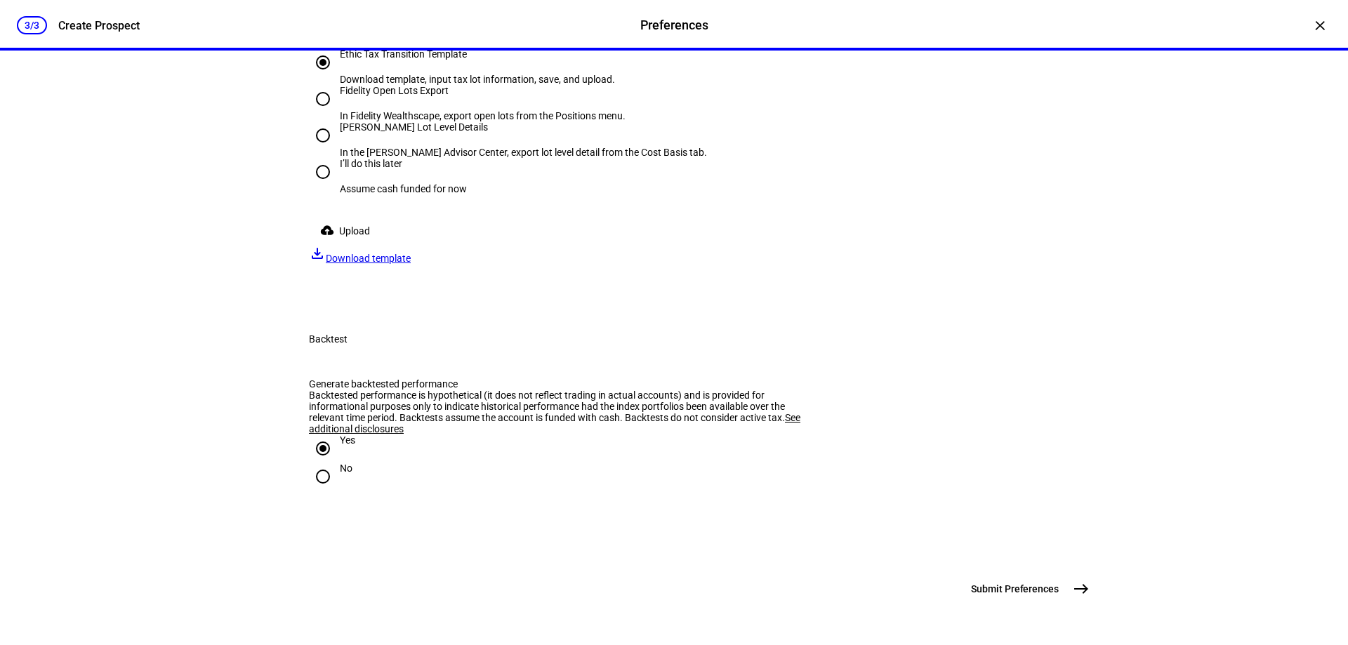
scroll to position [1825, 0]
click at [343, 245] on span "Upload" at bounding box center [354, 231] width 31 height 28
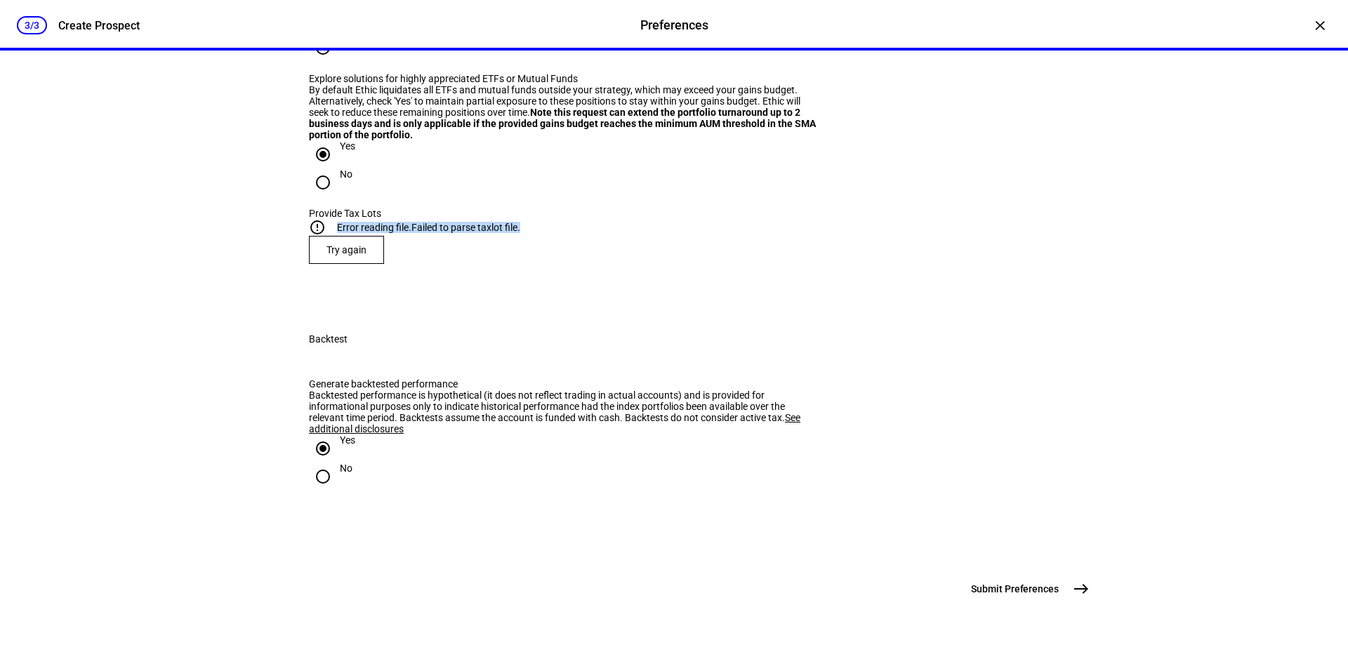
drag, startPoint x: 536, startPoint y: 242, endPoint x: 343, endPoint y: 243, distance: 193.0
click at [343, 236] on div "error_outline Error reading file. Failed to parse taxlot file." at bounding box center [674, 227] width 730 height 17
copy div "Error reading file. Failed to parse taxlot file."
click at [347, 255] on span "Try again" at bounding box center [346, 249] width 40 height 11
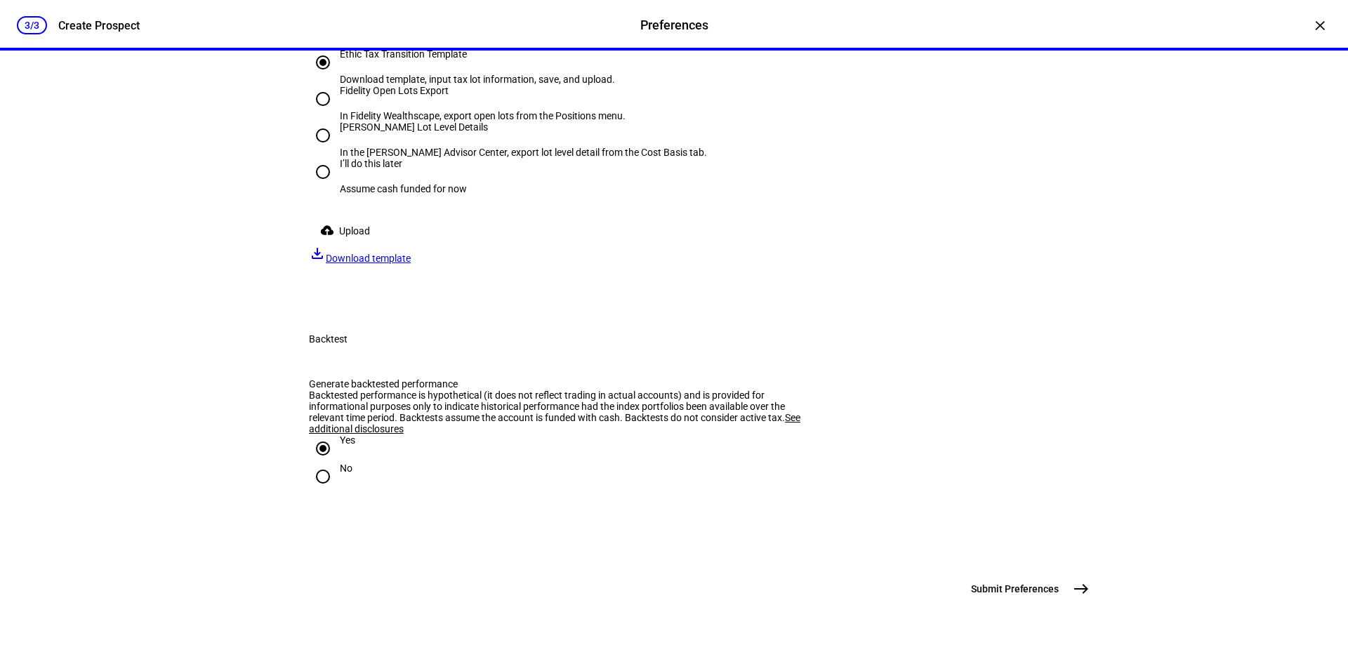
click at [380, 245] on span at bounding box center [348, 231] width 78 height 28
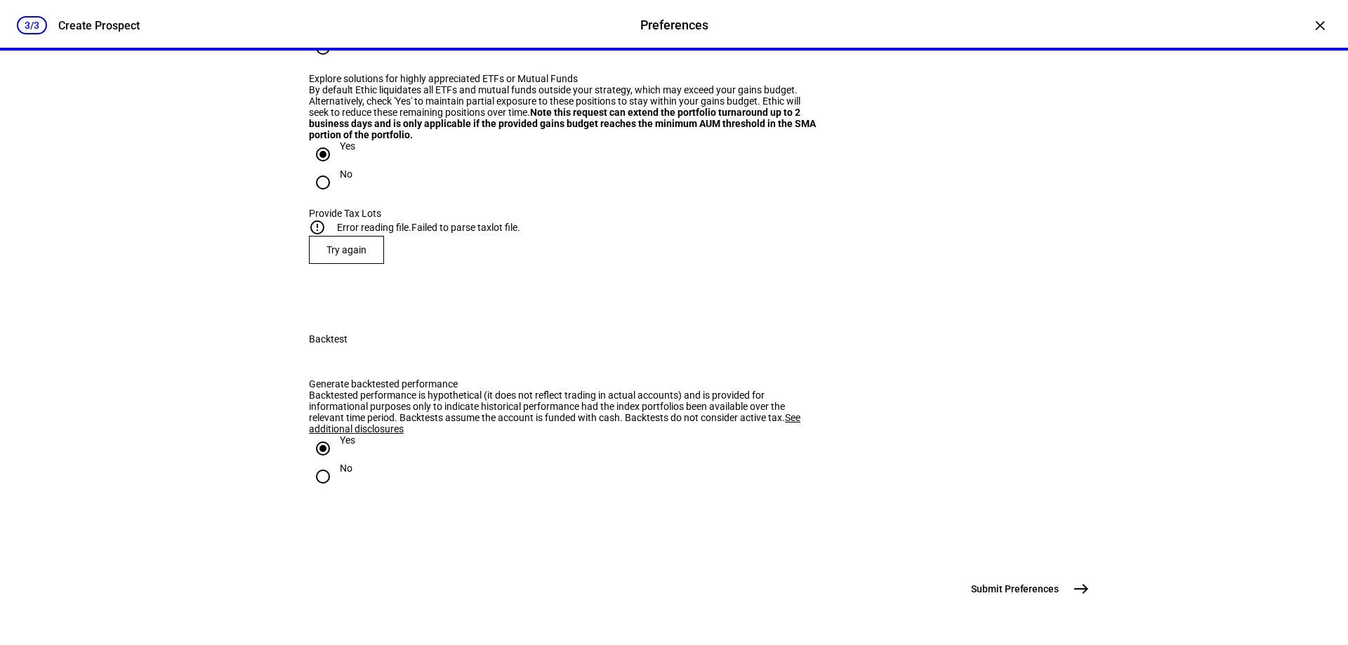
scroll to position [1777, 0]
click at [351, 255] on span "Try again" at bounding box center [346, 249] width 40 height 11
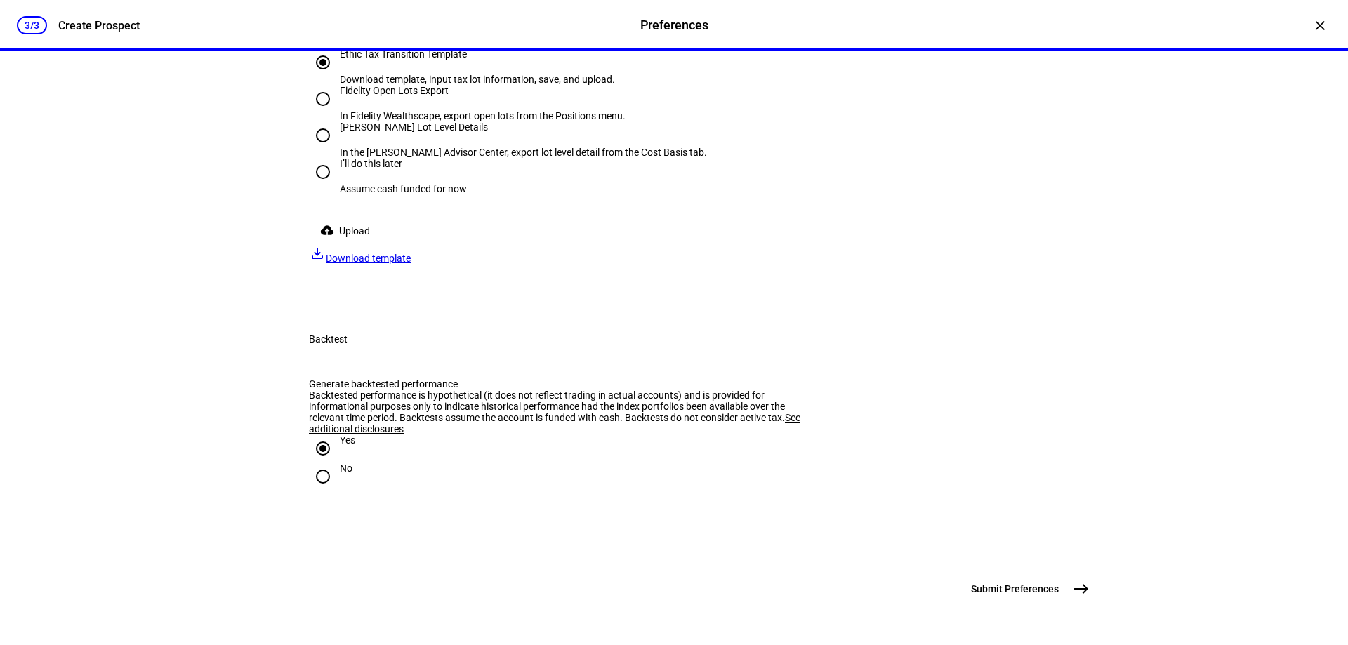
click at [359, 245] on span "Upload" at bounding box center [354, 231] width 31 height 28
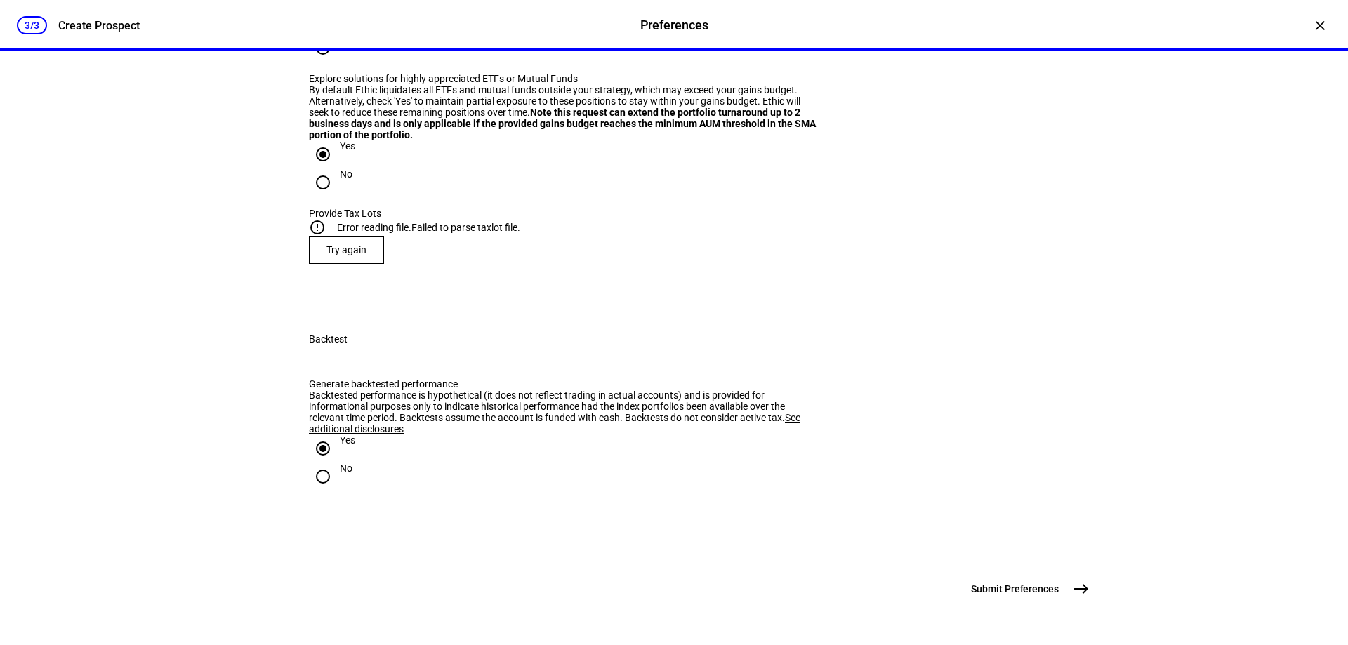
click at [364, 267] on span at bounding box center [347, 250] width 74 height 34
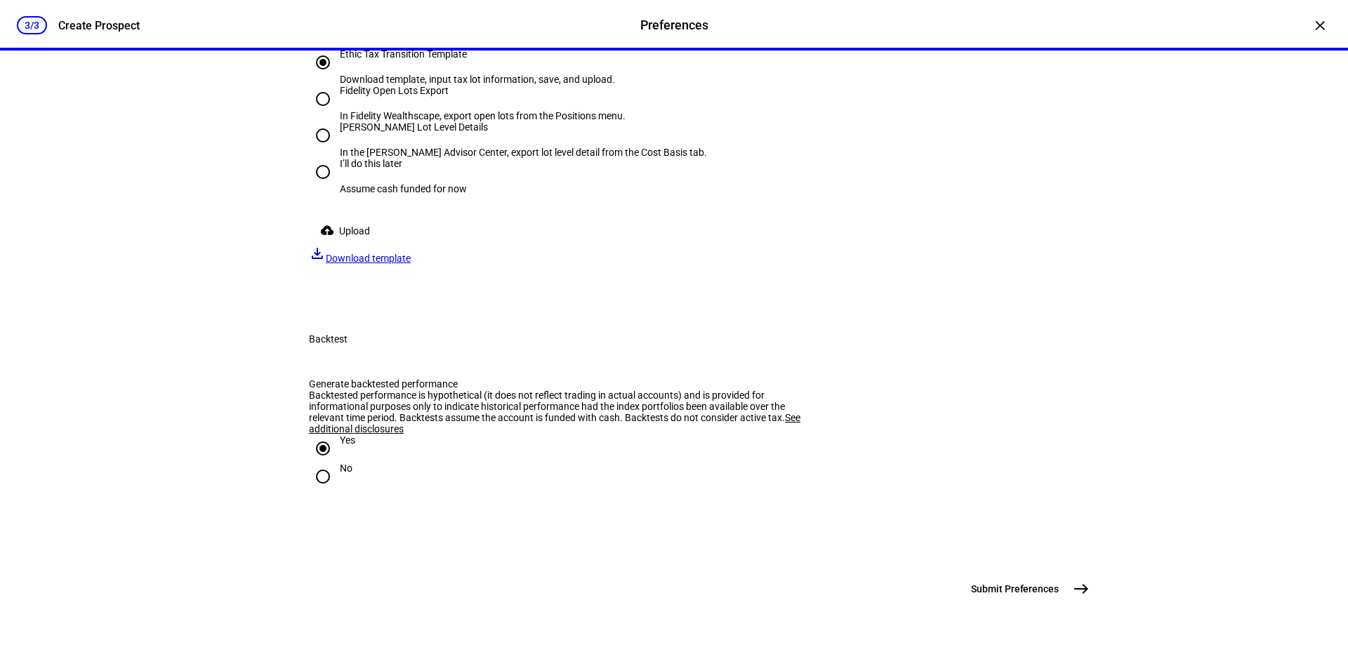
click at [361, 245] on span "Upload" at bounding box center [354, 231] width 31 height 28
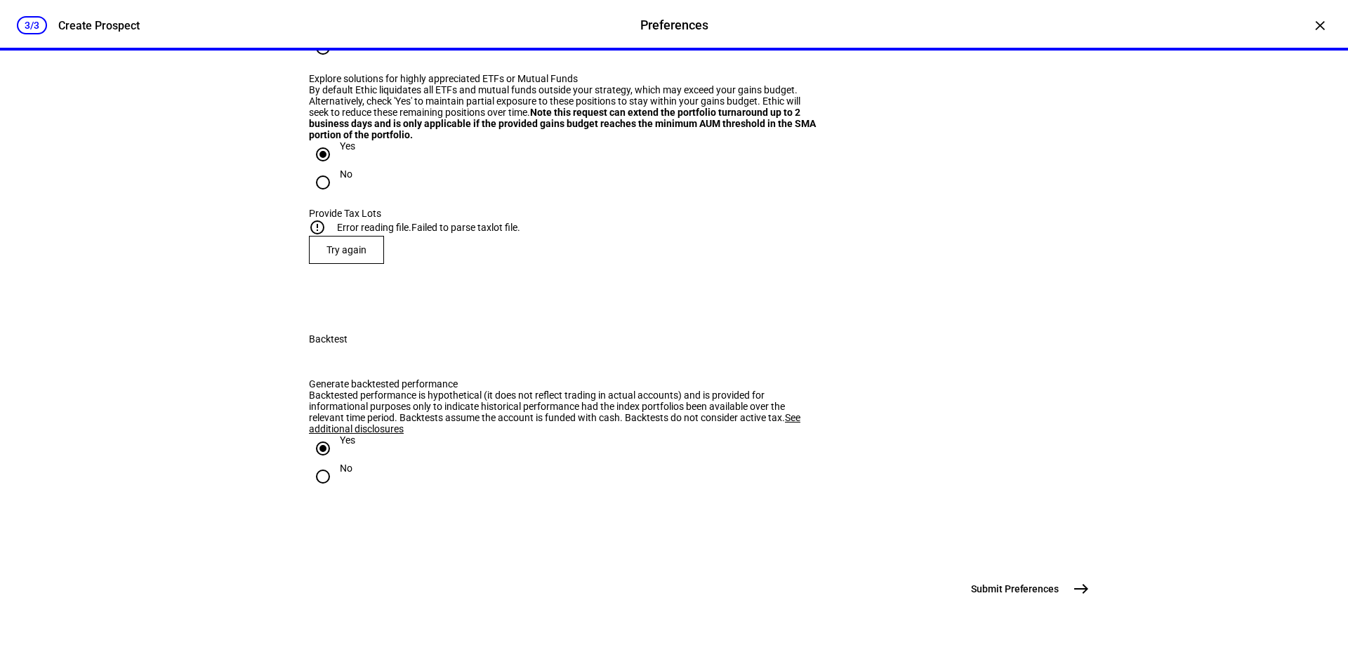
click at [347, 255] on span "Try again" at bounding box center [346, 249] width 40 height 11
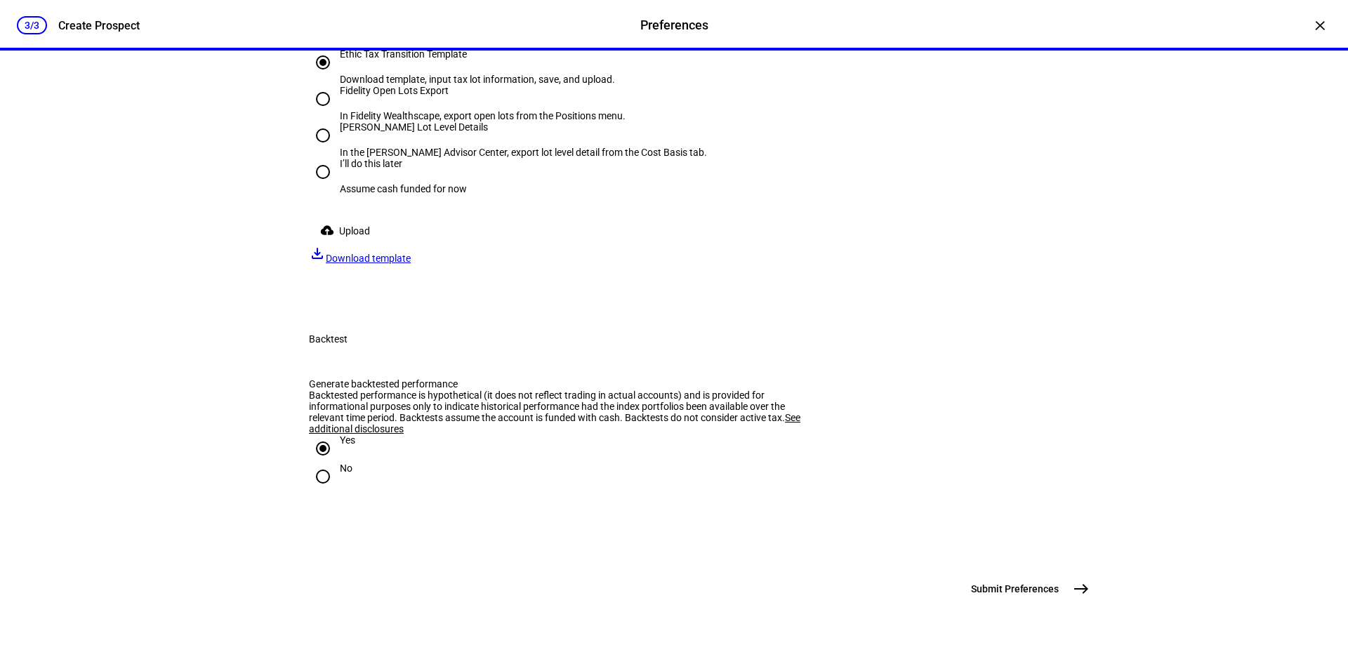
click at [375, 245] on span at bounding box center [348, 231] width 78 height 28
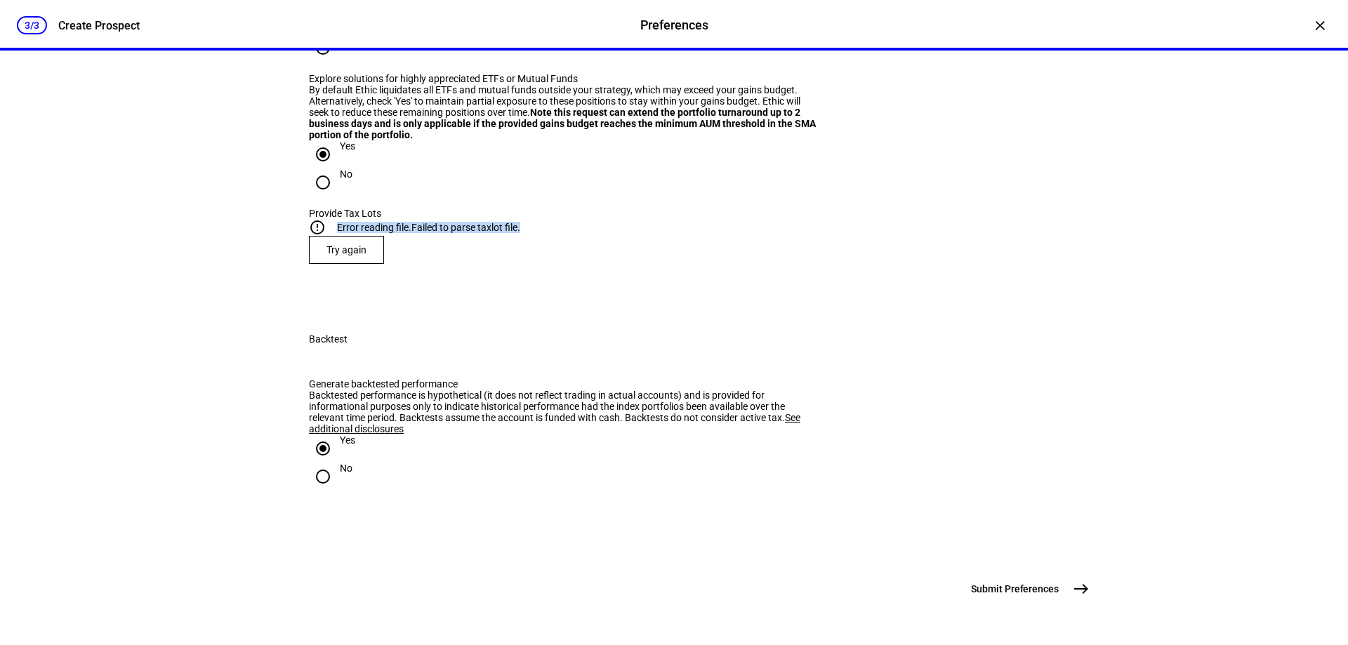
drag, startPoint x: 554, startPoint y: 293, endPoint x: 342, endPoint y: 303, distance: 212.2
click at [342, 236] on div "error_outline Error reading file. Failed to parse taxlot file." at bounding box center [674, 227] width 730 height 17
copy div "Error reading file. Failed to parse taxlot file."
click at [352, 255] on span "Try again" at bounding box center [346, 249] width 40 height 11
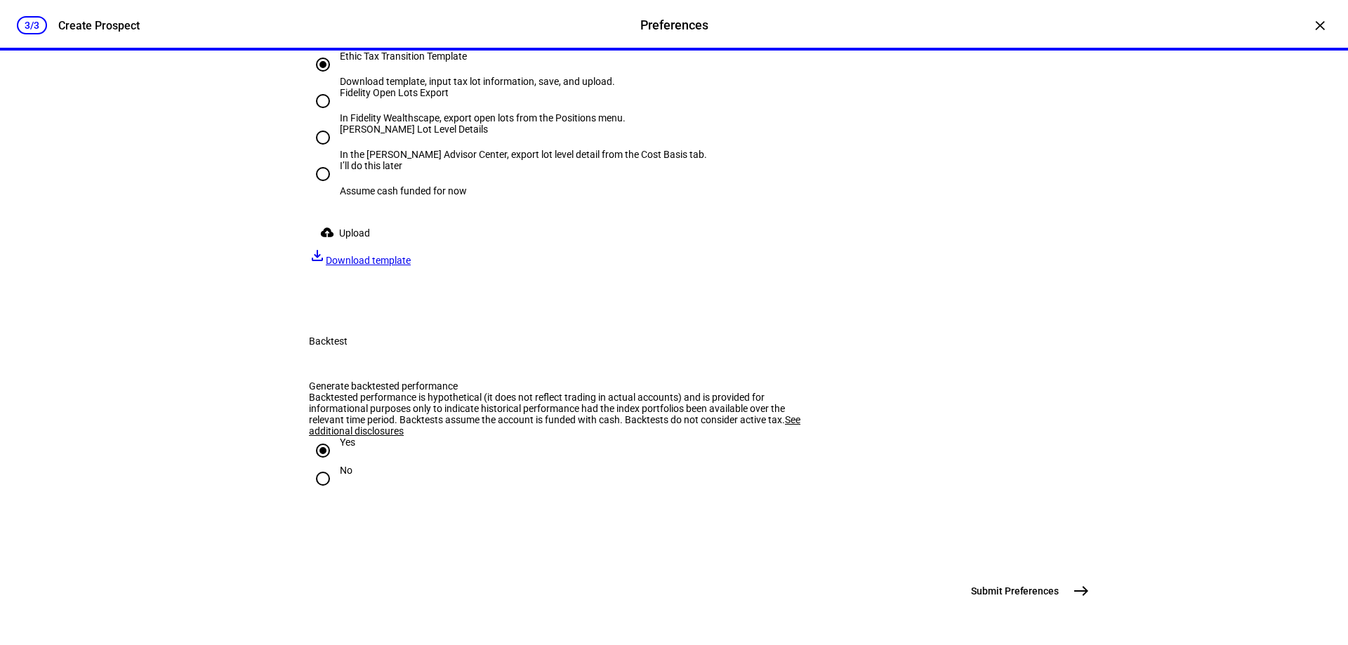
click at [411, 266] on span "Download template" at bounding box center [368, 260] width 85 height 11
click at [1072, 587] on mat-icon "east" at bounding box center [1080, 588] width 17 height 17
click at [328, 186] on input "I’ll do this later Assume cash funded for now" at bounding box center [323, 172] width 28 height 28
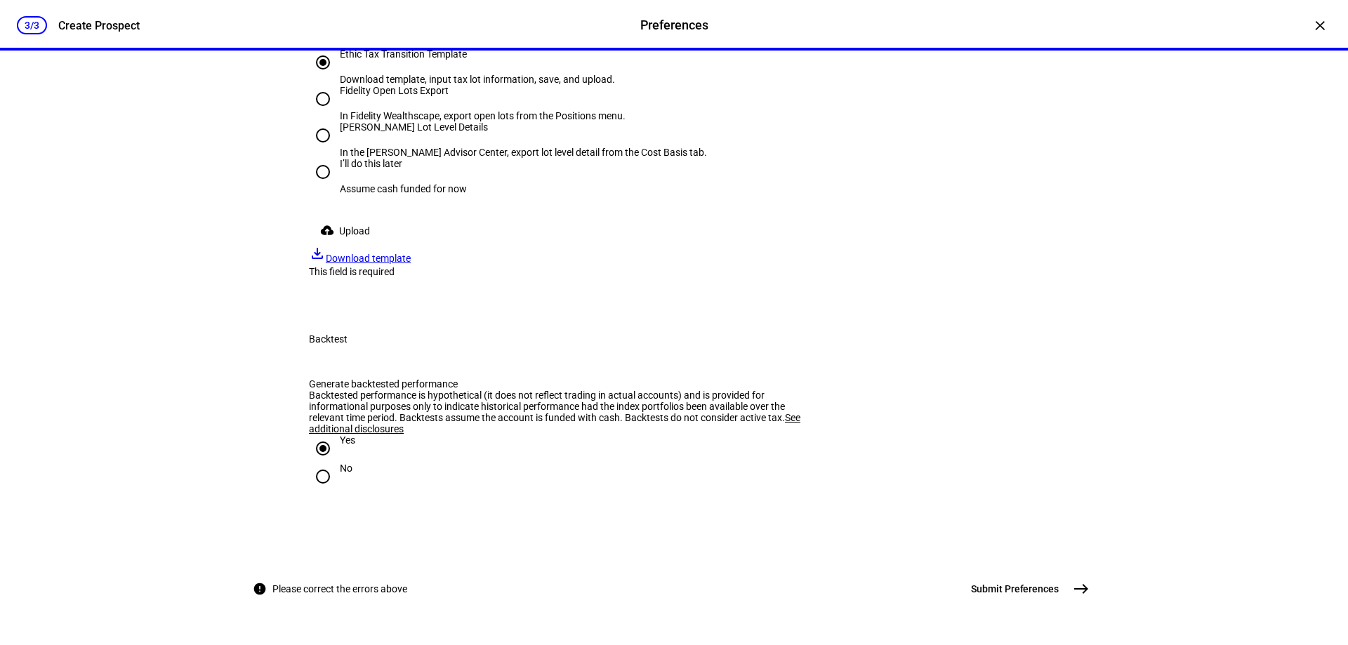
radio input "true"
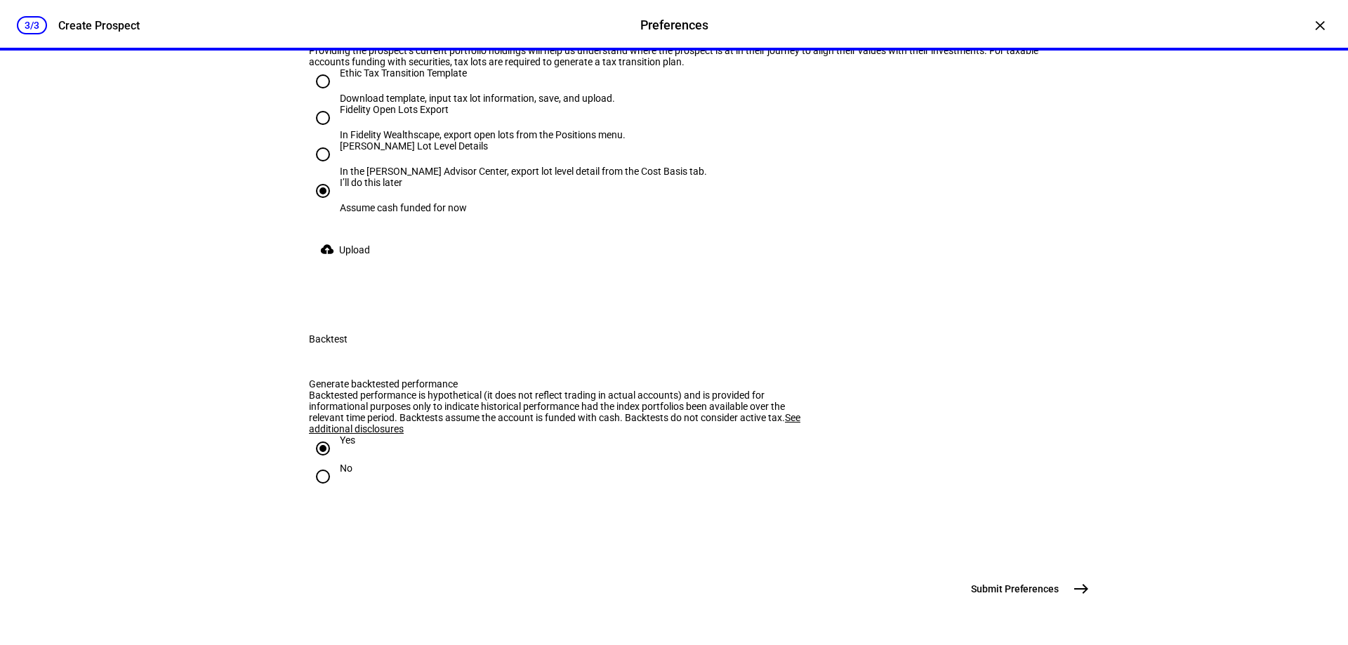
scroll to position [1756, 0]
click at [315, 95] on input "Ethic Tax Transition Template Download template, input tax lot information, sav…" at bounding box center [323, 81] width 28 height 28
radio input "true"
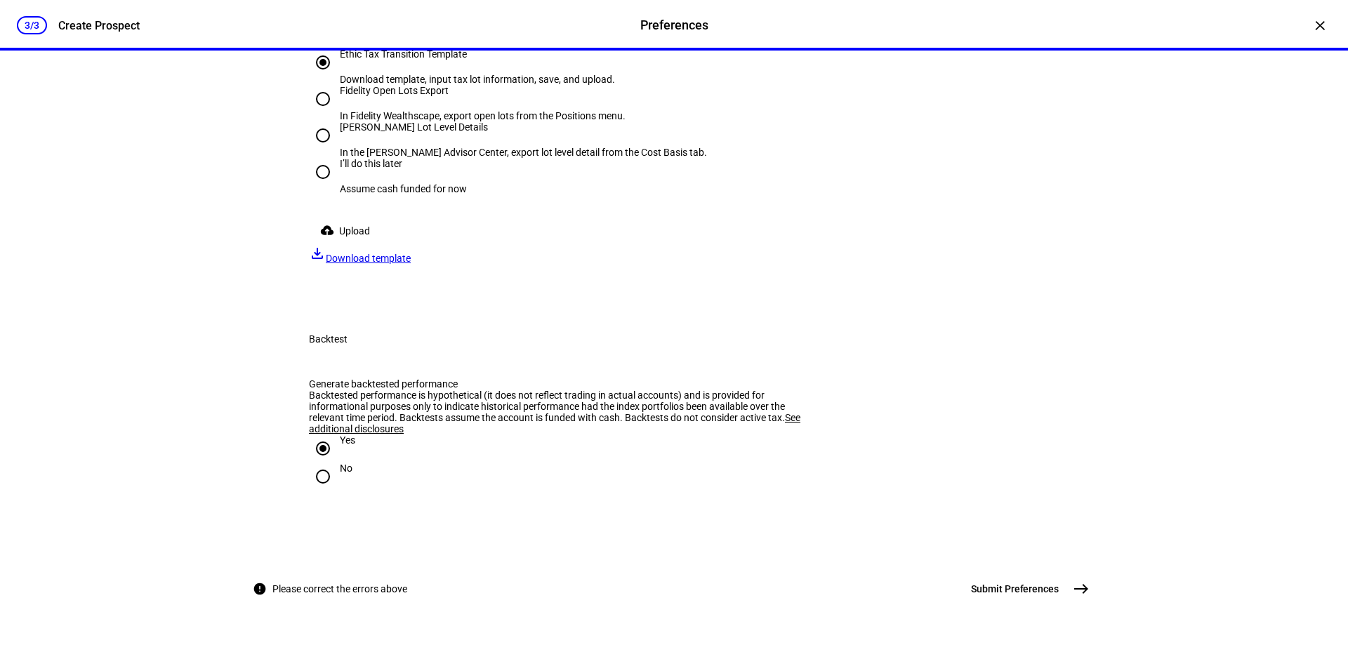
click at [365, 245] on span "Upload" at bounding box center [354, 231] width 31 height 28
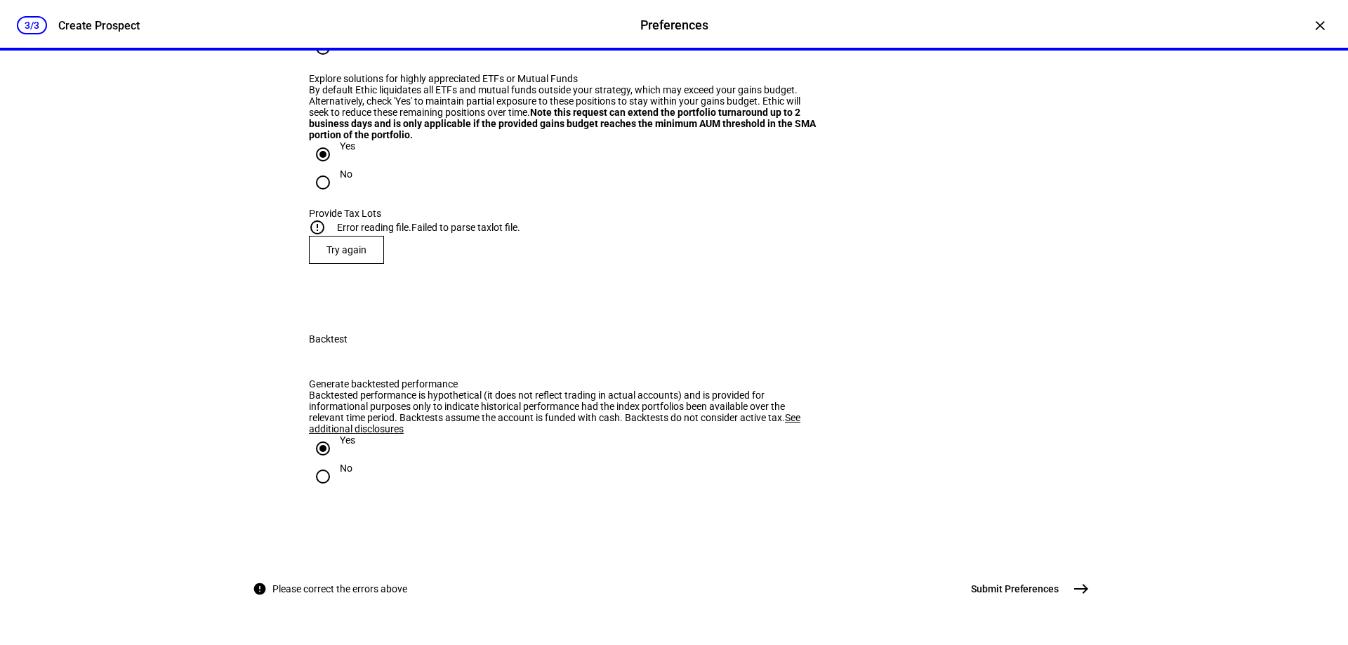
scroll to position [1918, 0]
click at [364, 233] on span at bounding box center [347, 250] width 74 height 34
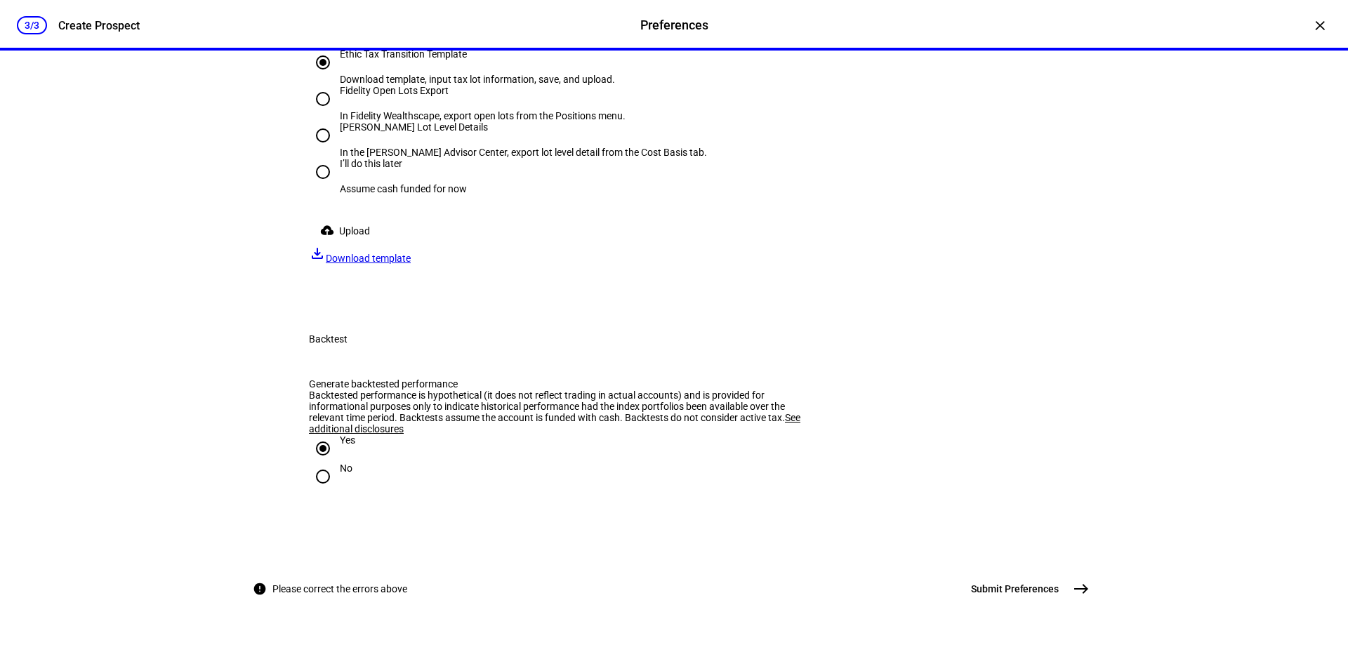
click at [351, 169] on div "I’ll do this later" at bounding box center [403, 163] width 127 height 11
click at [337, 186] on input "I’ll do this later Assume cash funded for now" at bounding box center [323, 172] width 28 height 28
radio input "true"
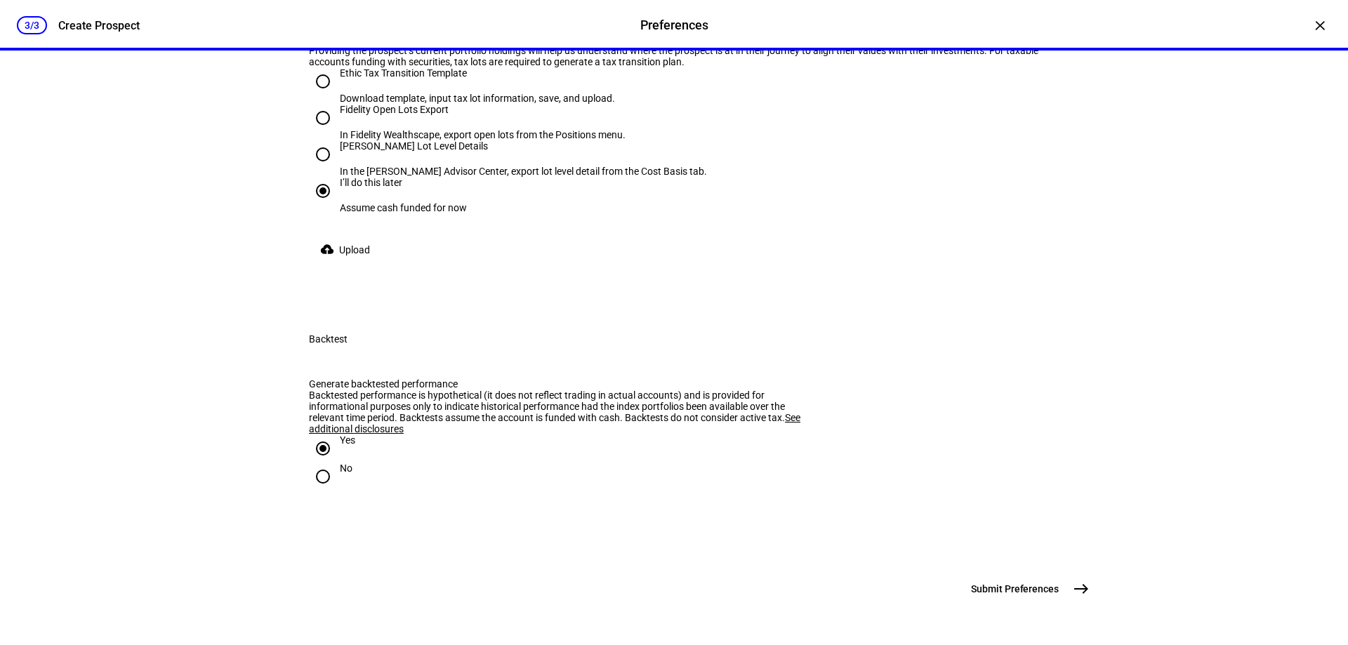
scroll to position [2107, 0]
click at [1019, 590] on span "Submit Preferences" at bounding box center [1015, 589] width 88 height 14
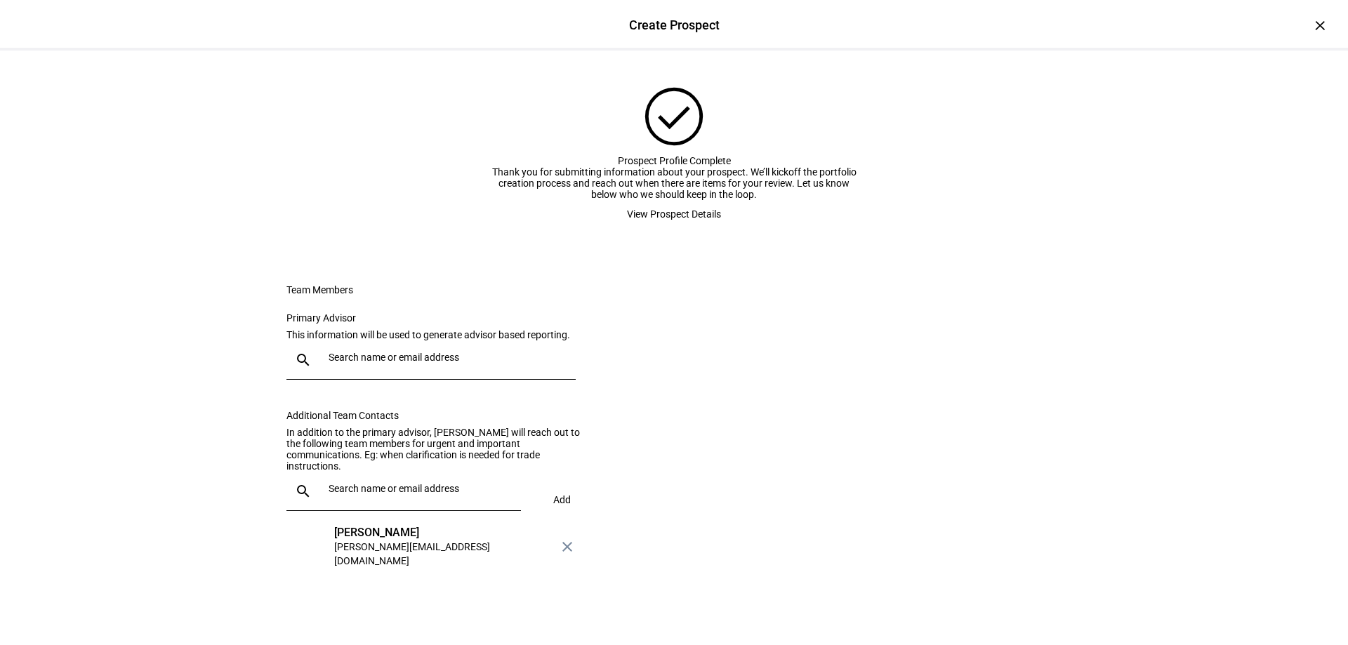
scroll to position [134, 0]
click at [655, 200] on span "View Prospect Details" at bounding box center [674, 214] width 94 height 28
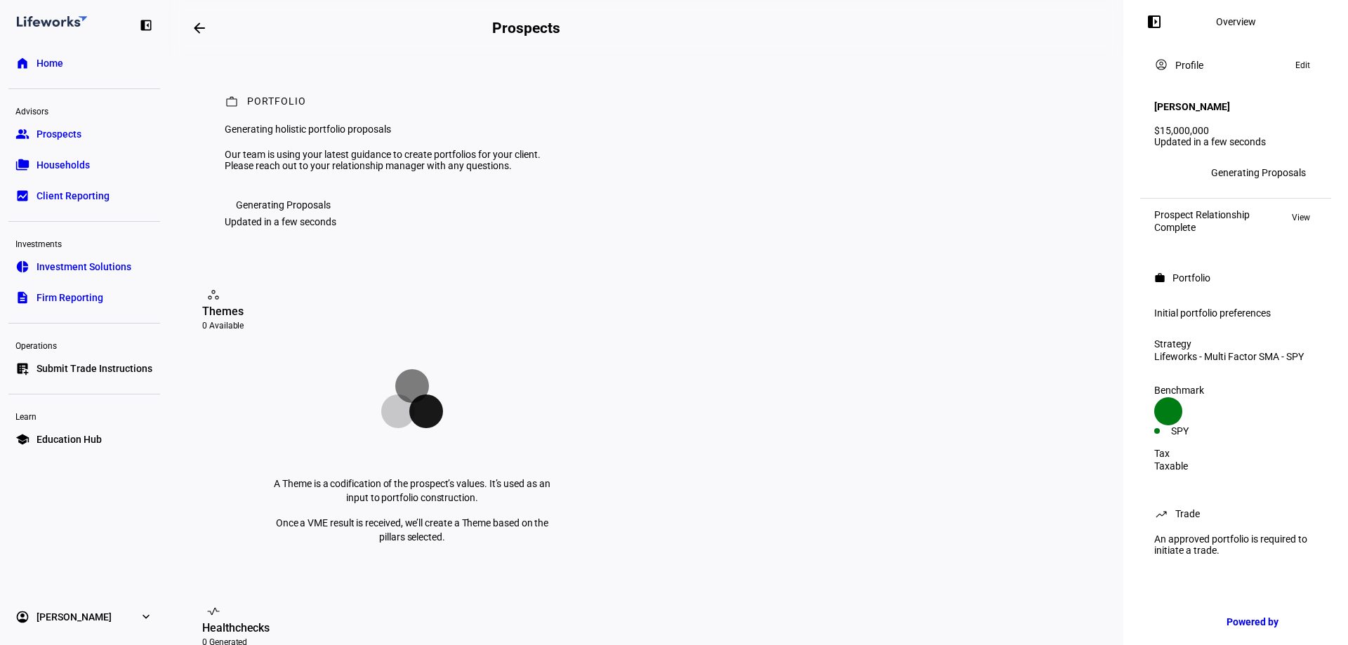
click at [77, 258] on link "pie_chart Investment Solutions" at bounding box center [84, 267] width 152 height 28
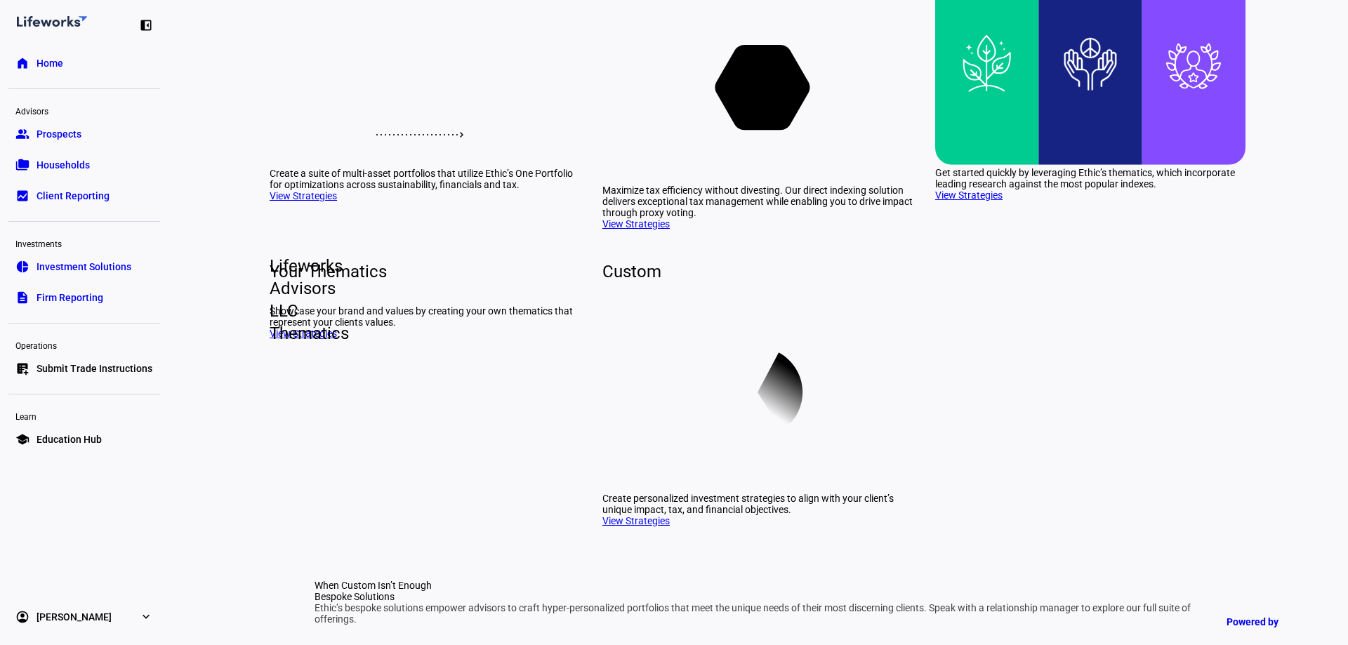
scroll to position [351, 0]
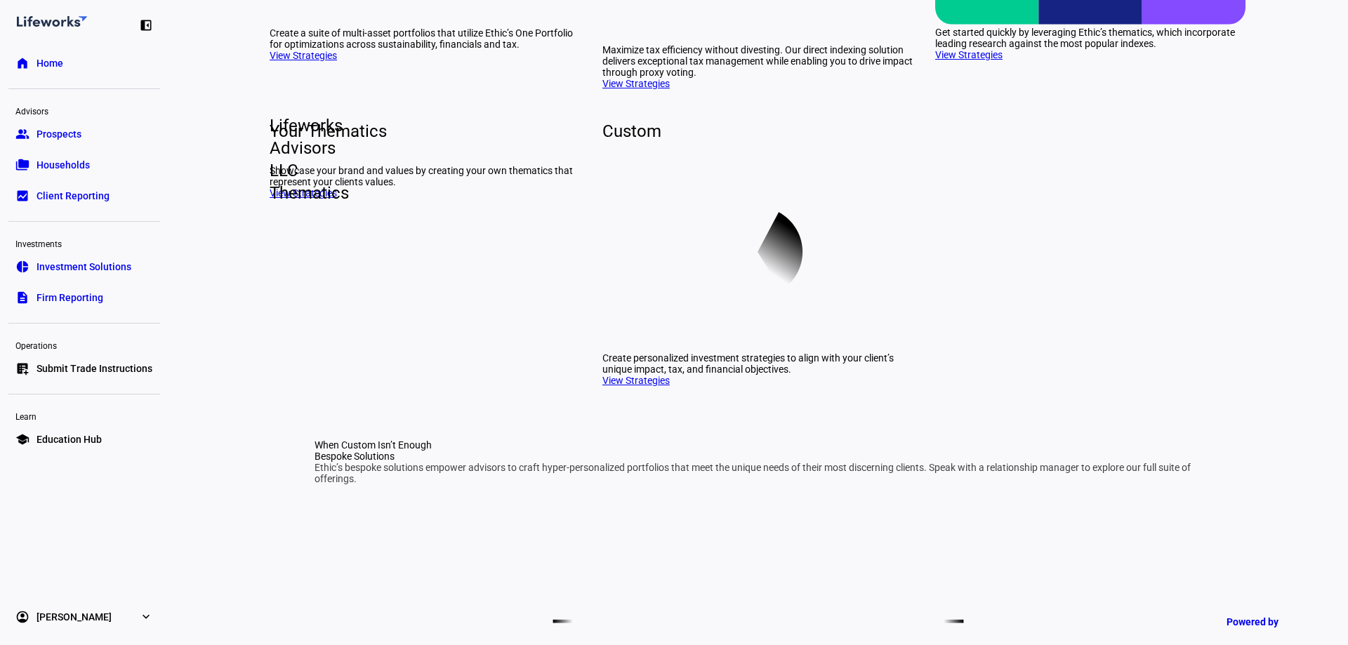
click at [323, 61] on link "View Strategies" at bounding box center [303, 55] width 67 height 11
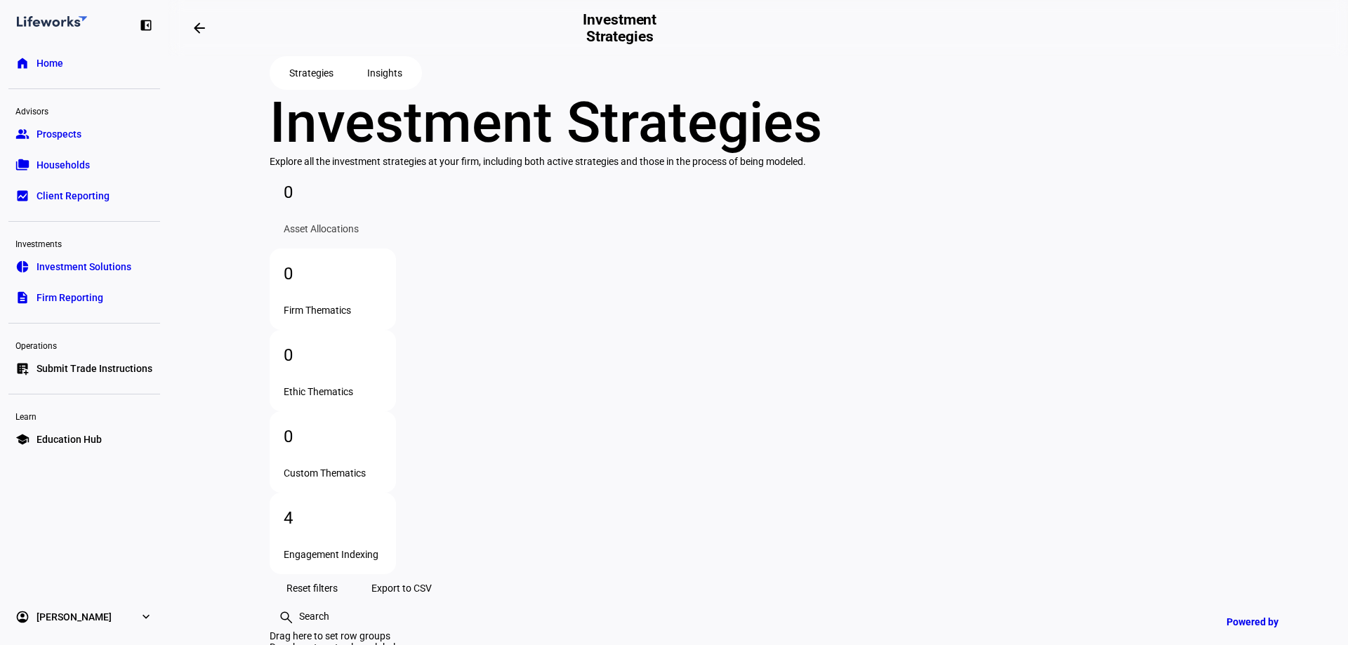
click at [396, 493] on div "4 Engagement Indexing" at bounding box center [333, 533] width 126 height 81
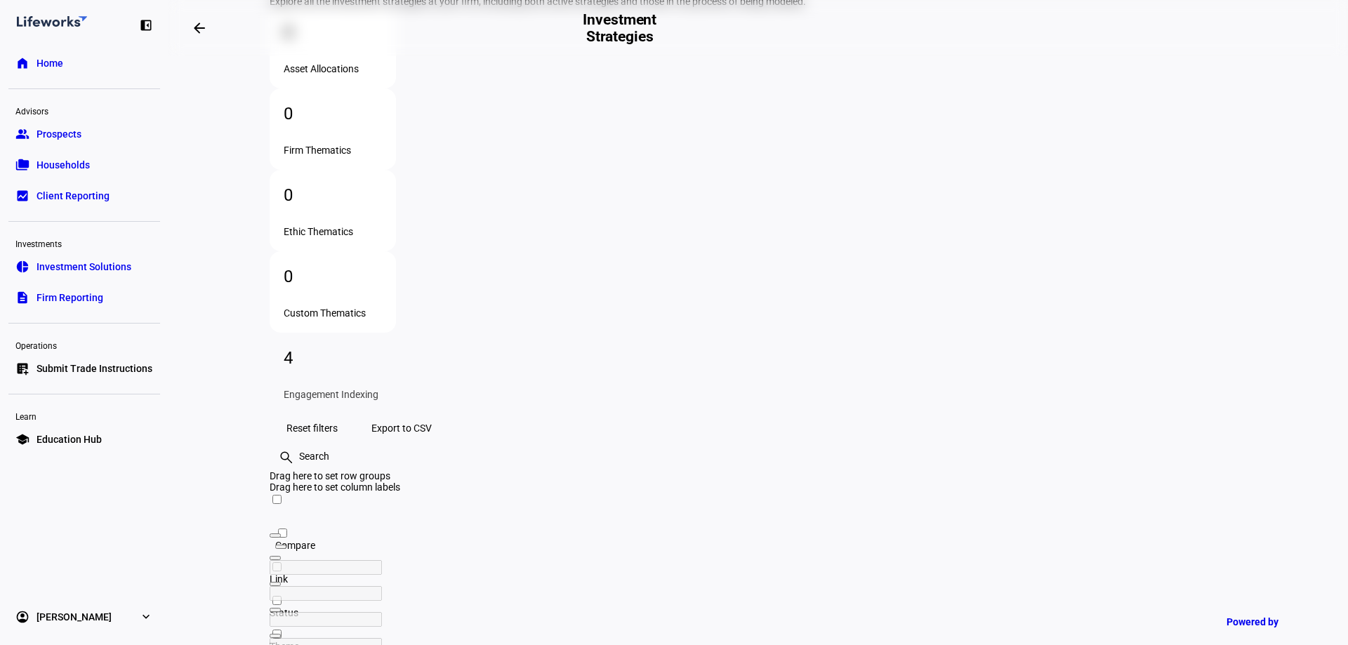
scroll to position [168, 0]
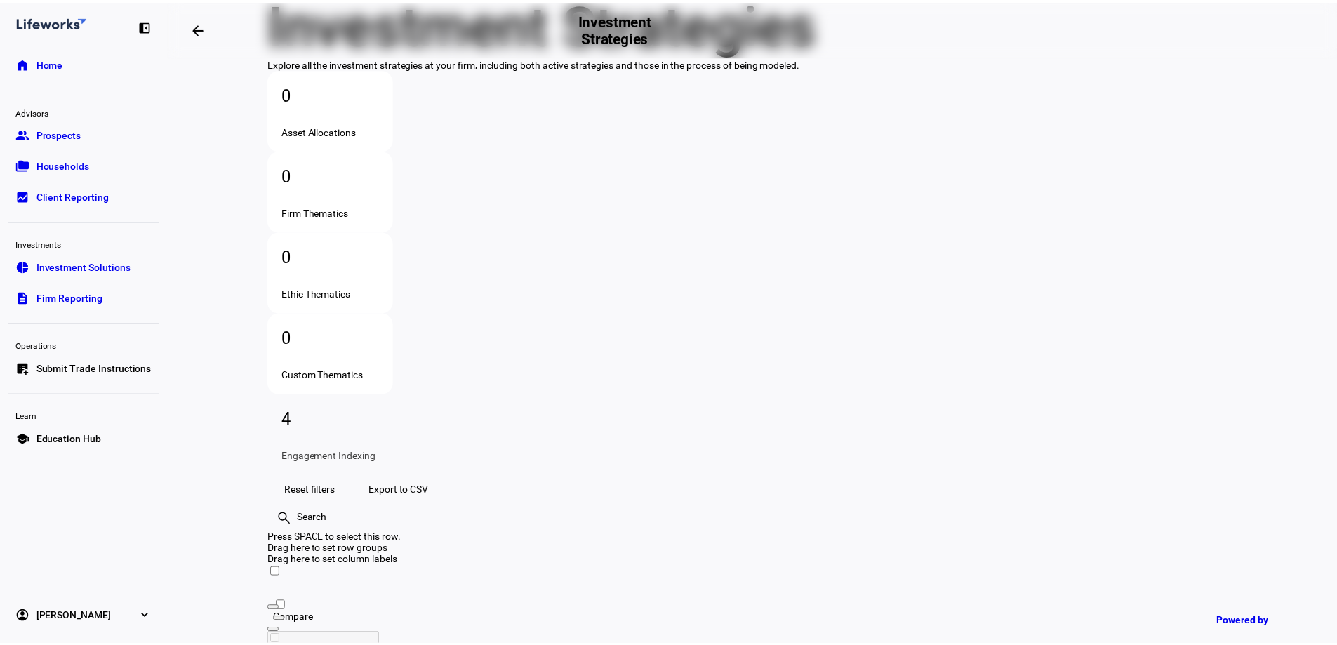
scroll to position [168, 0]
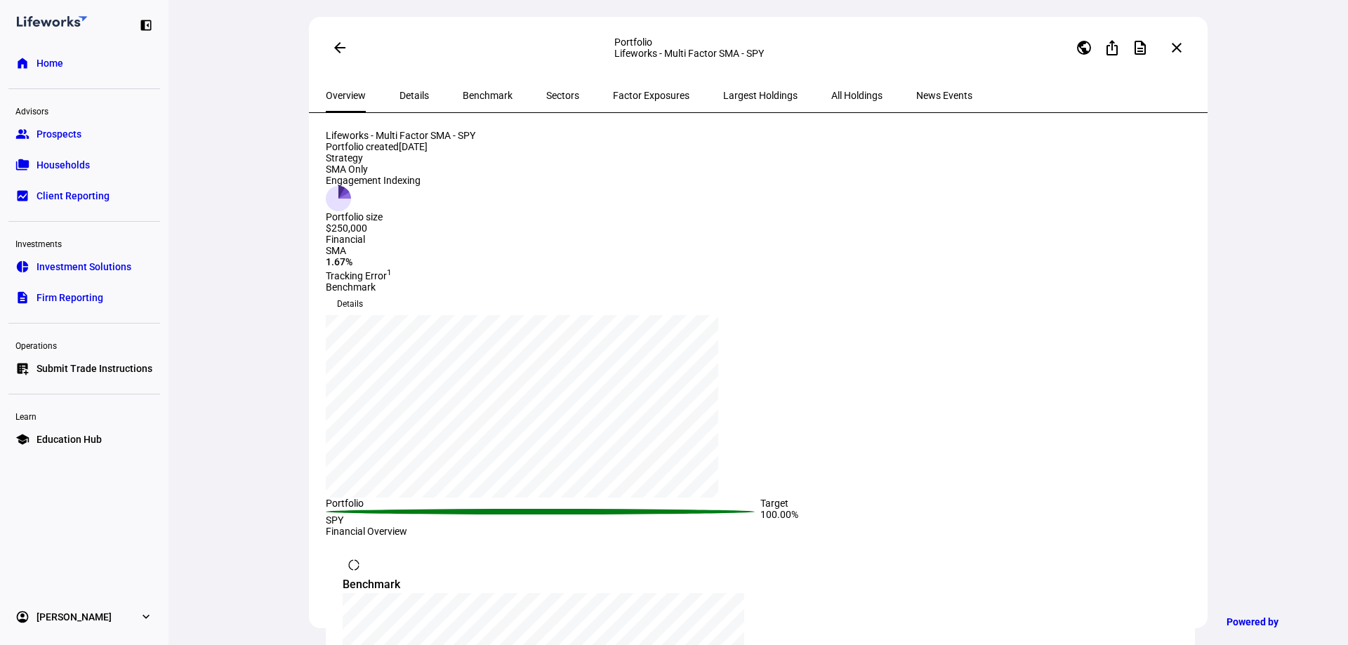
click at [724, 94] on span "Largest Holdings" at bounding box center [760, 96] width 74 height 10
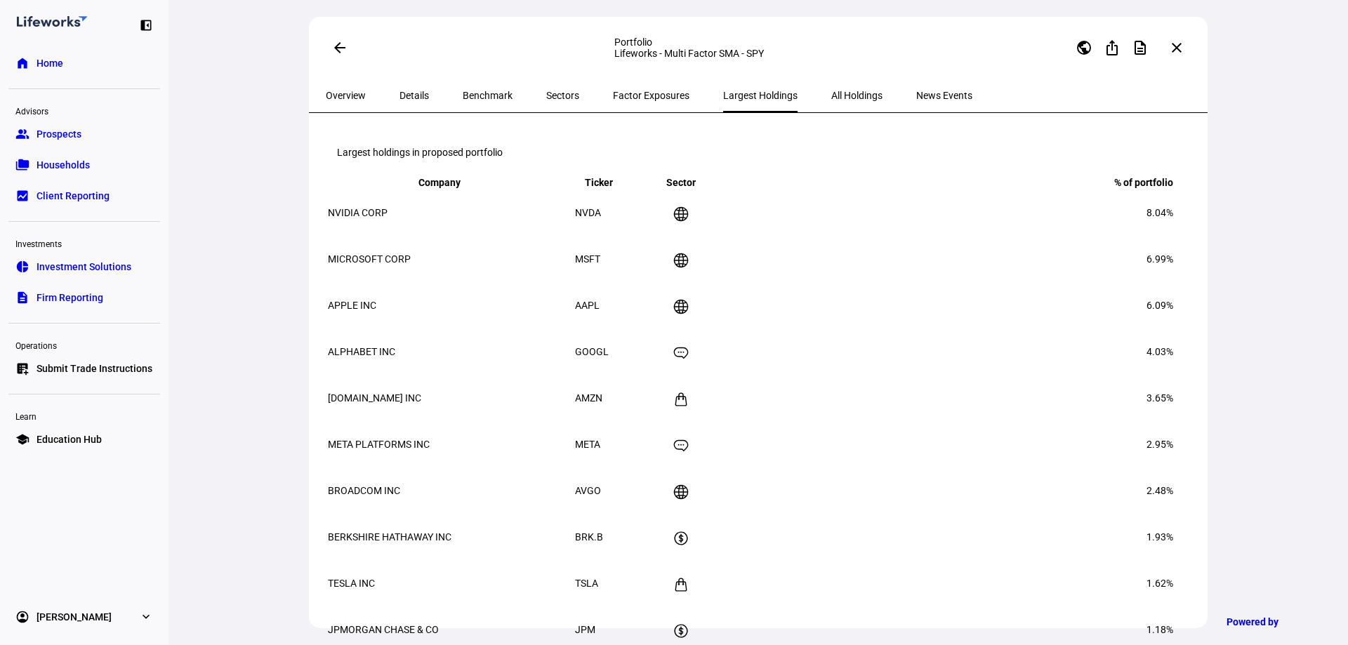
click at [642, 100] on span "Factor Exposures" at bounding box center [651, 96] width 77 height 10
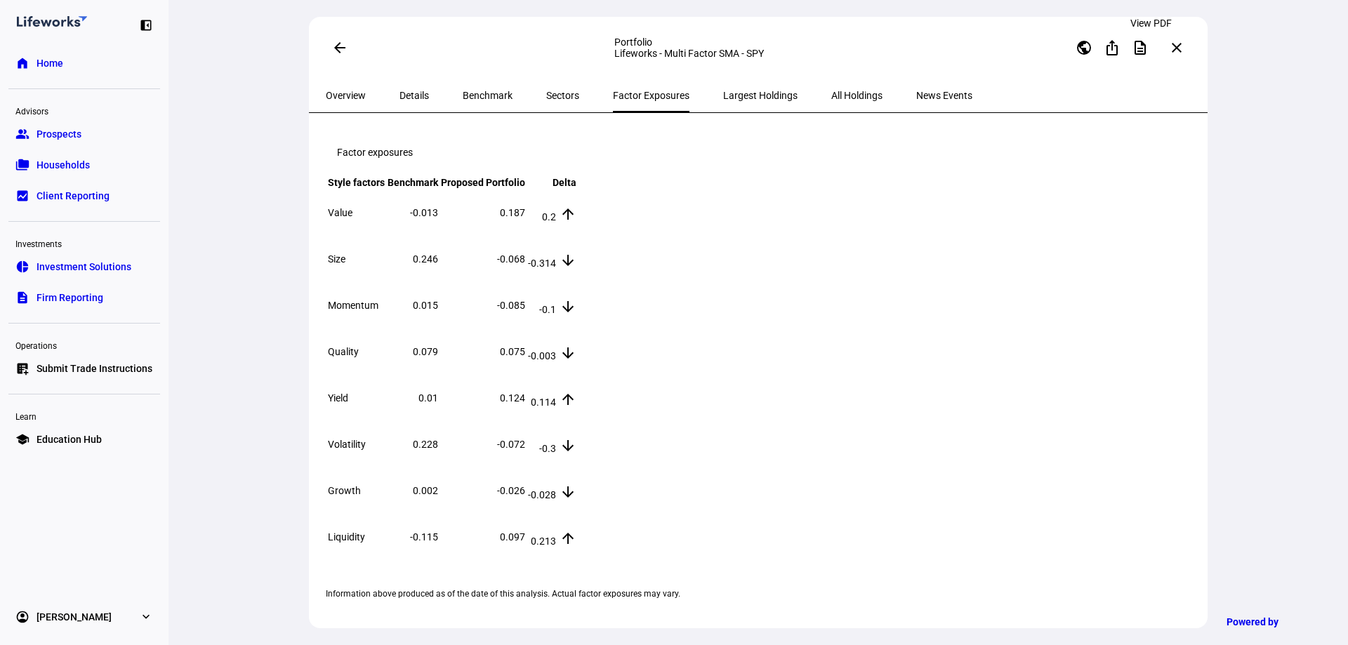
click at [1142, 47] on mat-icon "description" at bounding box center [1139, 47] width 17 height 17
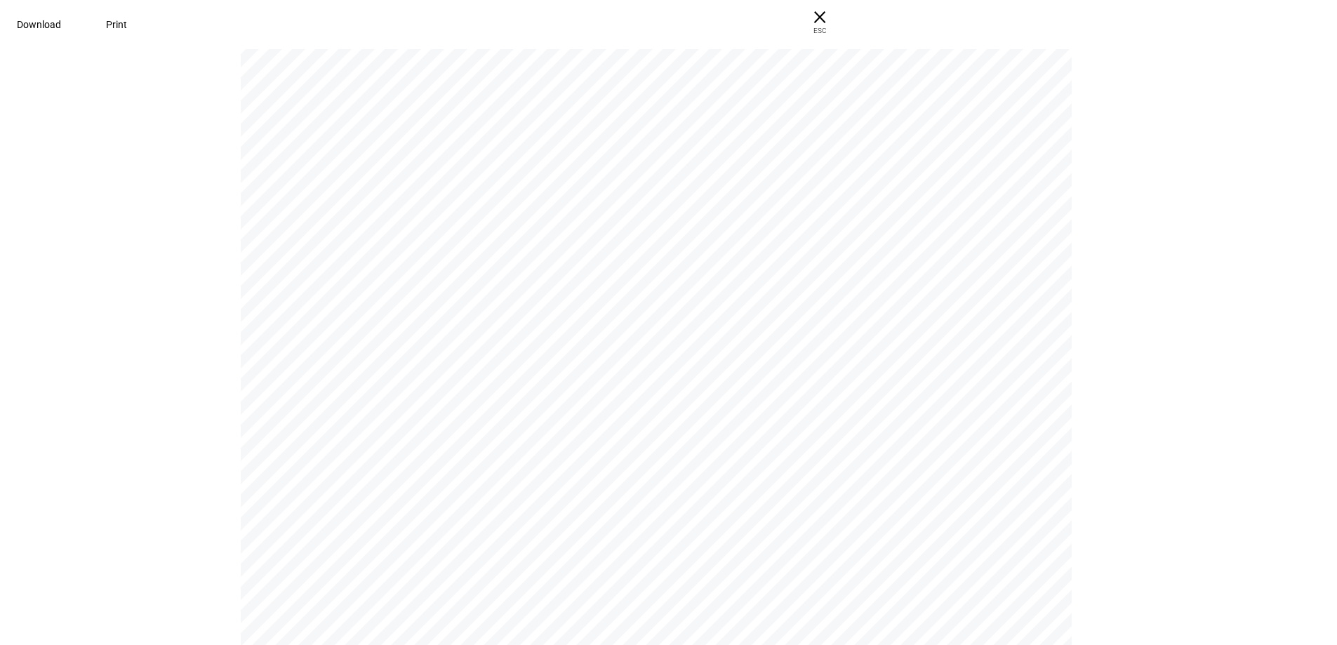
scroll to position [5551, 0]
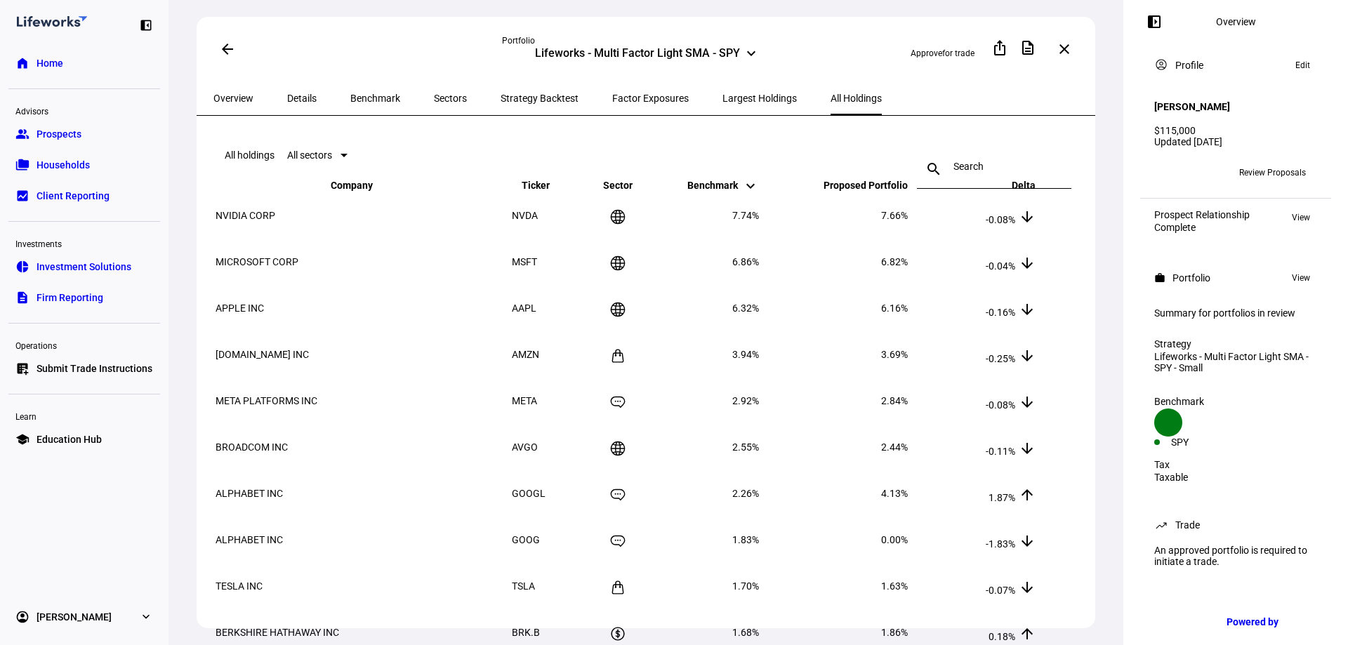
click at [108, 130] on link "group Prospects" at bounding box center [84, 134] width 152 height 28
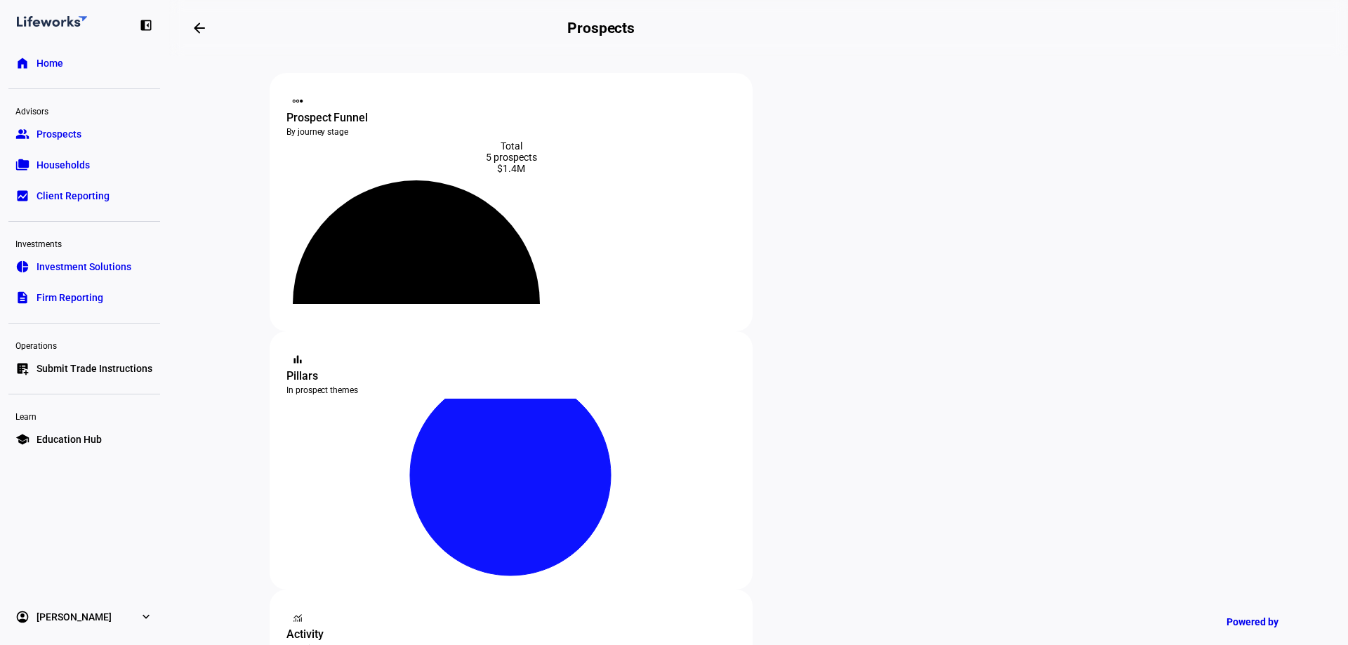
click at [75, 169] on span "Households" at bounding box center [62, 165] width 53 height 14
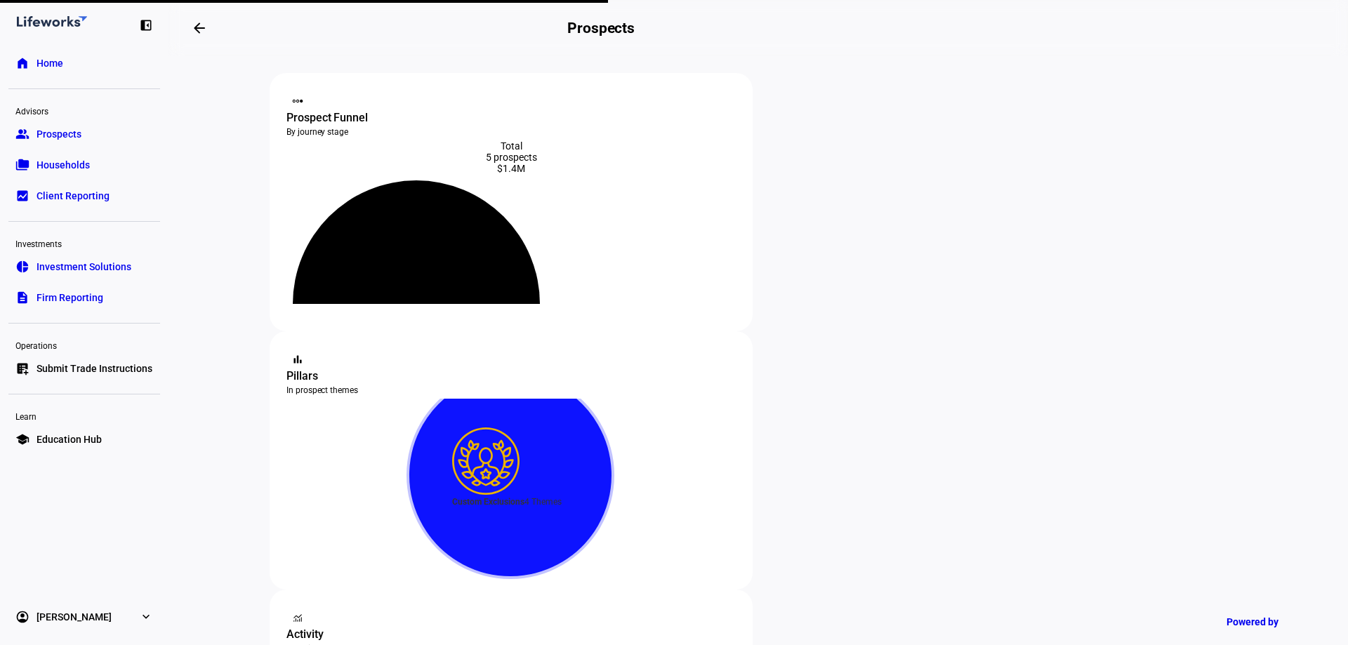
click at [611, 375] on icon at bounding box center [510, 475] width 201 height 201
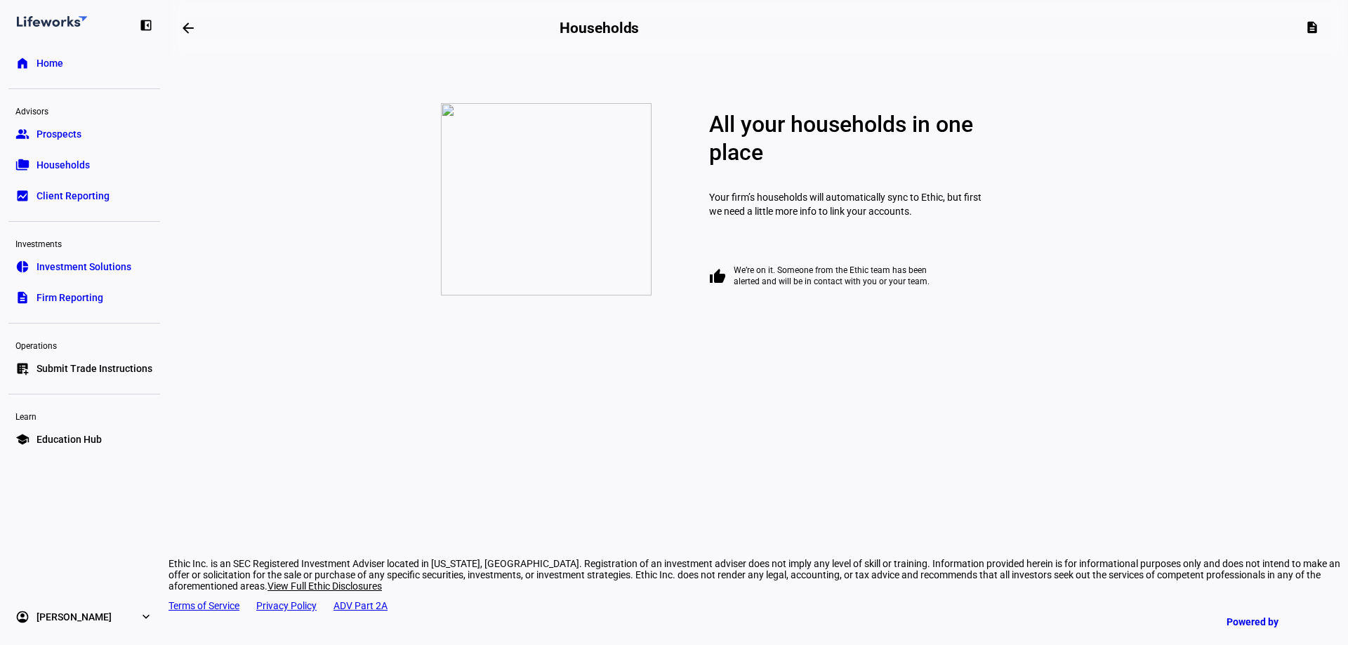
click at [93, 139] on link "group Prospects" at bounding box center [84, 134] width 152 height 28
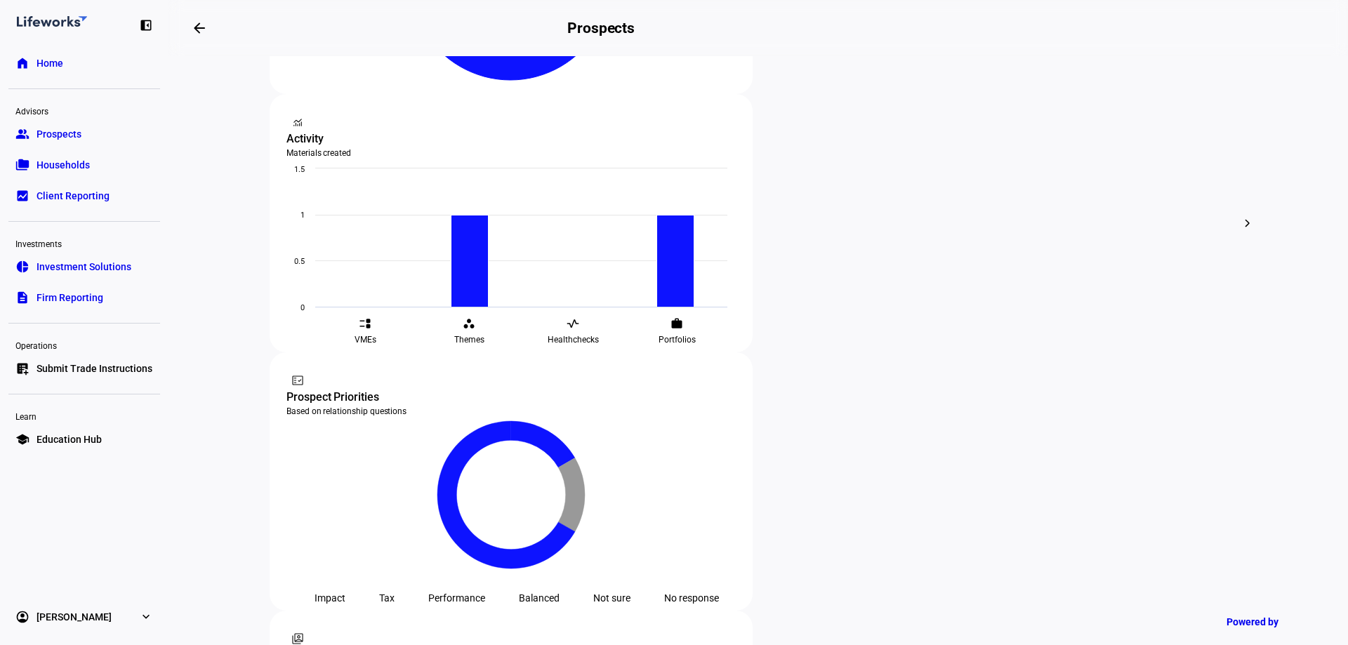
scroll to position [562, 0]
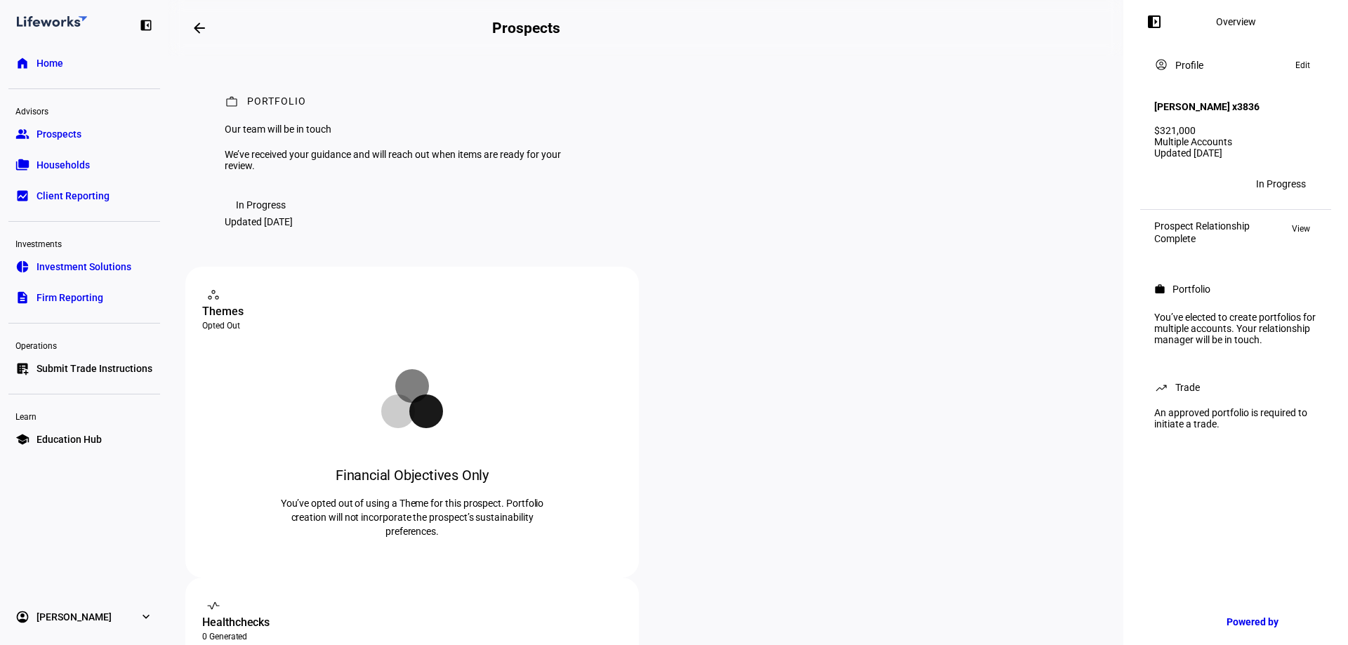
click at [58, 133] on span "Prospects" at bounding box center [58, 134] width 45 height 14
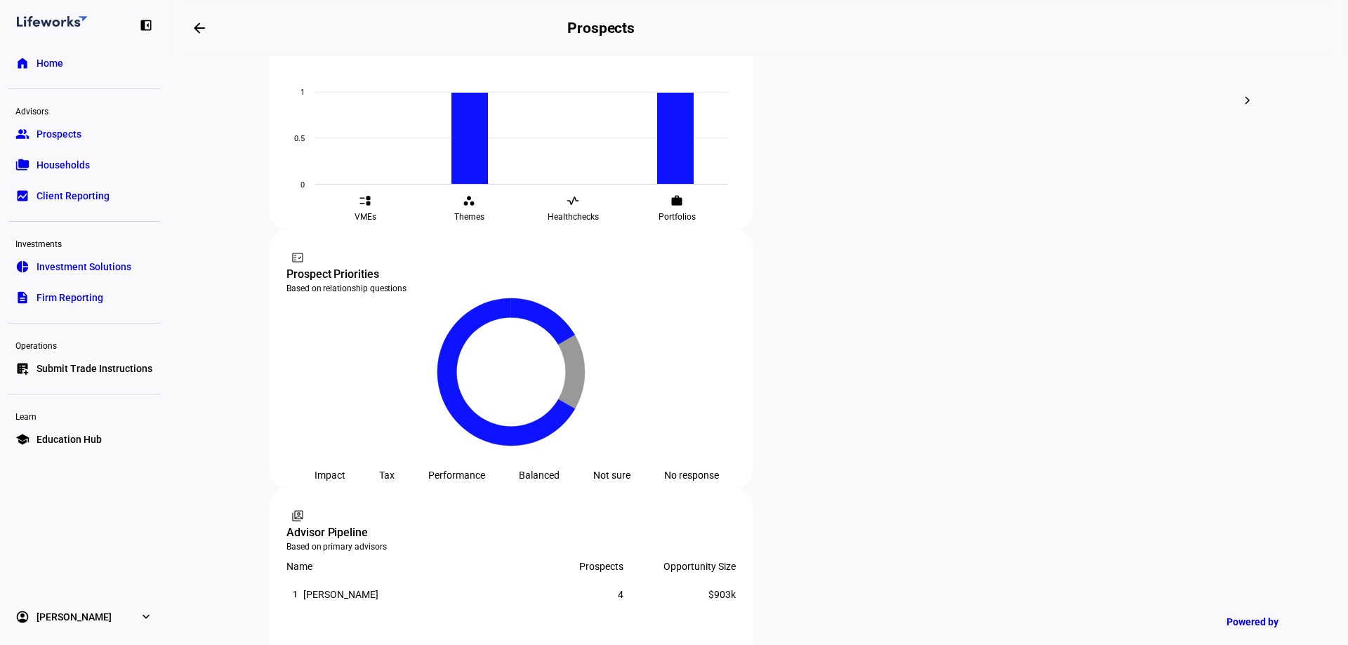
scroll to position [632, 0]
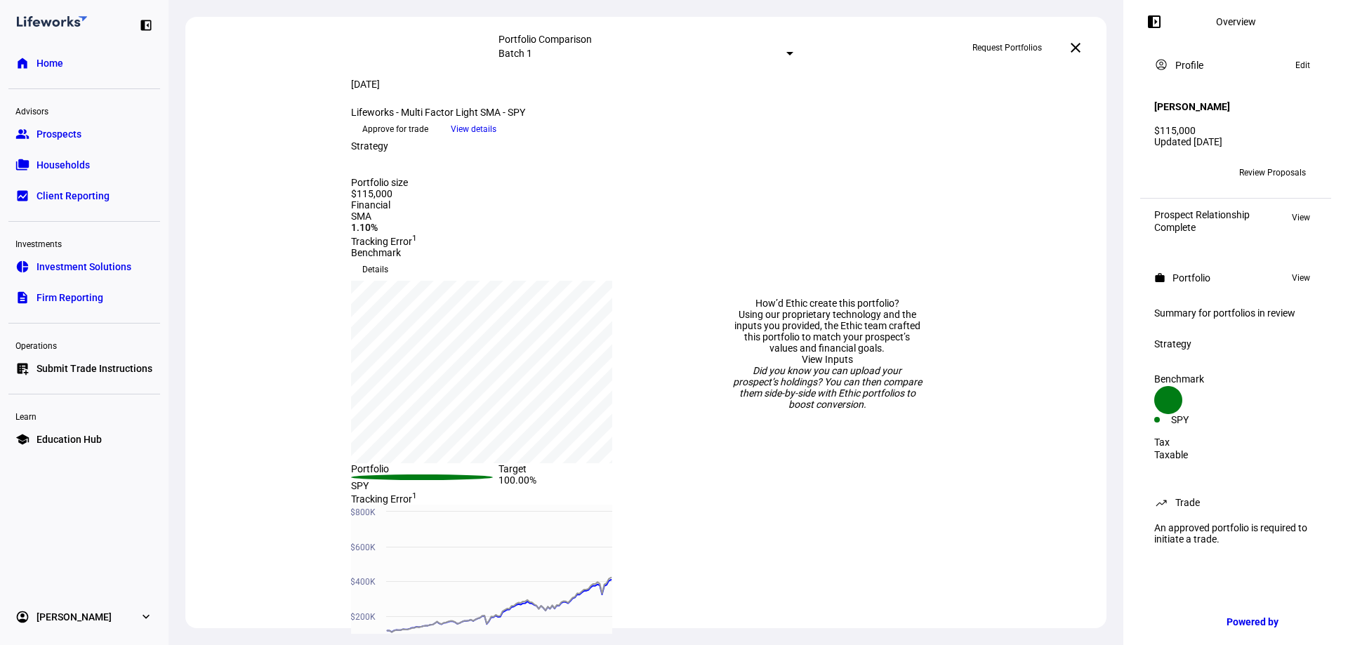
click at [786, 55] on div at bounding box center [789, 54] width 7 height 4
click at [522, 88] on div at bounding box center [674, 322] width 1348 height 645
click at [496, 140] on span "View details" at bounding box center [474, 129] width 46 height 21
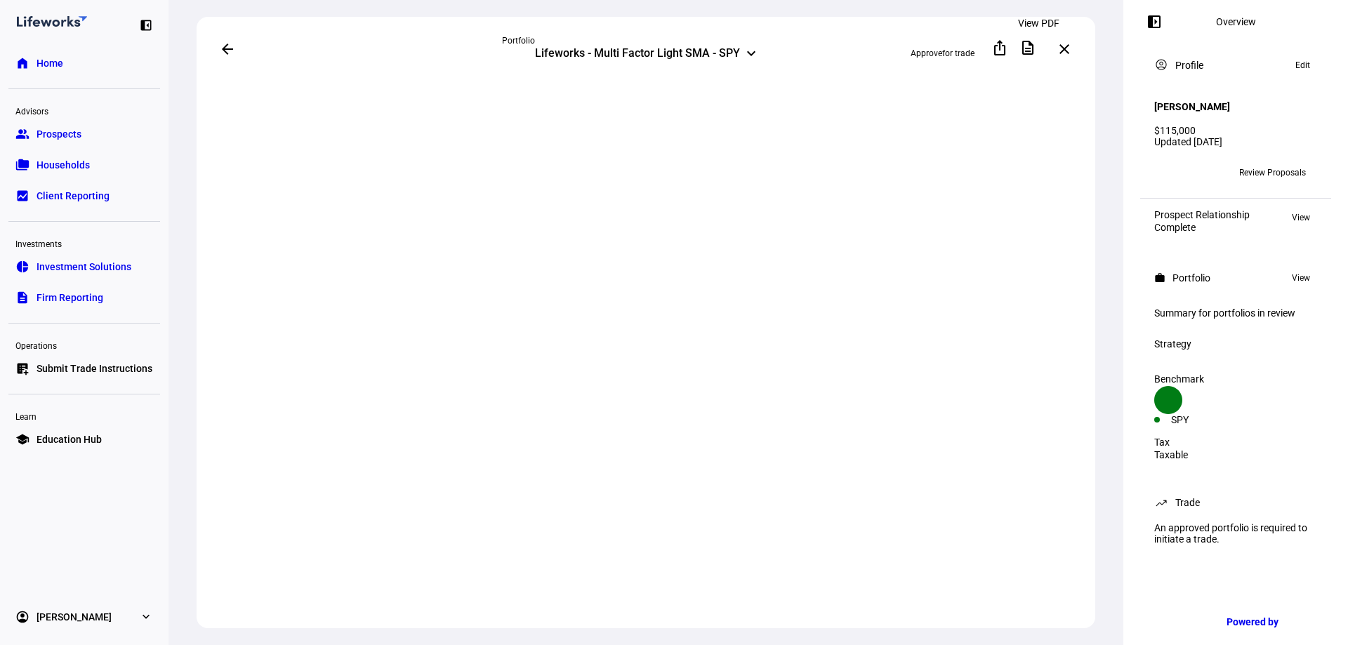
click at [1036, 48] on mat-icon "description" at bounding box center [1027, 47] width 17 height 17
